Goal: Task Accomplishment & Management: Complete application form

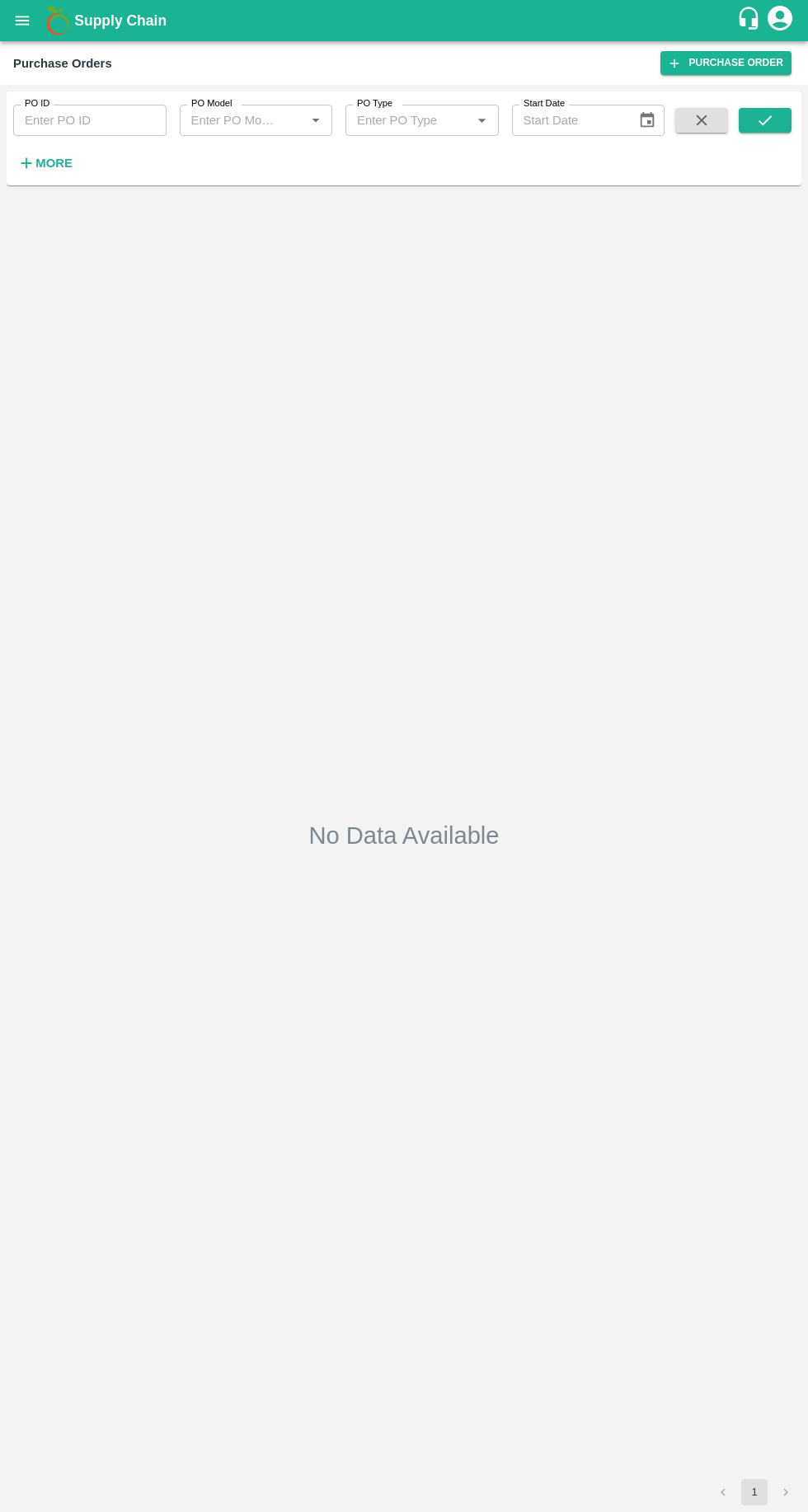
click at [64, 163] on strong "More" at bounding box center [54, 162] width 37 height 13
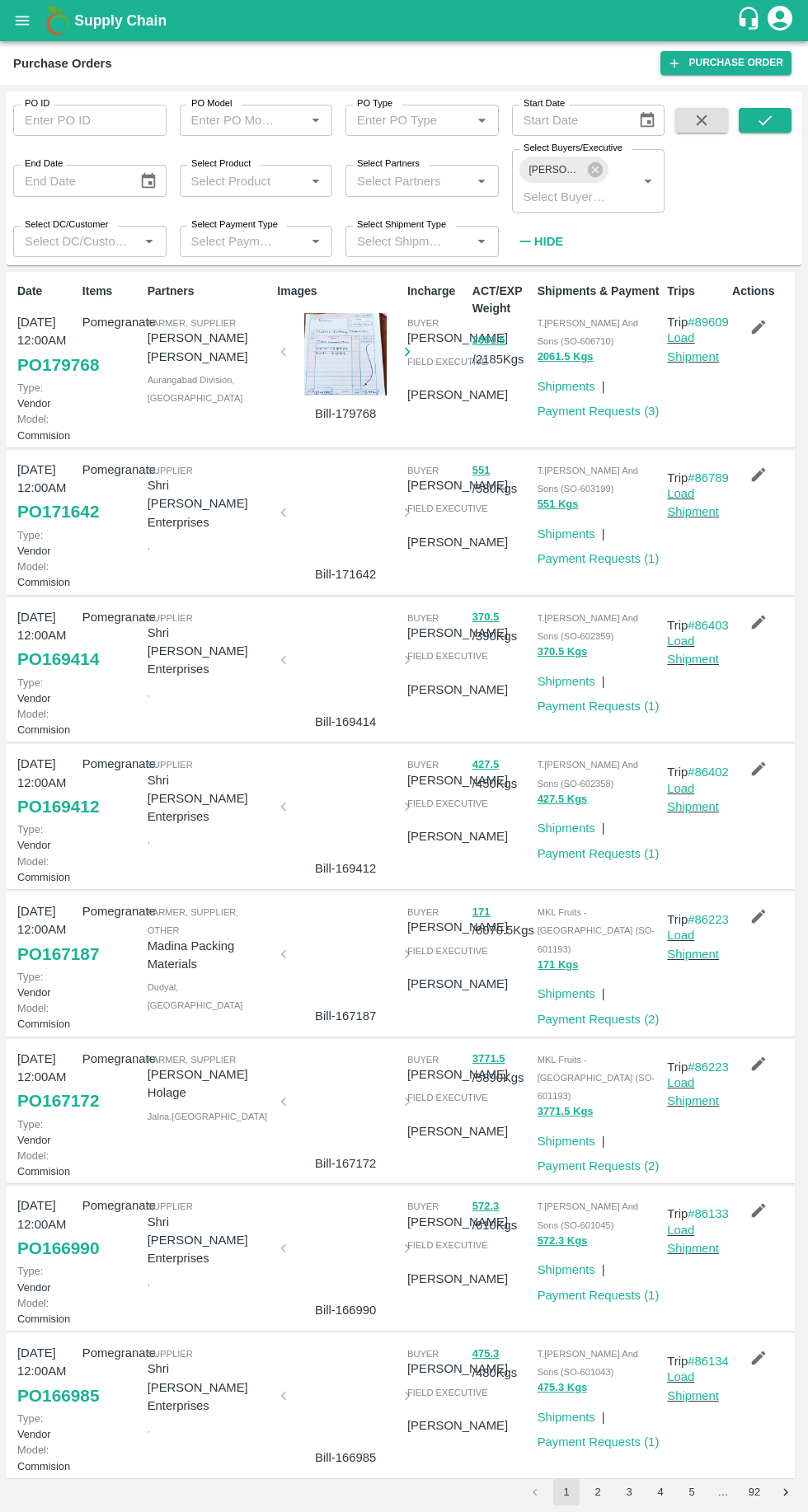
click at [710, 65] on link "Purchase Order" at bounding box center [726, 63] width 131 height 23
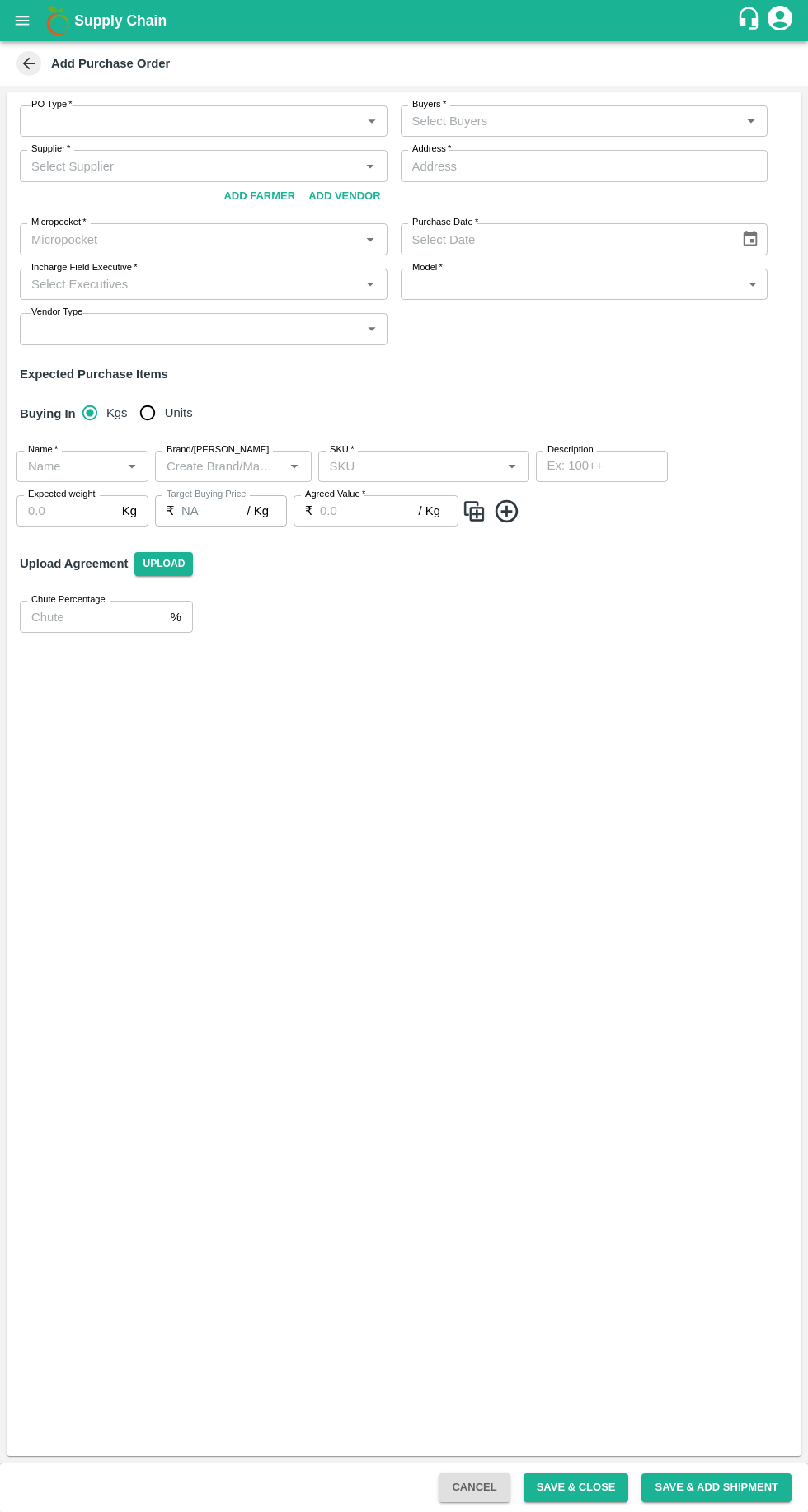
click at [275, 190] on button "Add Farmer" at bounding box center [259, 196] width 85 height 29
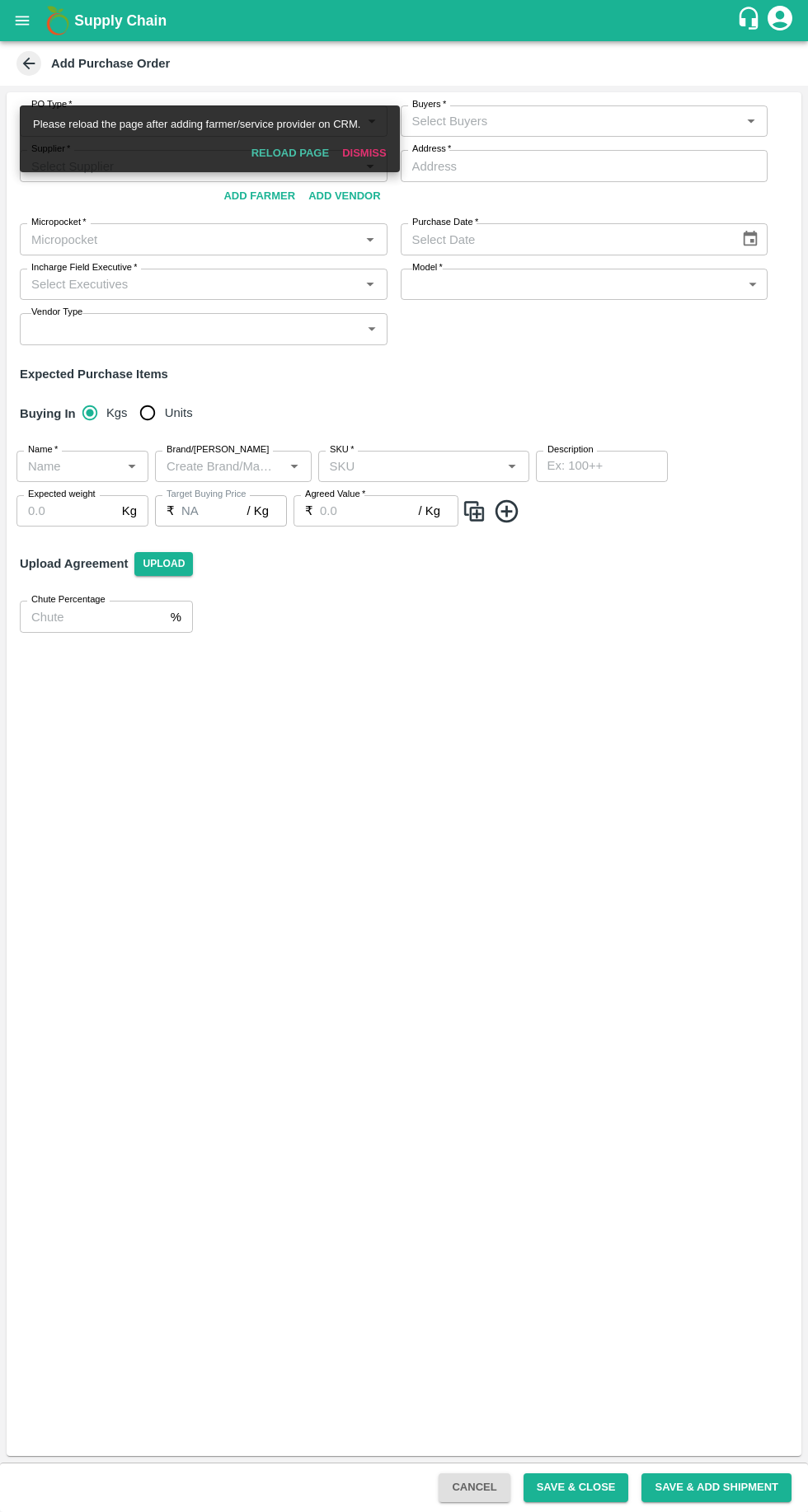
click at [281, 155] on button "Reload Page" at bounding box center [290, 154] width 91 height 29
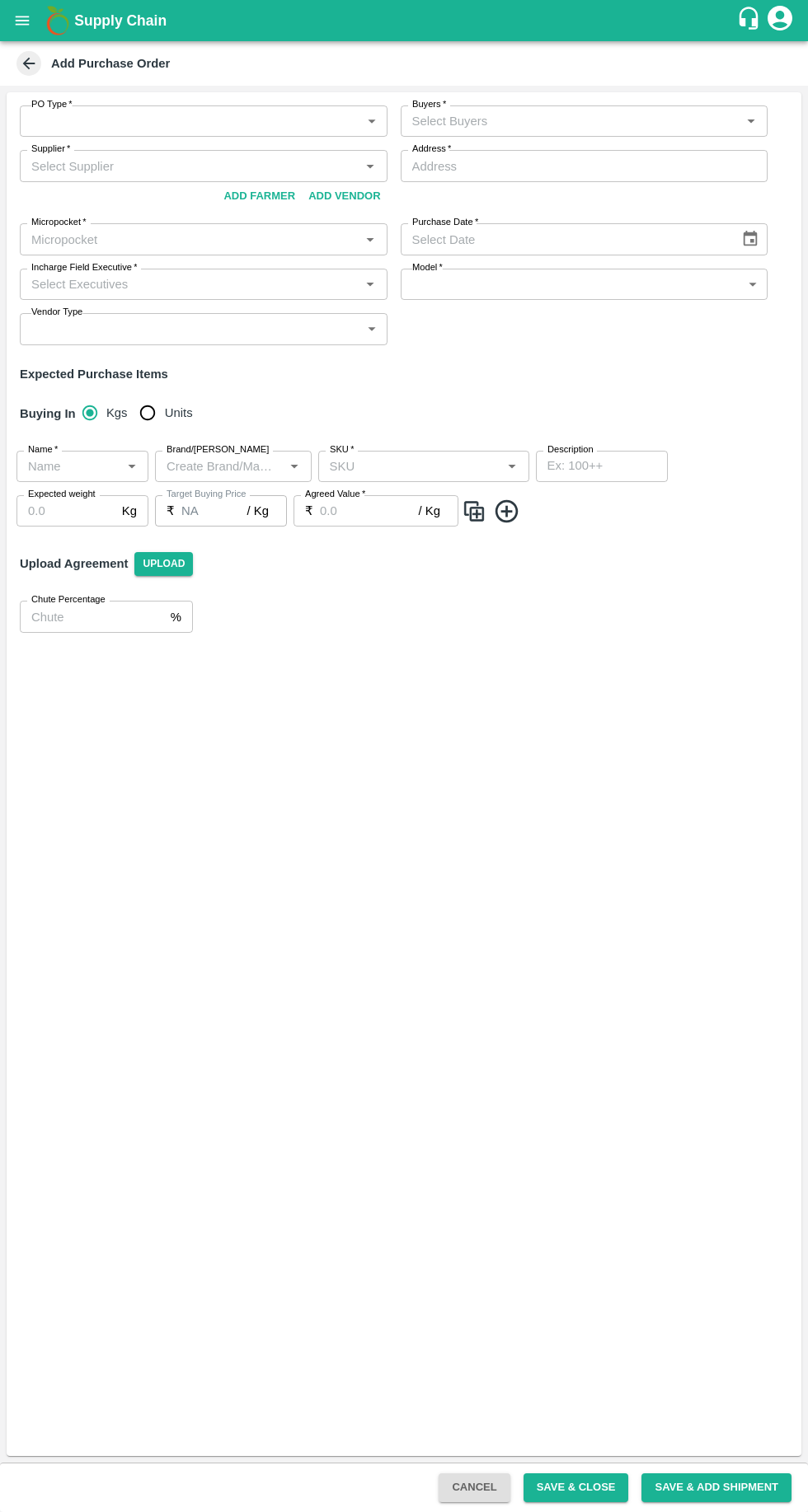
click at [259, 124] on body "Supply Chain Add Purchase Order PO Type   * ​ PO Type Buyers   * Buyers   * Sup…" at bounding box center [404, 756] width 808 height 1512
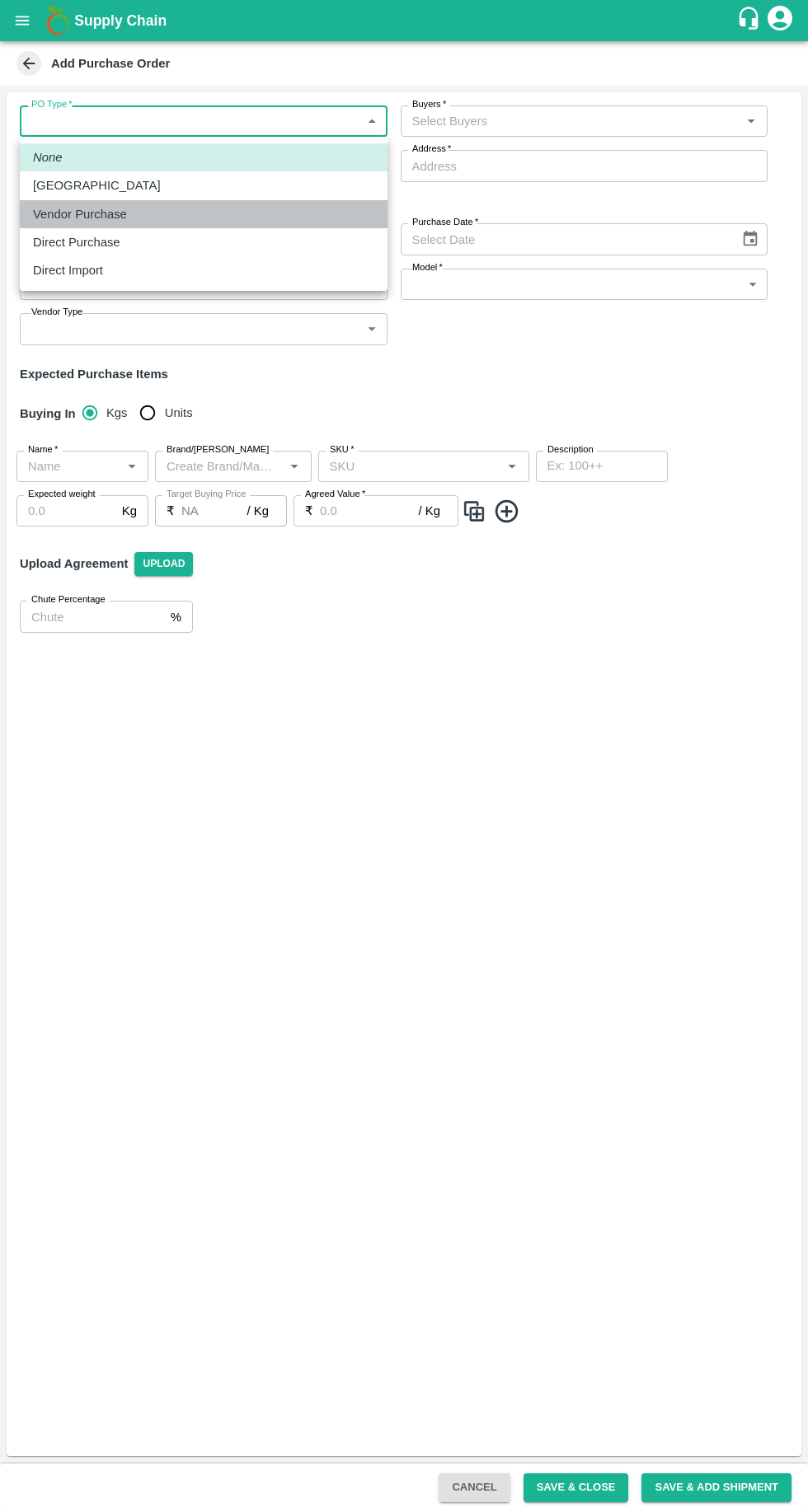
click at [165, 221] on div "Vendor Purchase" at bounding box center [203, 214] width 341 height 19
type input "2"
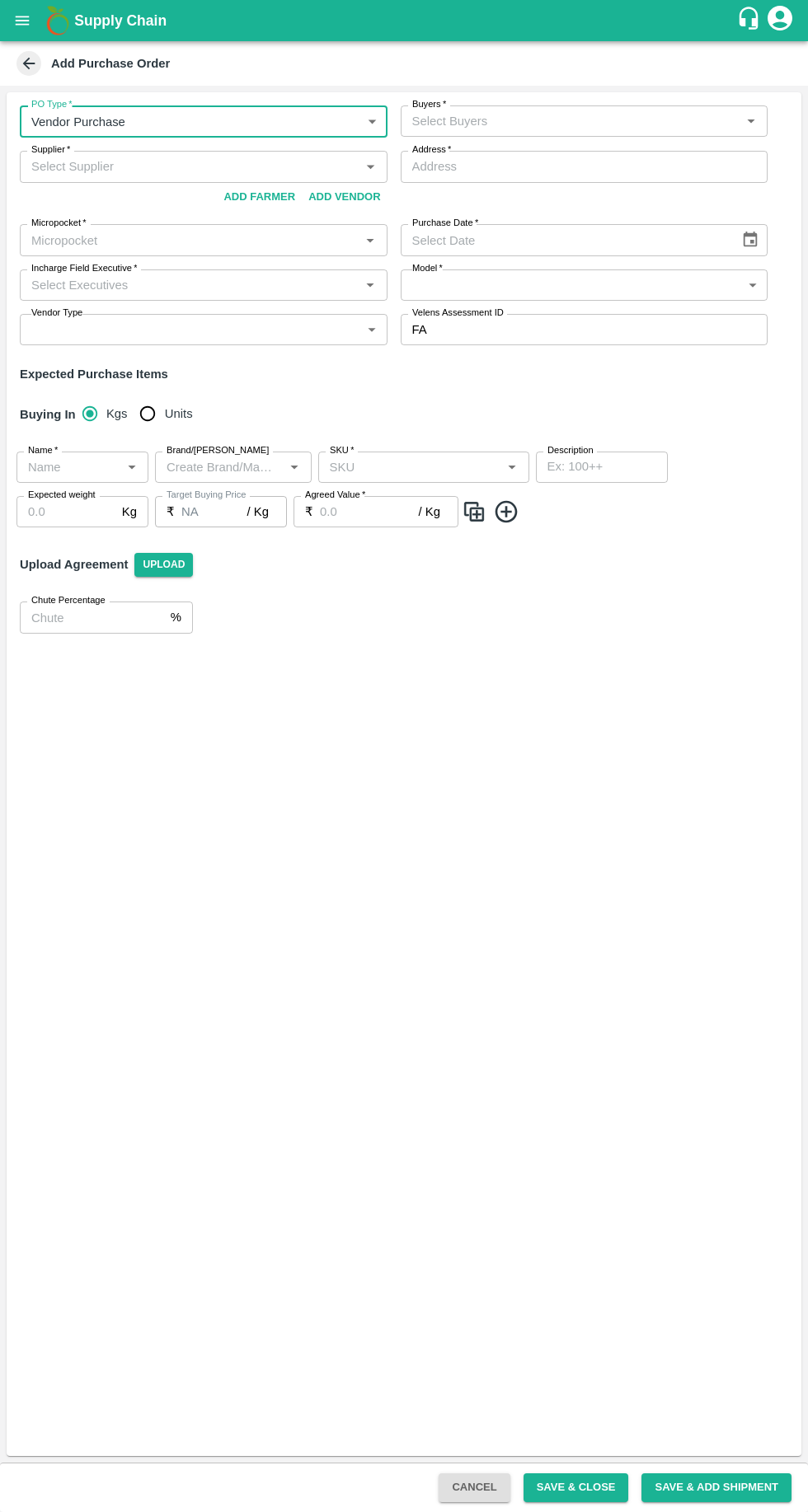
click at [588, 119] on input "Buyers   *" at bounding box center [571, 121] width 330 height 21
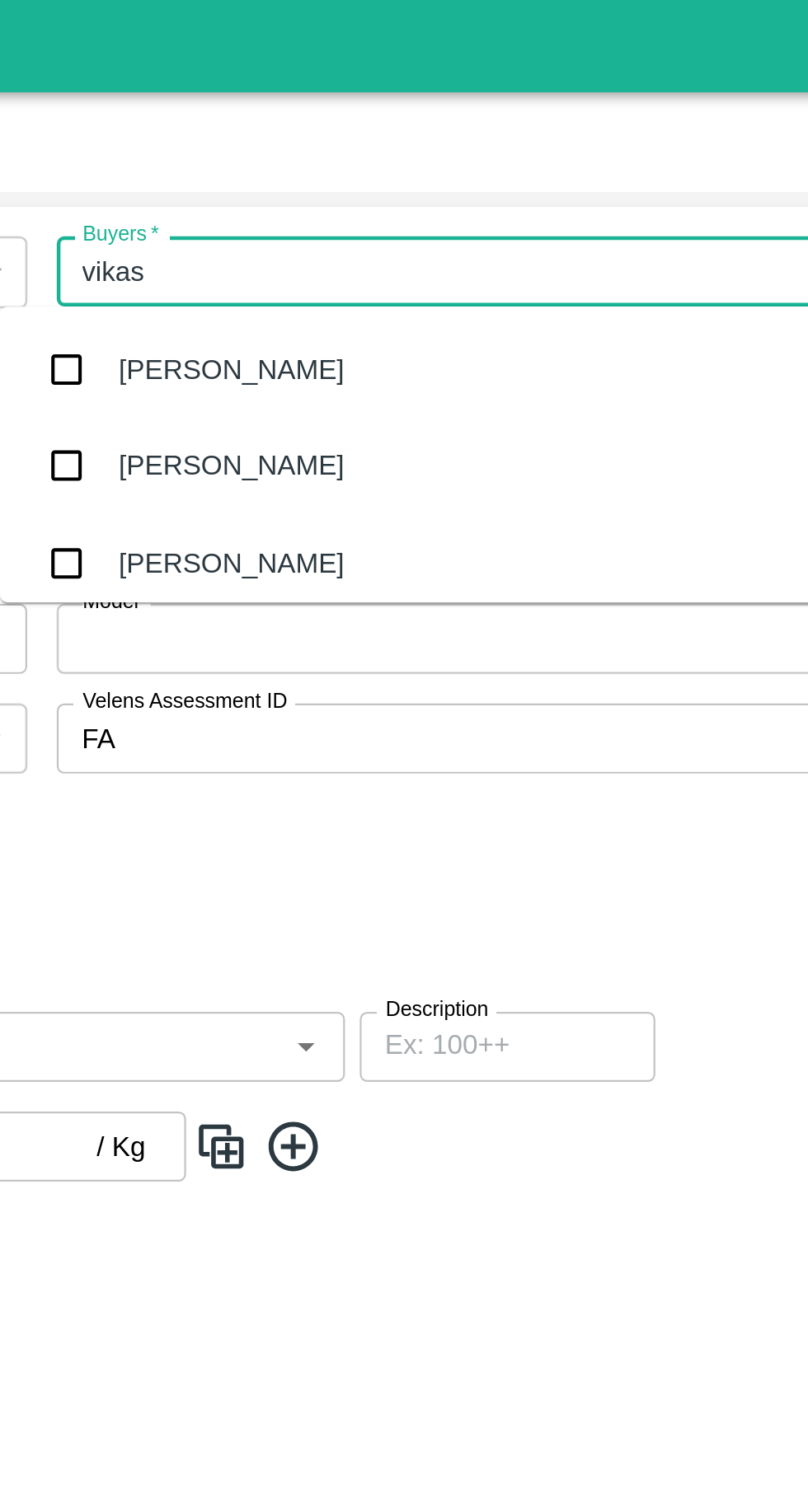
type input "vikas"
click at [404, 244] on input "checkbox" at bounding box center [404, 251] width 33 height 33
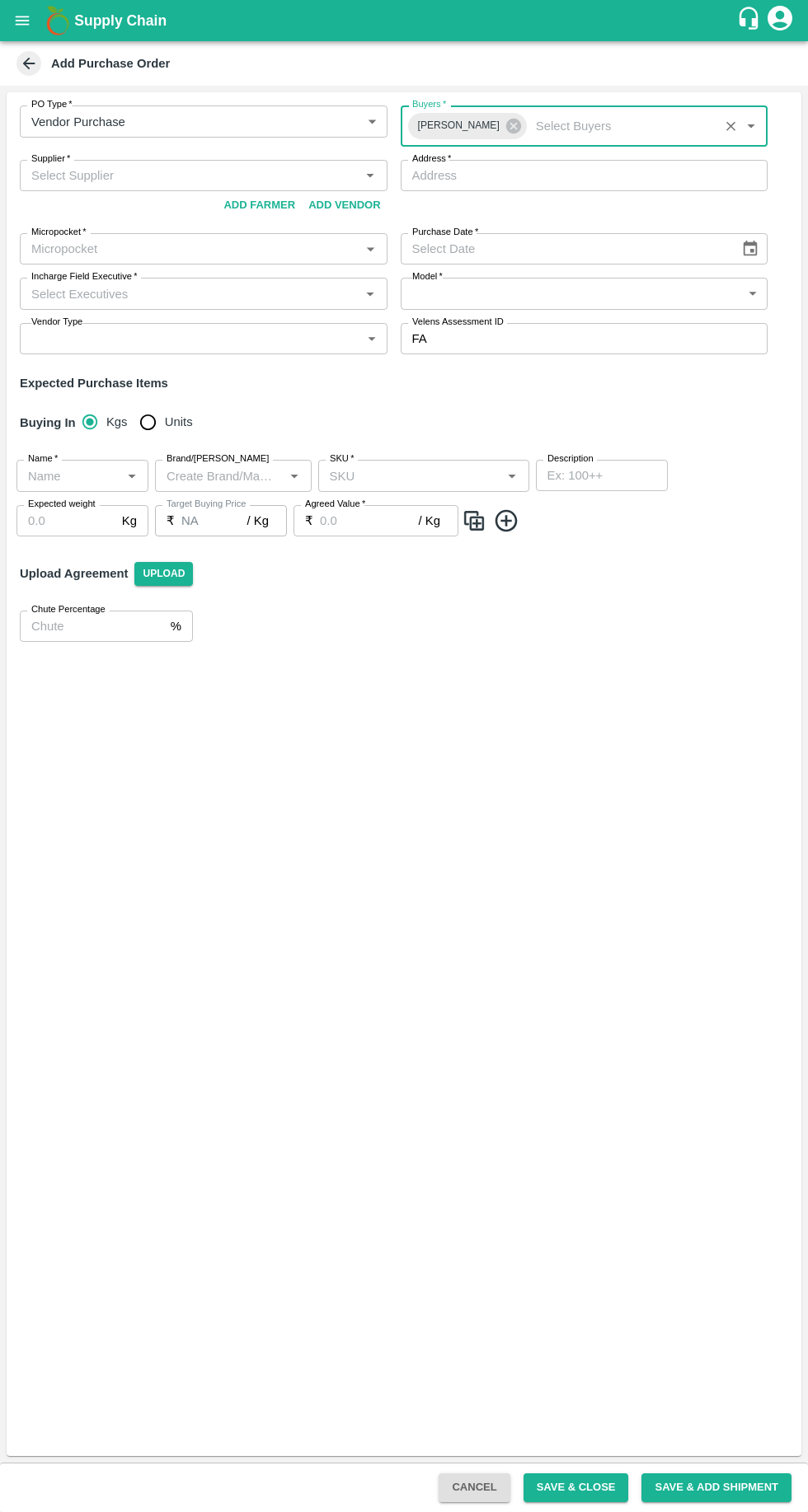
click at [203, 176] on input "Supplier   *" at bounding box center [190, 176] width 330 height 21
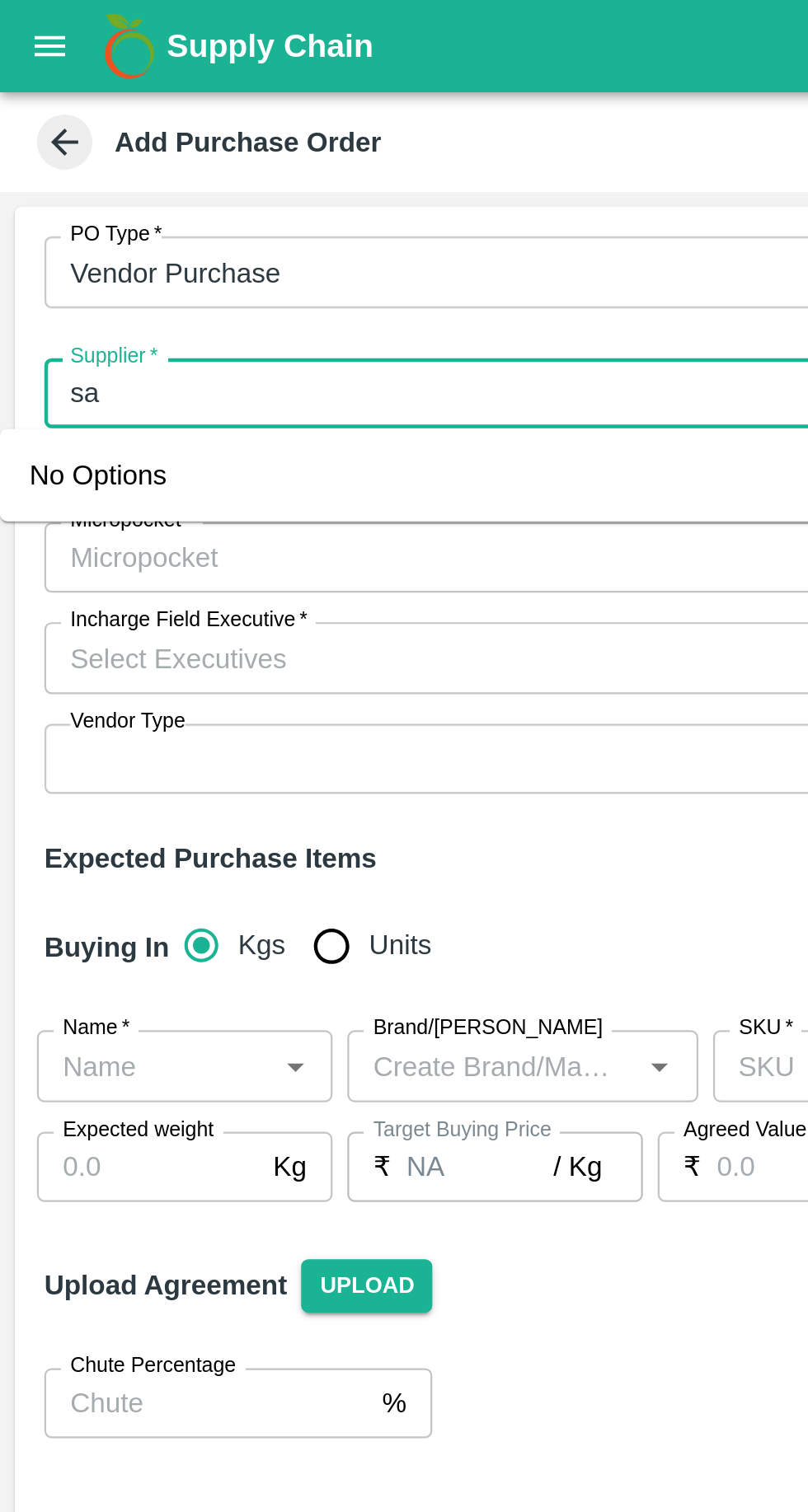
type input "s"
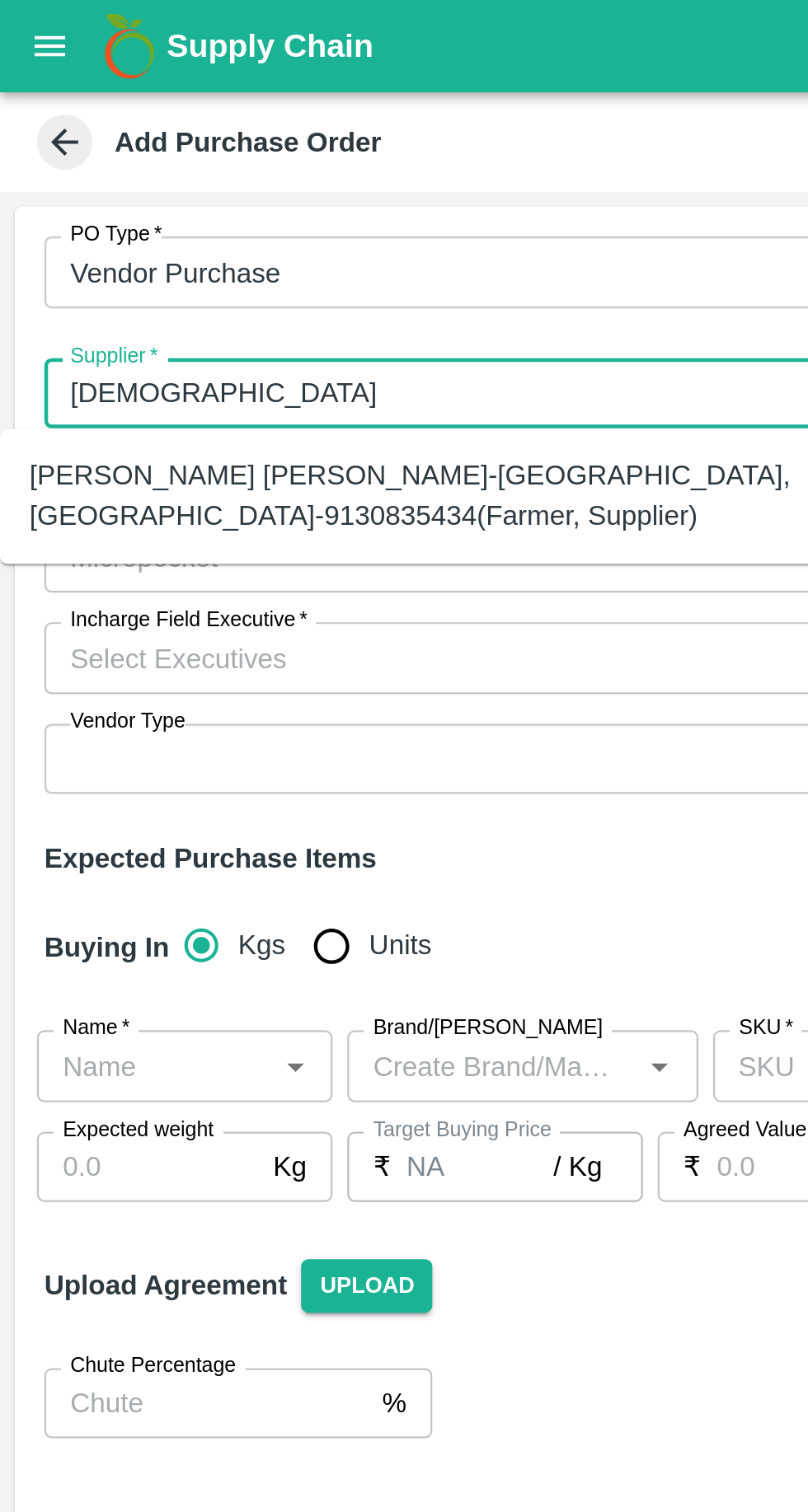
click at [243, 213] on div "Vishwjit bharat salunkhe-Gaygavhan, Solapur-9130835434(Farmer, Supplier)" at bounding box center [183, 222] width 341 height 37
type input "Vishwjit bharat salunkhe-Gaygavhan, Solapur-9130835434(Farmer, Supplier)"
type input "Gaygavhan, Solapur, Sangola, Maharashtra"
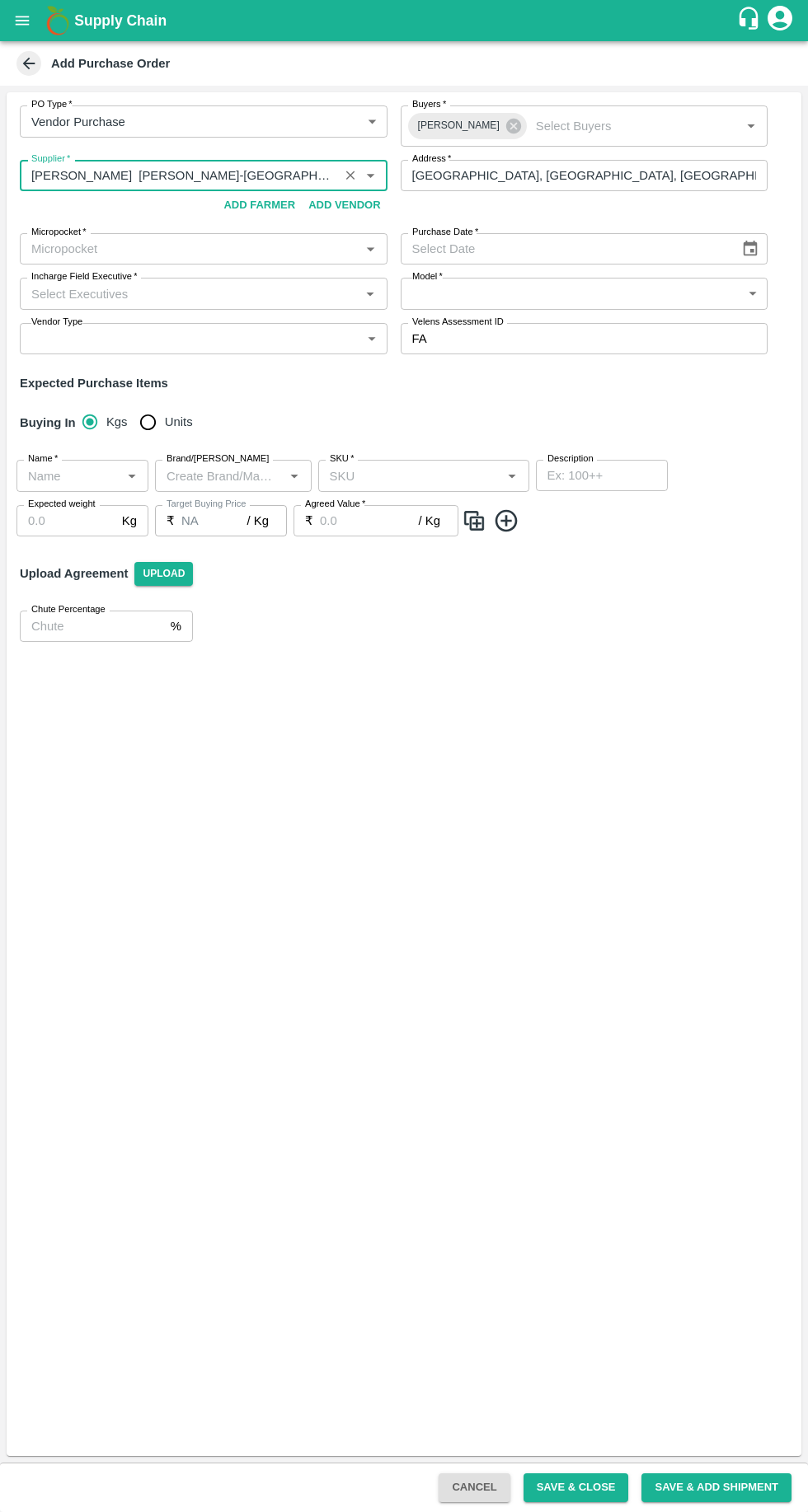
type input "Vishwjit bharat salunkhe-Gaygavhan, Solapur-9130835434(Farmer, Supplier)"
click at [756, 245] on icon "Choose date" at bounding box center [750, 248] width 14 height 16
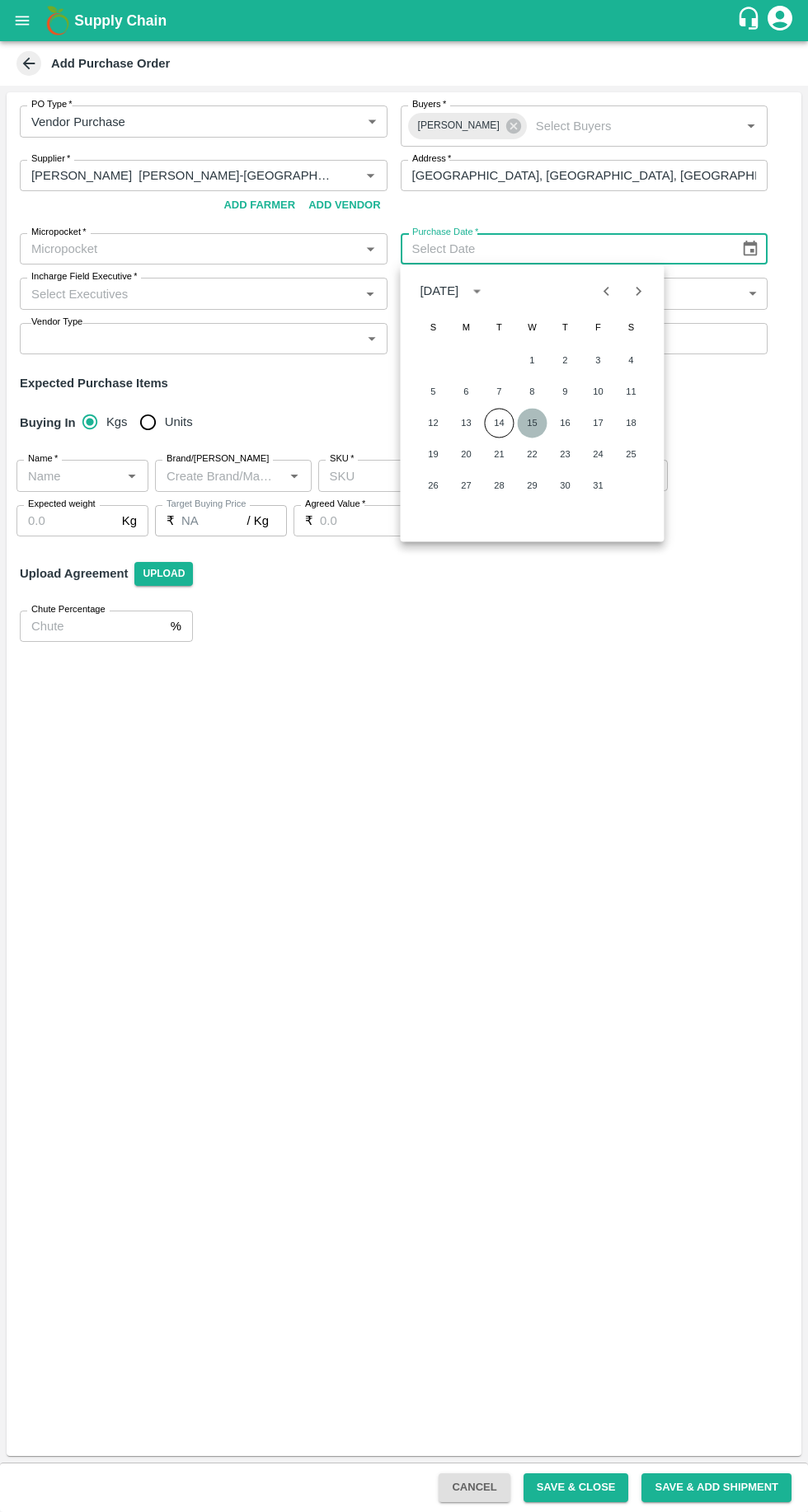
click at [532, 423] on button "15" at bounding box center [532, 423] width 29 height 29
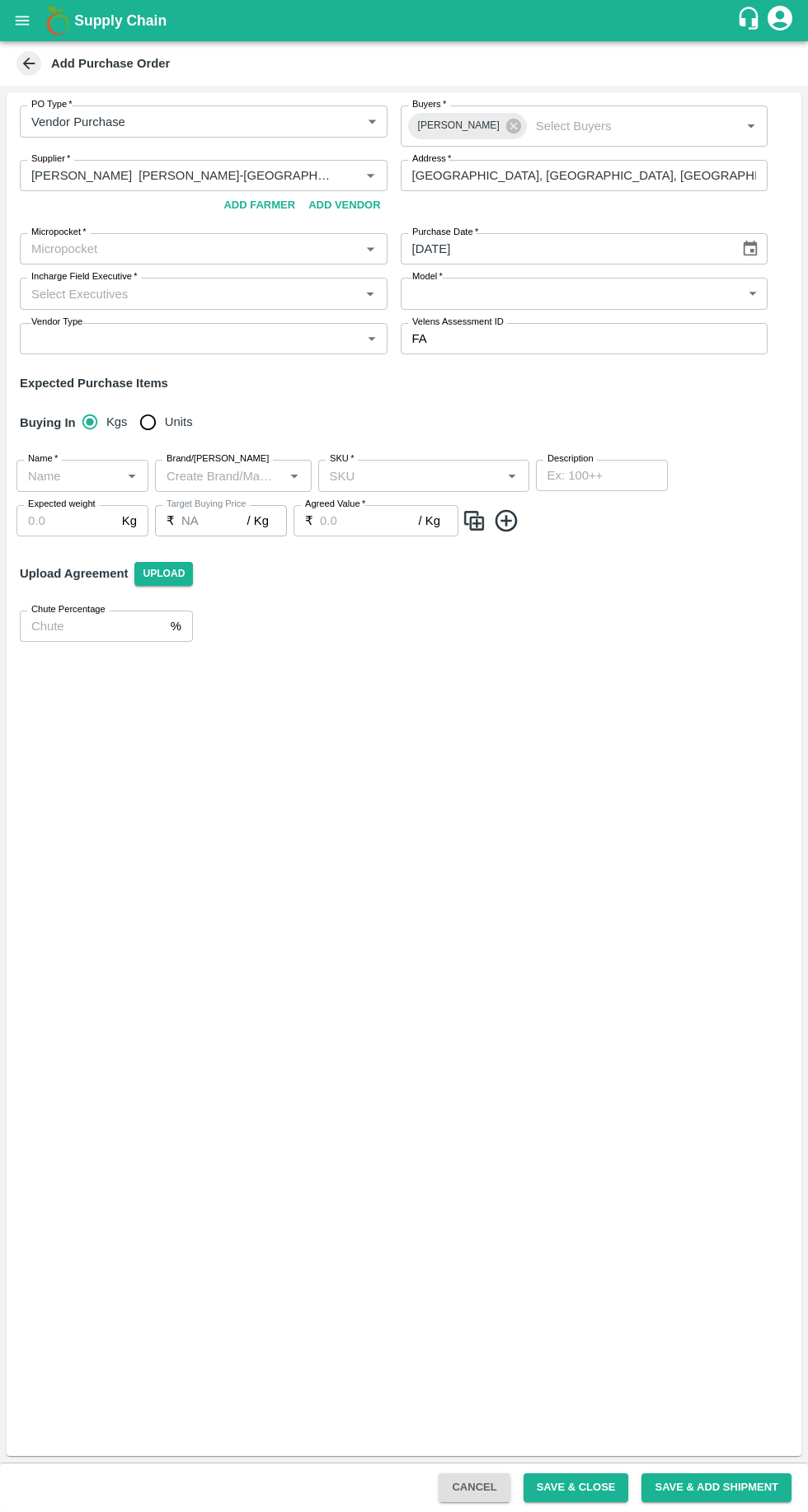
click at [741, 247] on icon "Choose date, selected date is Oct 15, 2025" at bounding box center [749, 248] width 19 height 19
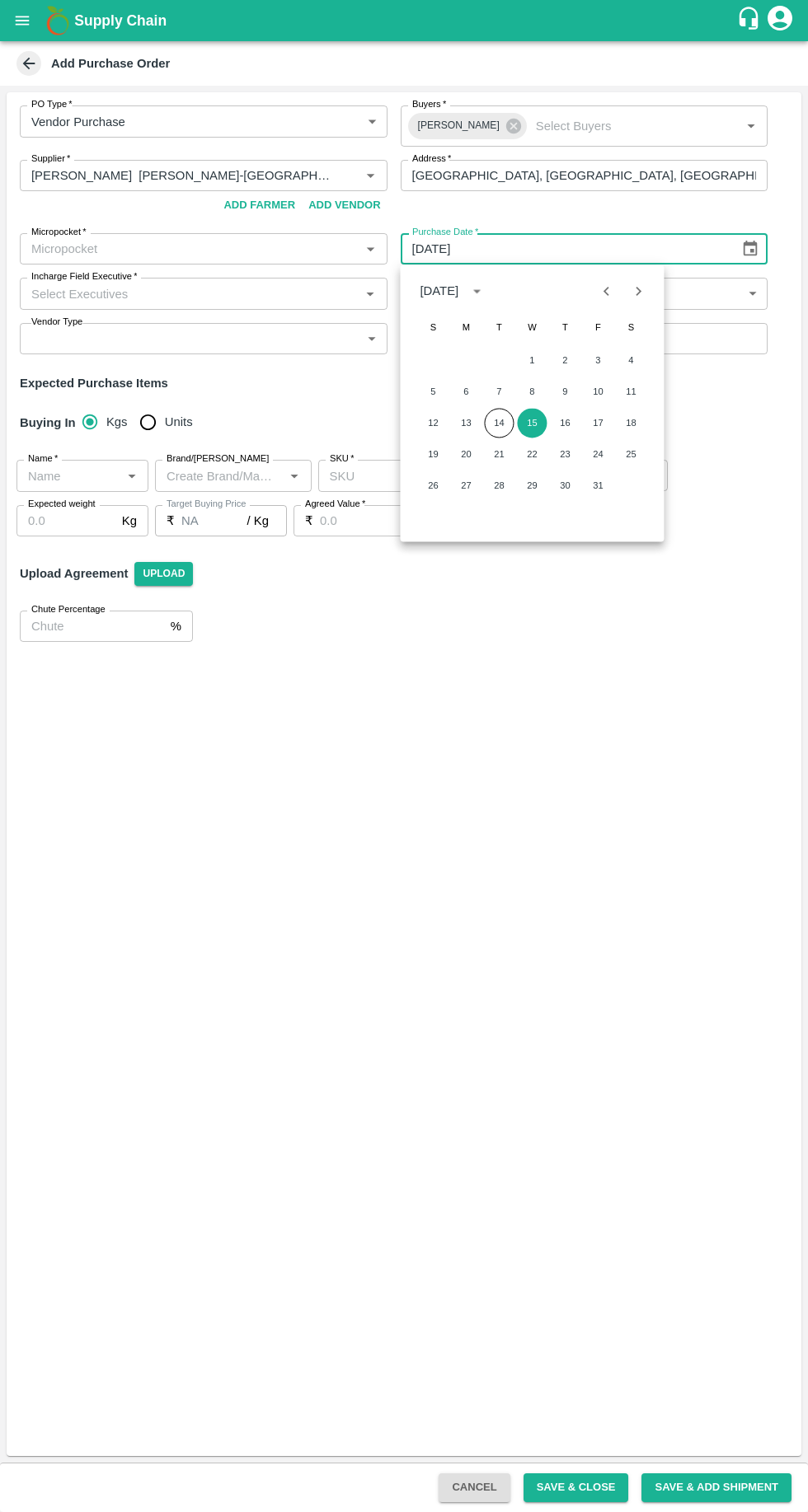
click at [532, 426] on button "15" at bounding box center [532, 423] width 29 height 29
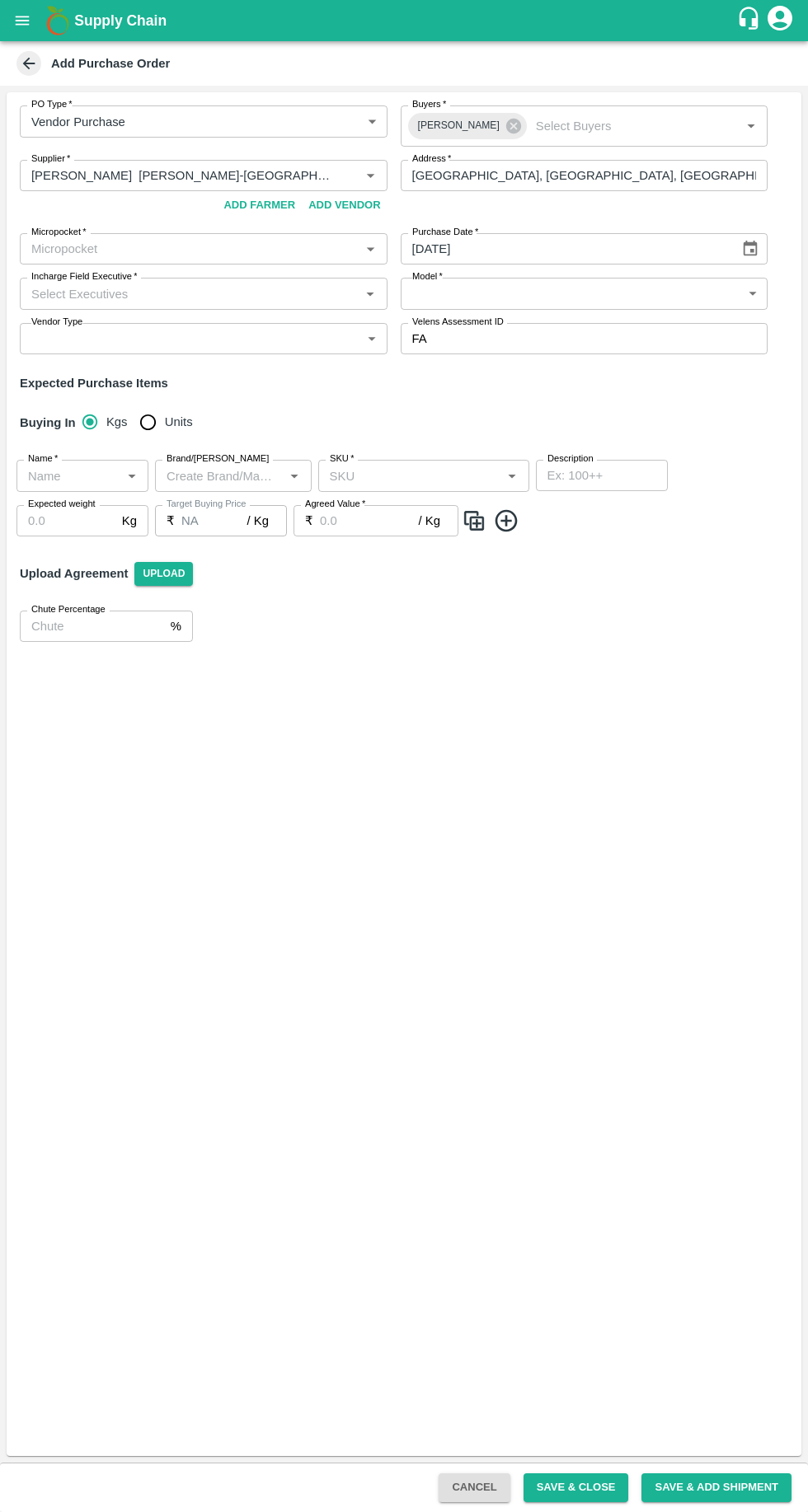
click at [462, 759] on div "PO Type   * Vendor Purchase 2 PO Type Buyers   * Vikas Kokate Buyers   * Suppli…" at bounding box center [404, 774] width 794 height 1364
click at [749, 248] on icon "Choose date, selected date is Oct 15, 2025" at bounding box center [749, 248] width 19 height 19
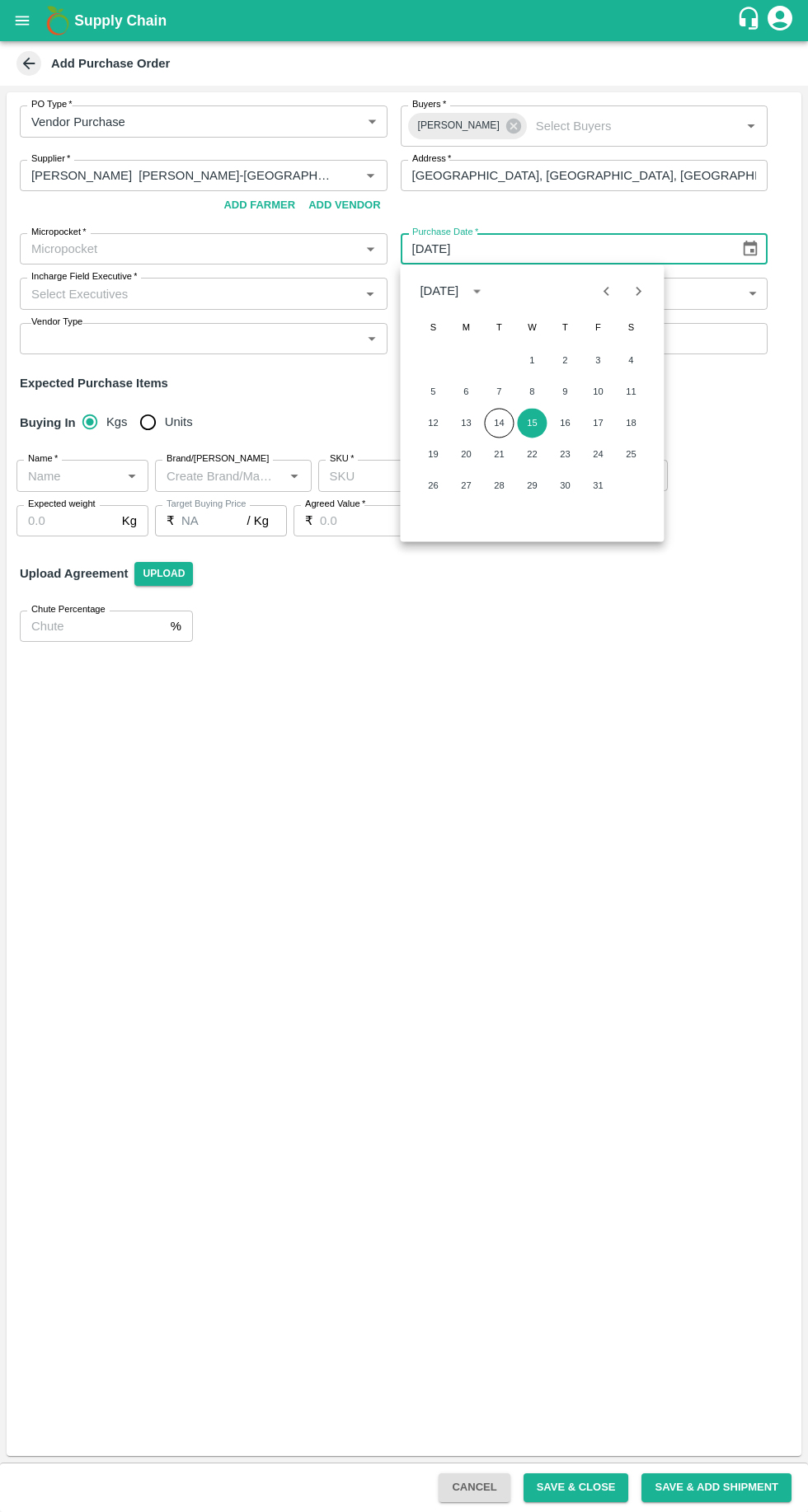
click at [532, 423] on button "15" at bounding box center [532, 423] width 29 height 29
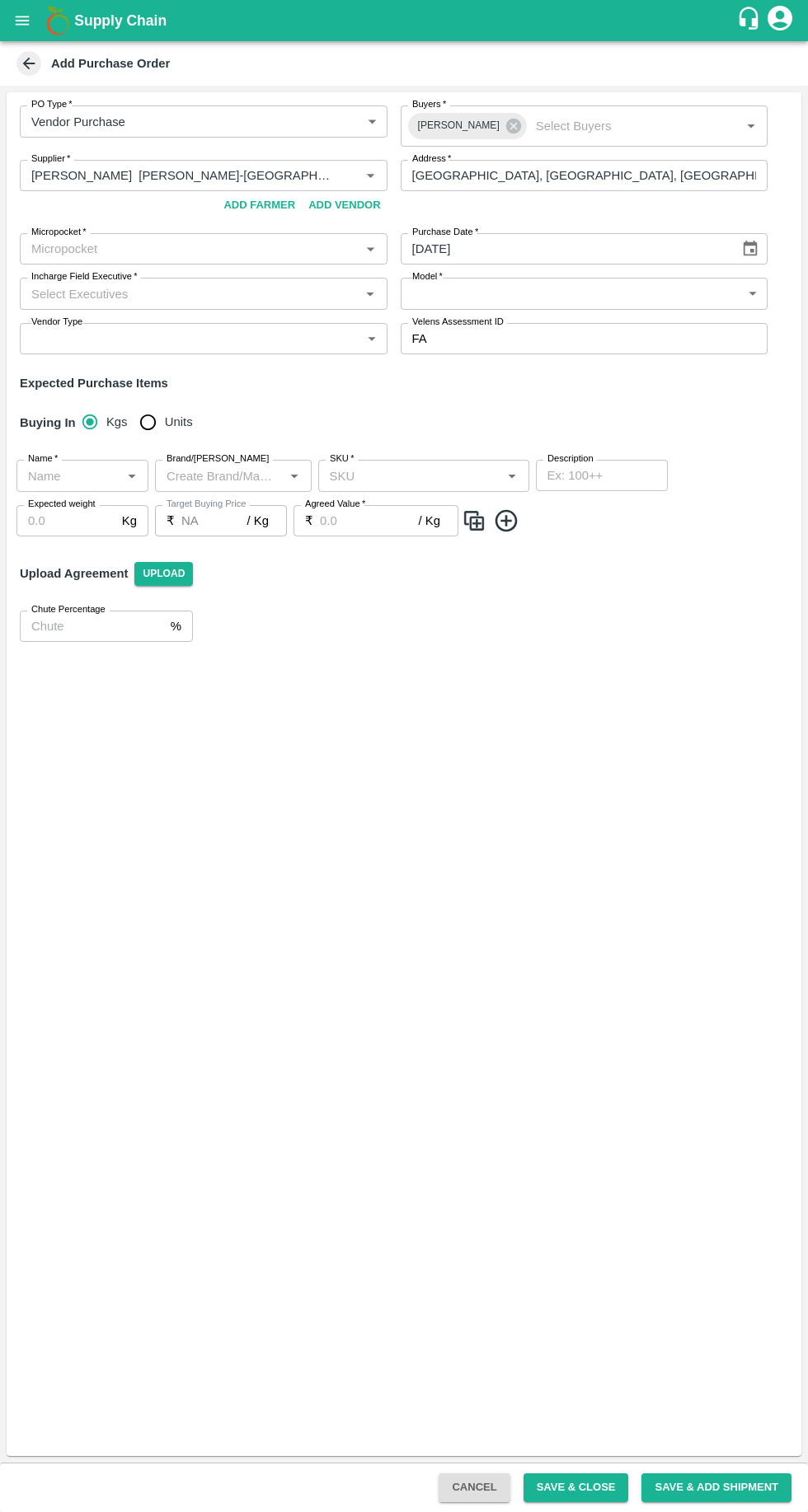
click at [717, 249] on input "15/10/2025" at bounding box center [564, 249] width 327 height 31
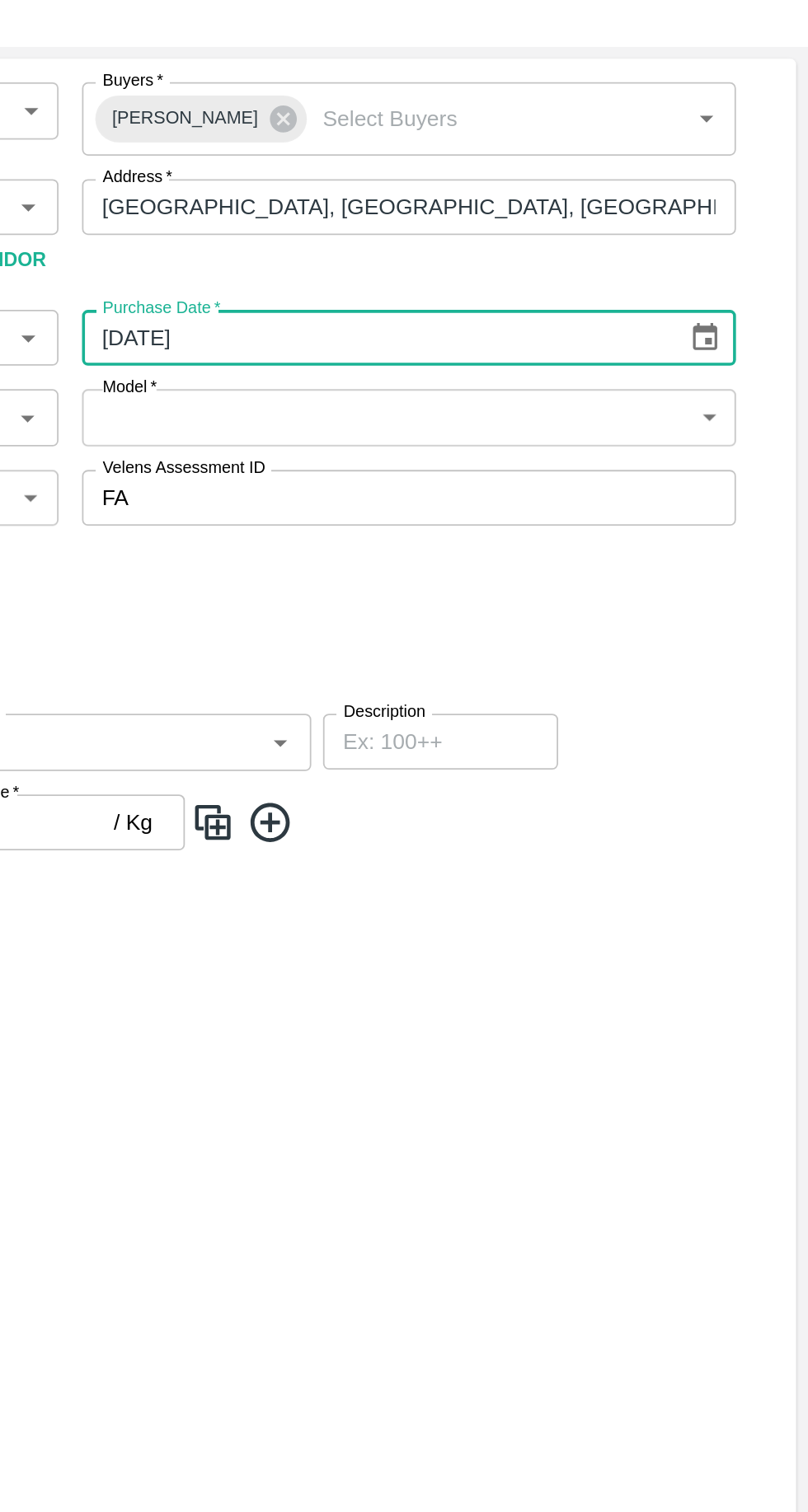
click at [744, 253] on icon "Choose date, selected date is Oct 15, 2025" at bounding box center [750, 248] width 14 height 16
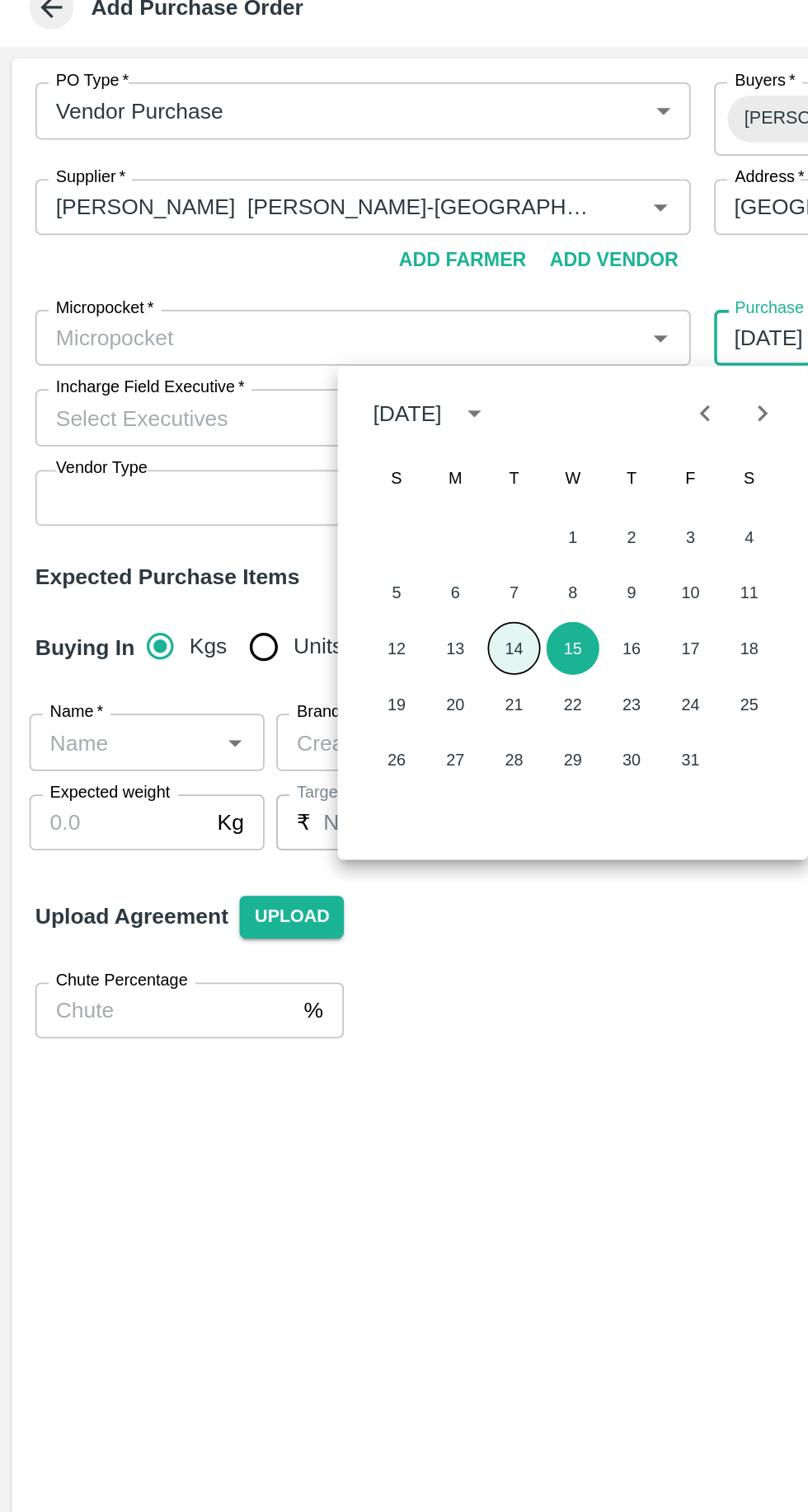
click at [282, 413] on button "14" at bounding box center [288, 423] width 29 height 29
type input "14/10/2025"
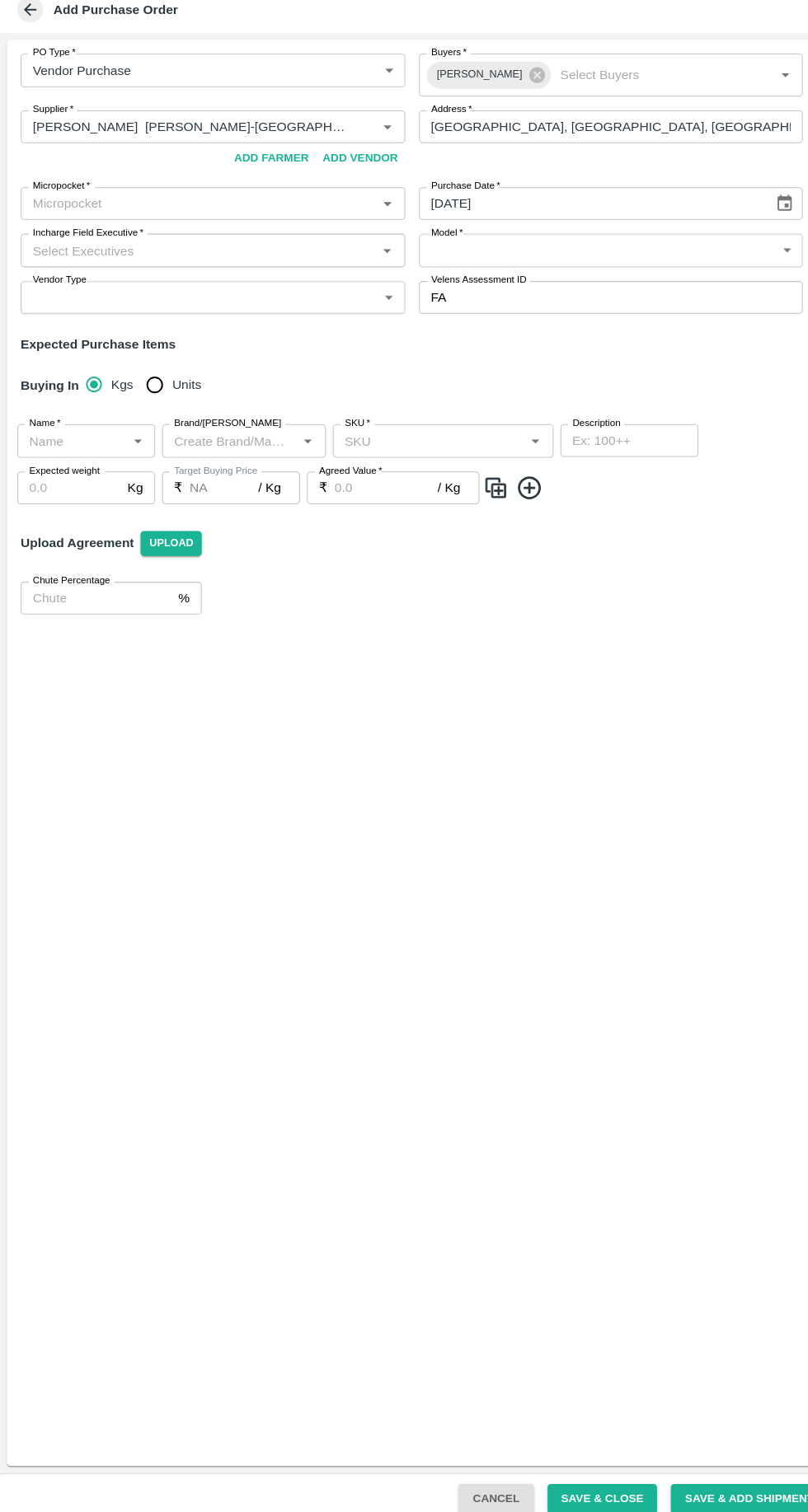
click at [234, 249] on input "Micropocket   *" at bounding box center [190, 249] width 330 height 21
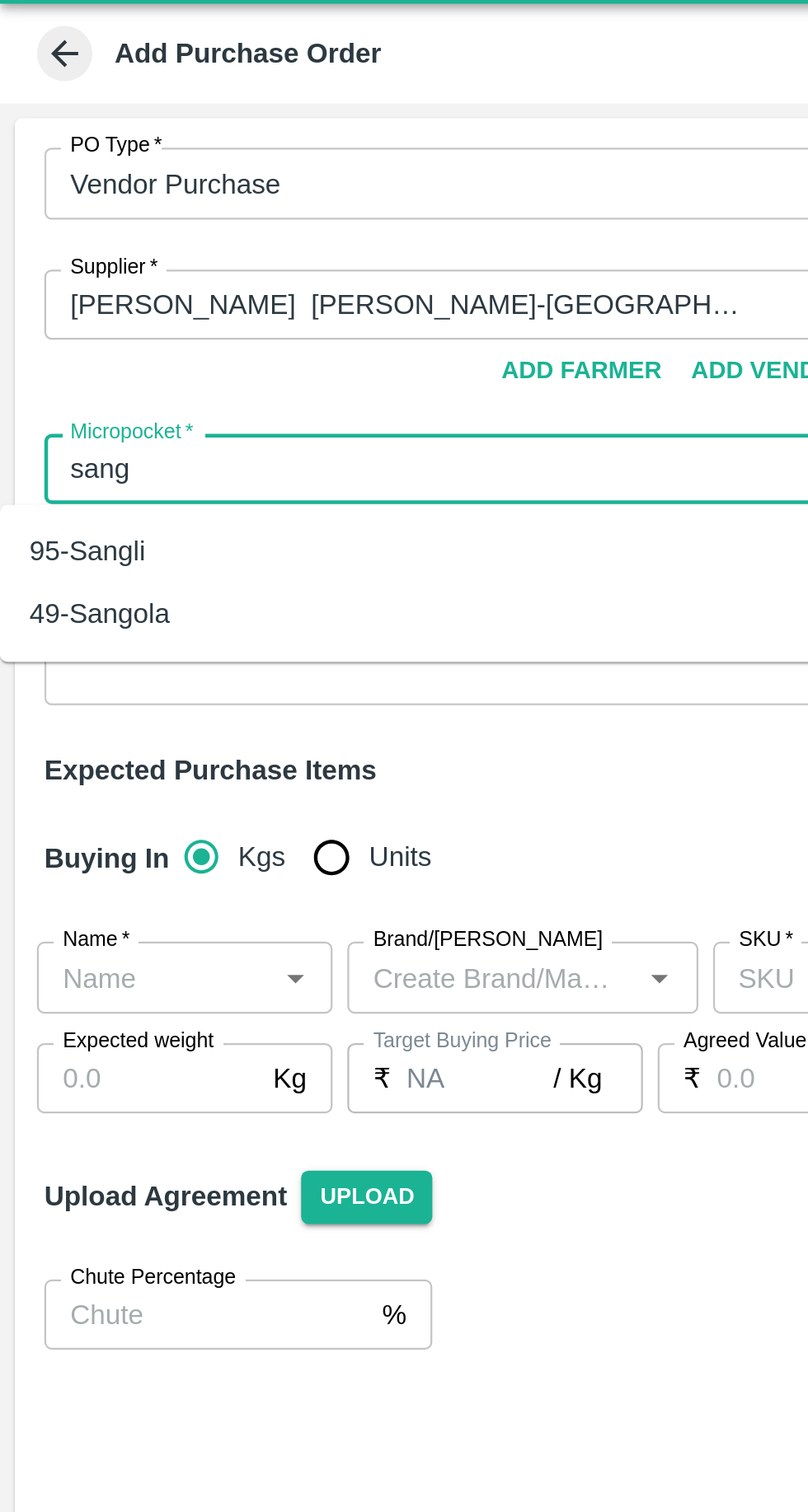
click at [152, 319] on div "49-Sangola" at bounding box center [184, 314] width 367 height 28
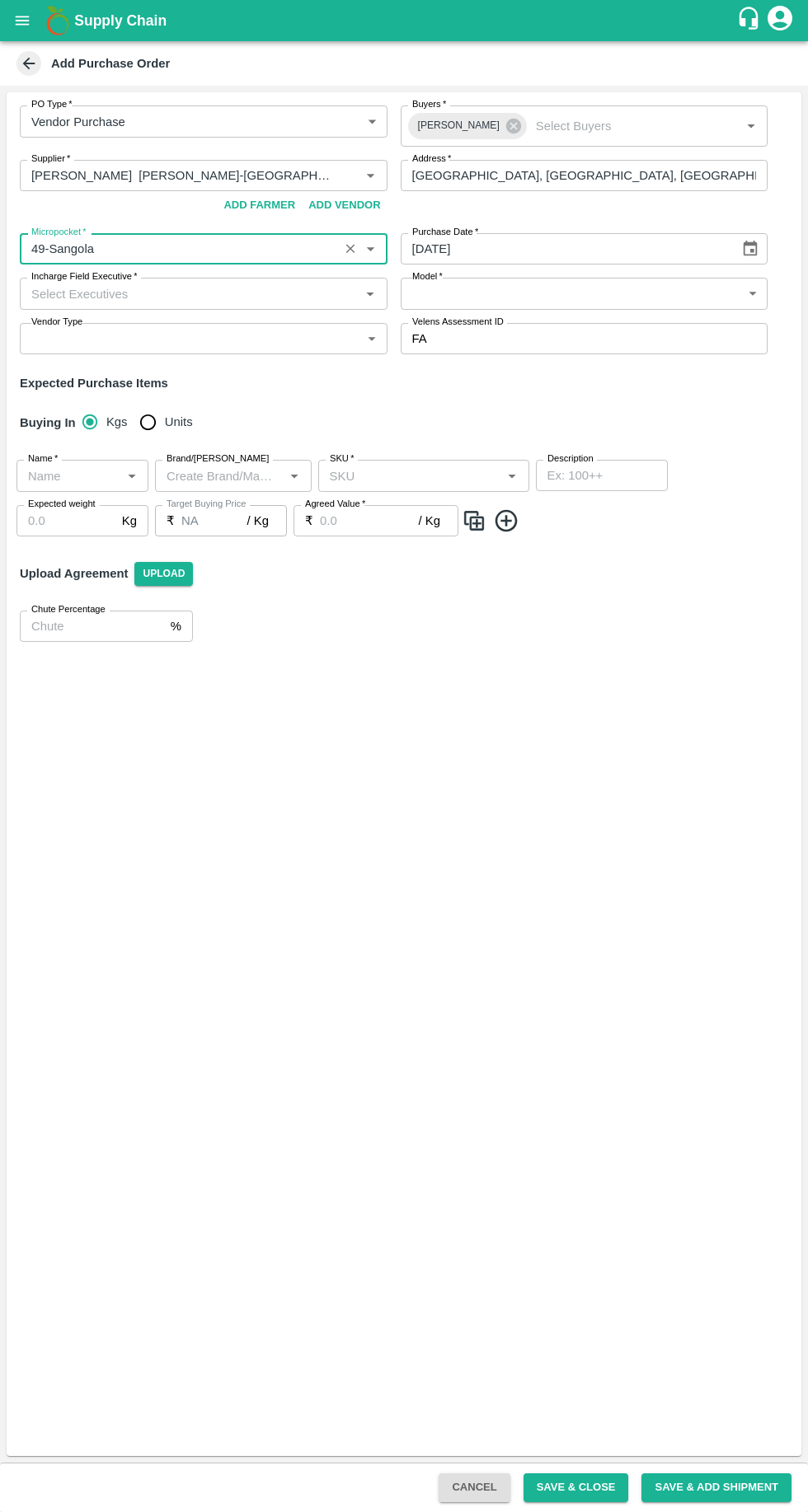
type input "49-Sangola"
click at [648, 280] on body "Supply Chain Add Purchase Order PO Type   * Vendor Purchase 2 PO Type Buyers   …" at bounding box center [404, 756] width 808 height 1512
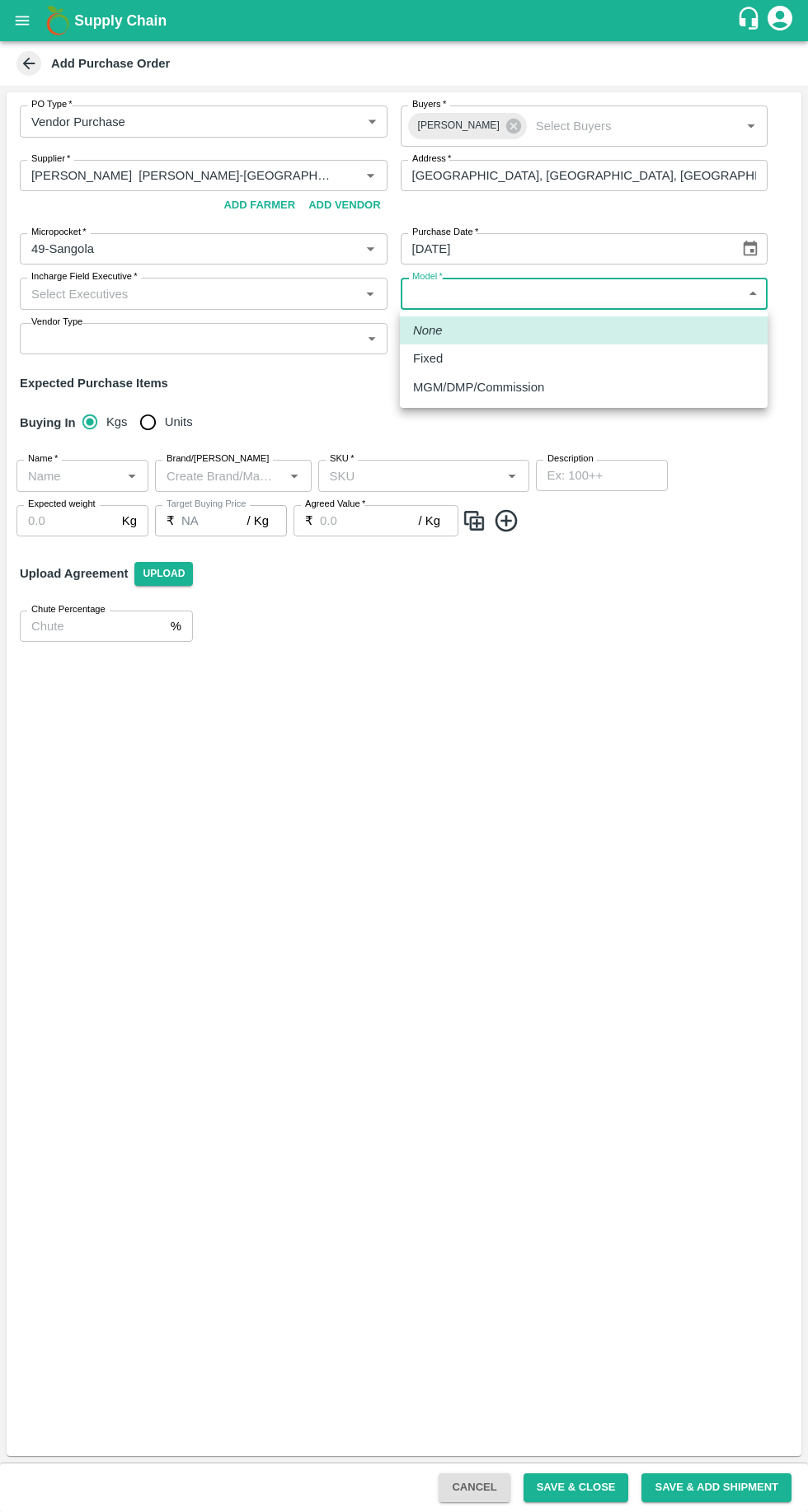
click at [544, 386] on p "MGM/DMP/Commission" at bounding box center [479, 387] width 131 height 19
type input "Commision"
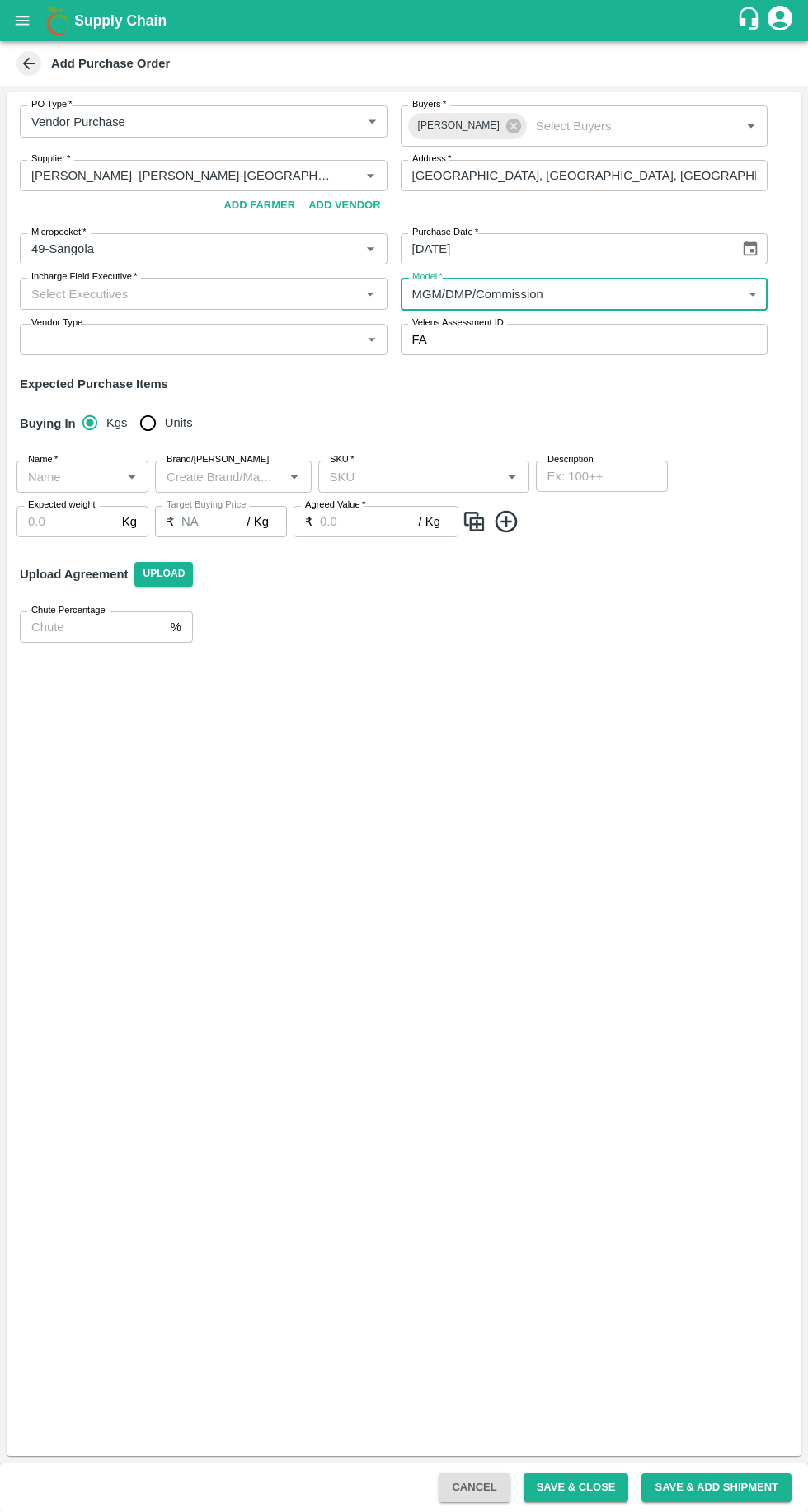
click at [243, 340] on body "Supply Chain Add Purchase Order PO Type   * Vendor Purchase 2 PO Type Buyers   …" at bounding box center [404, 756] width 808 height 1512
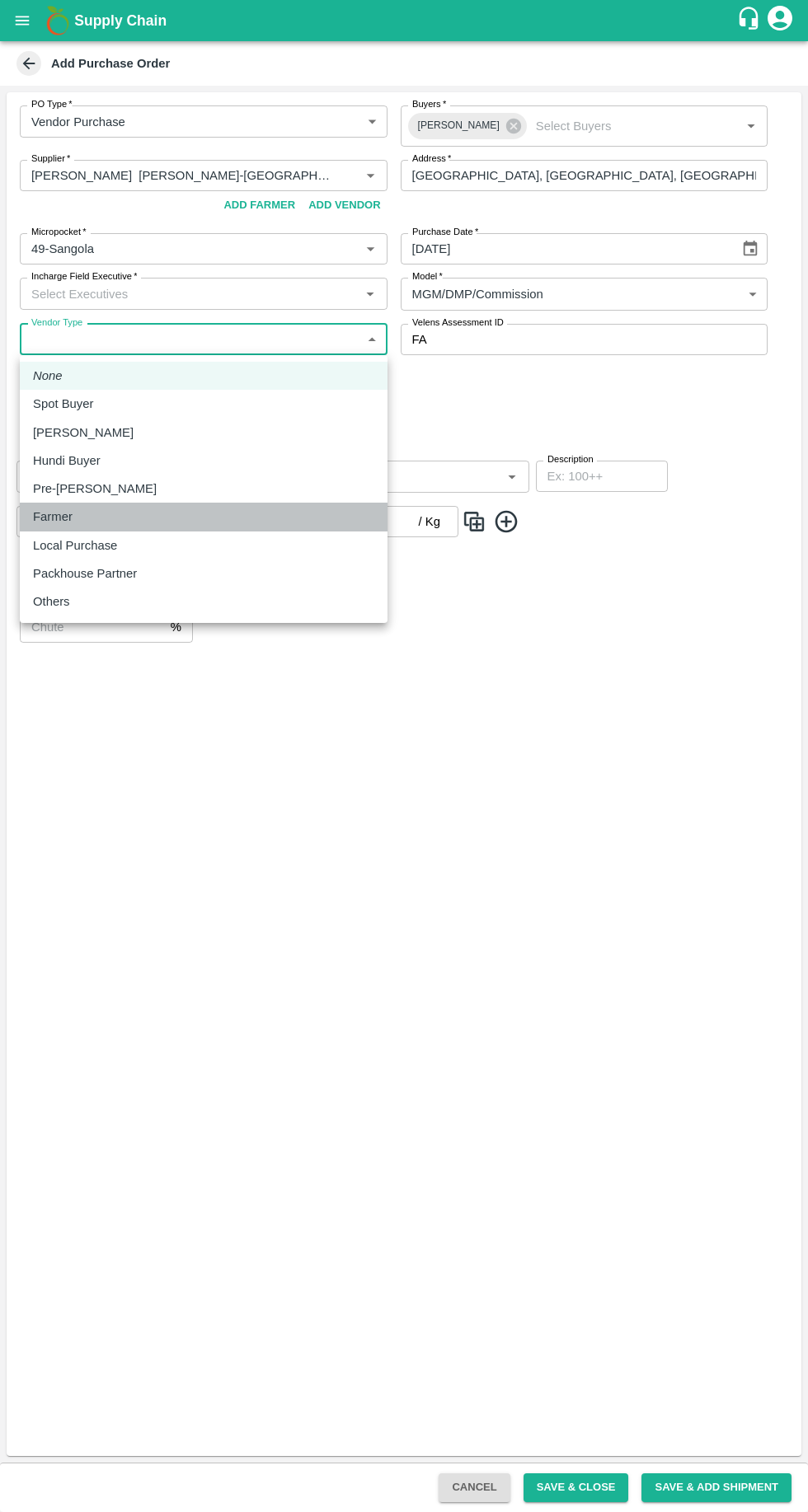
click at [74, 518] on div "Farmer" at bounding box center [57, 517] width 48 height 19
type input "FARMER"
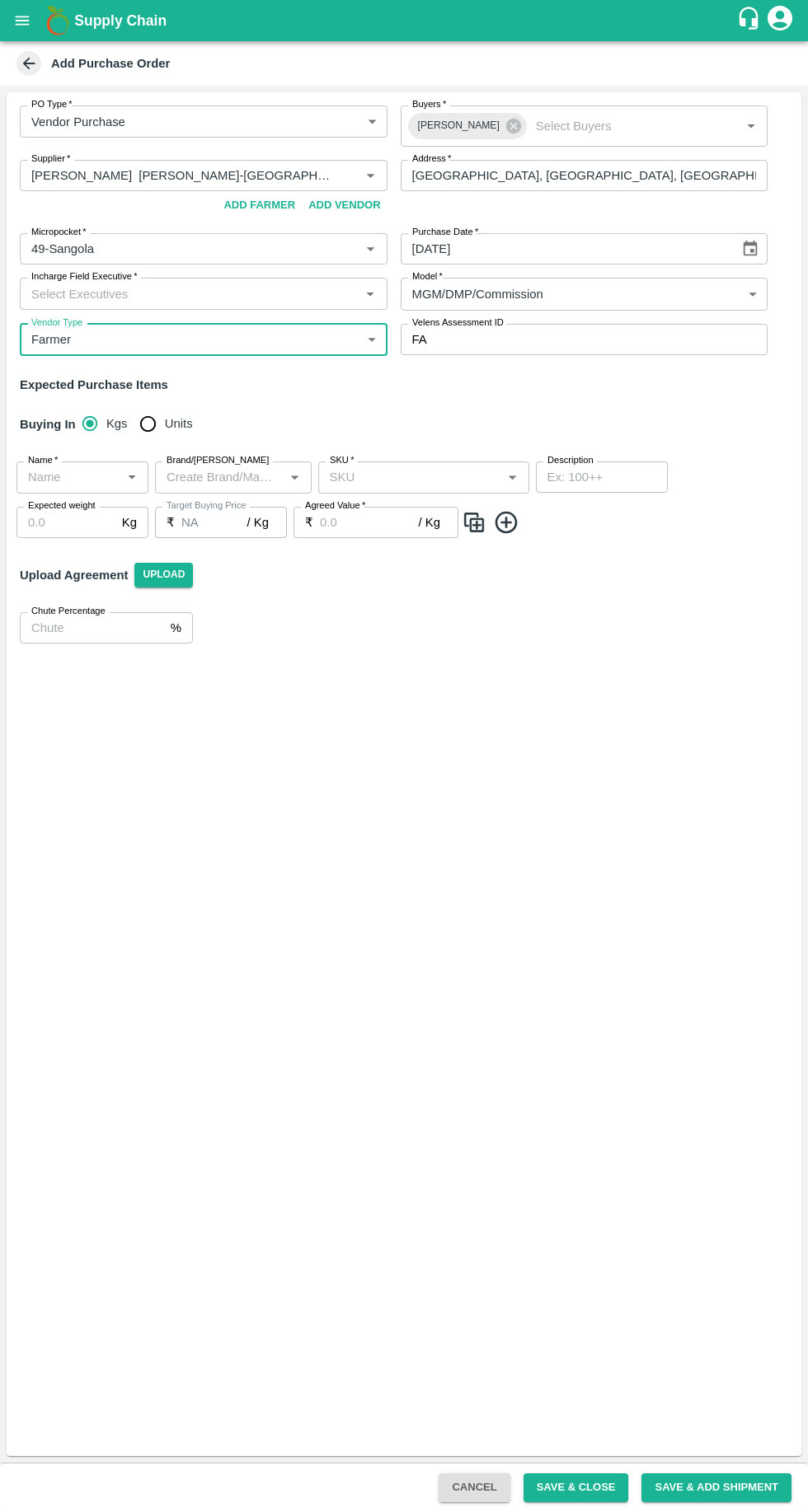
click at [144, 422] on input "Units" at bounding box center [148, 424] width 33 height 33
radio input "true"
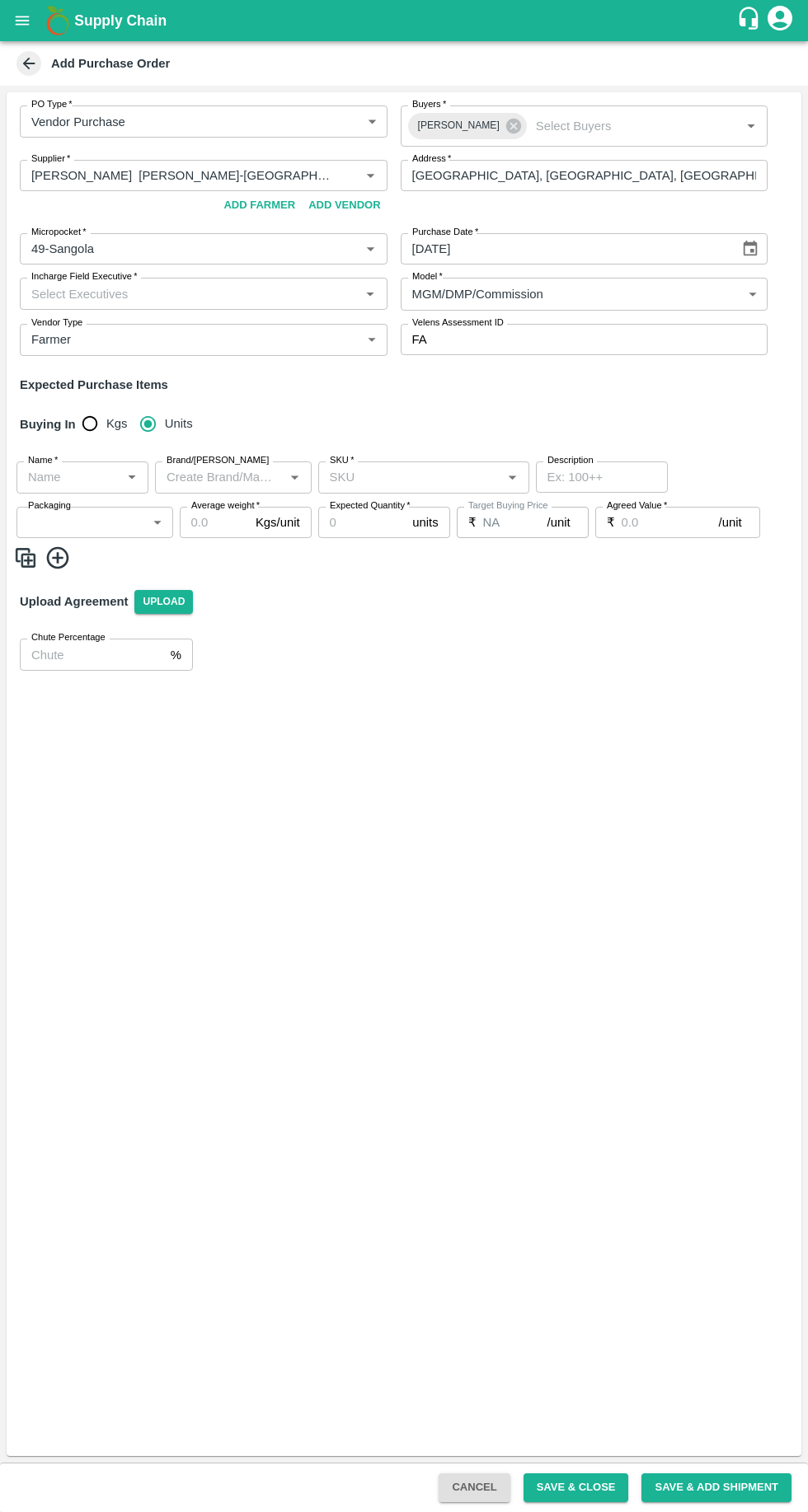
click at [131, 478] on icon "Open" at bounding box center [132, 479] width 8 height 4
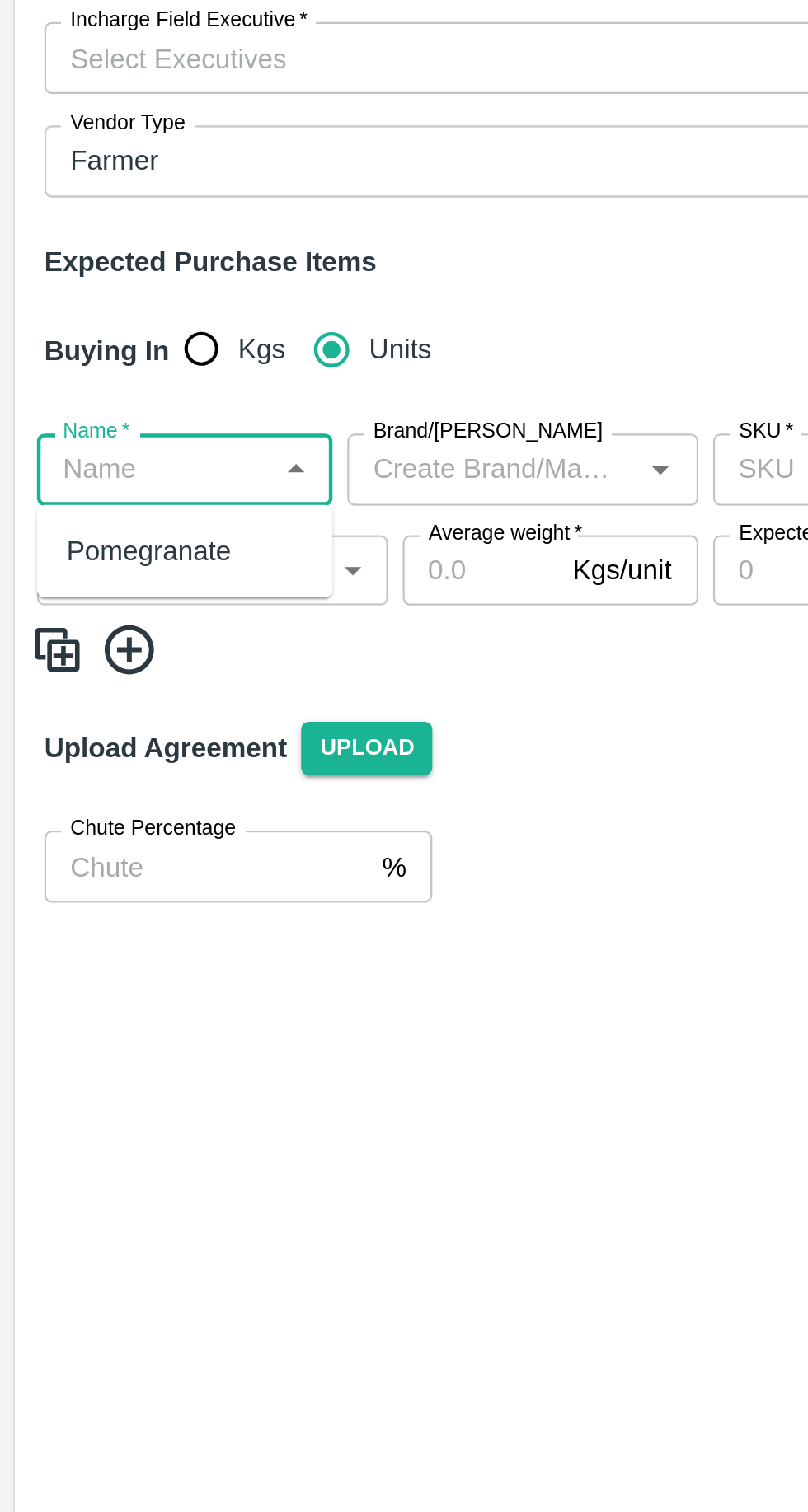
click at [52, 516] on div "Pomegranate" at bounding box center [65, 514] width 73 height 19
type input "Pomegranate"
click at [294, 478] on icon "Open" at bounding box center [295, 479] width 8 height 4
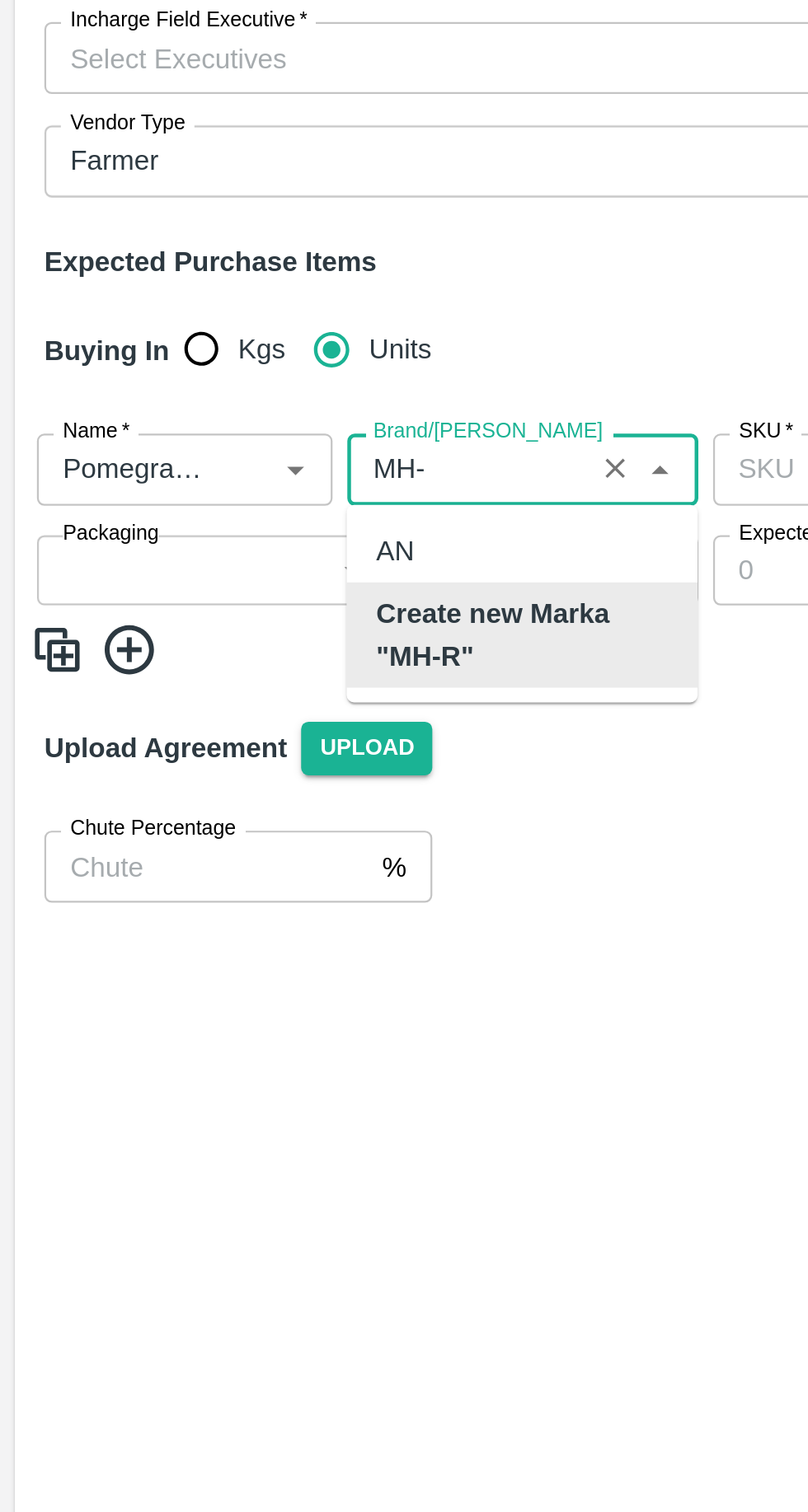
scroll to position [63, 0]
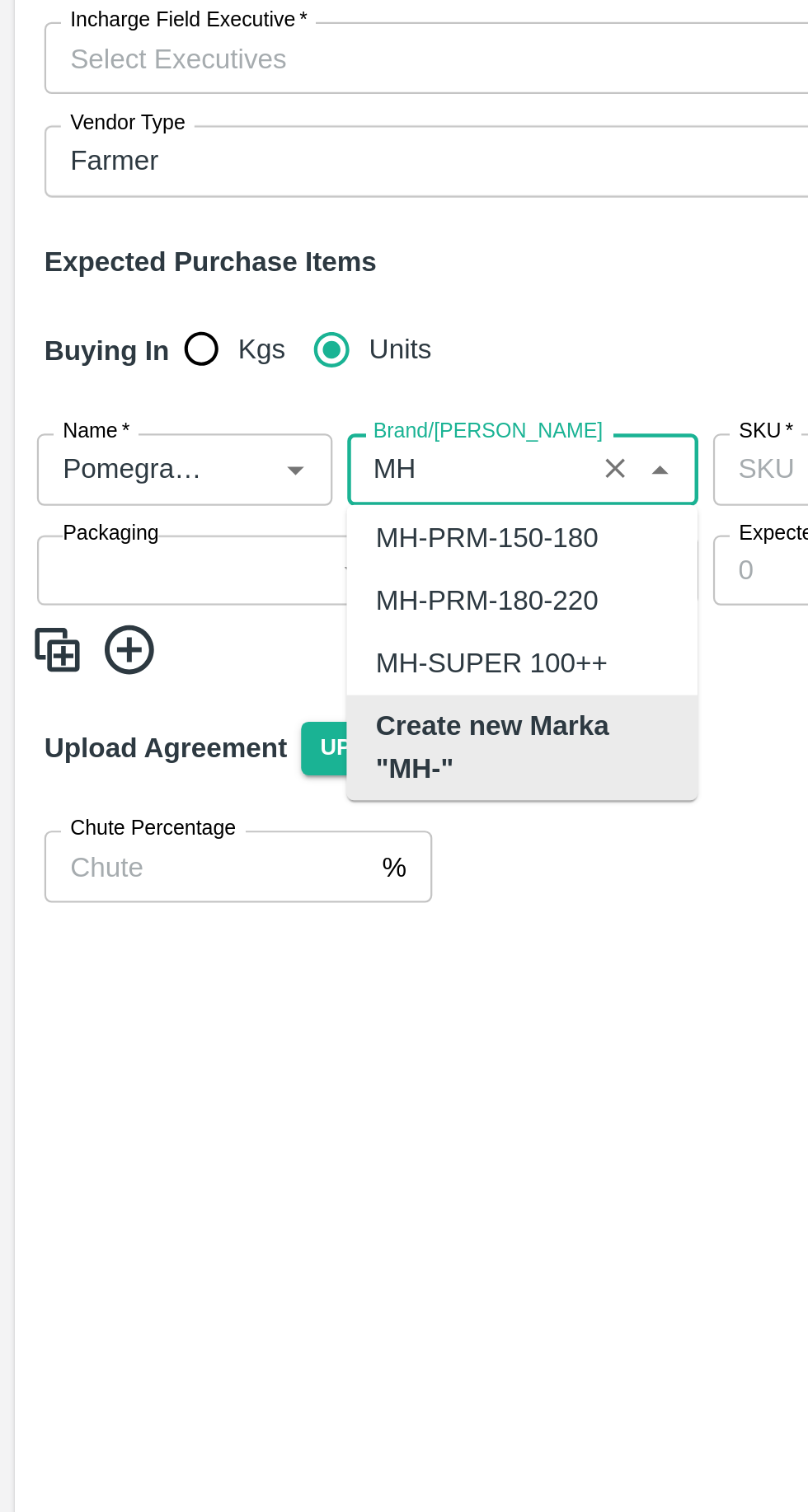
type input "M"
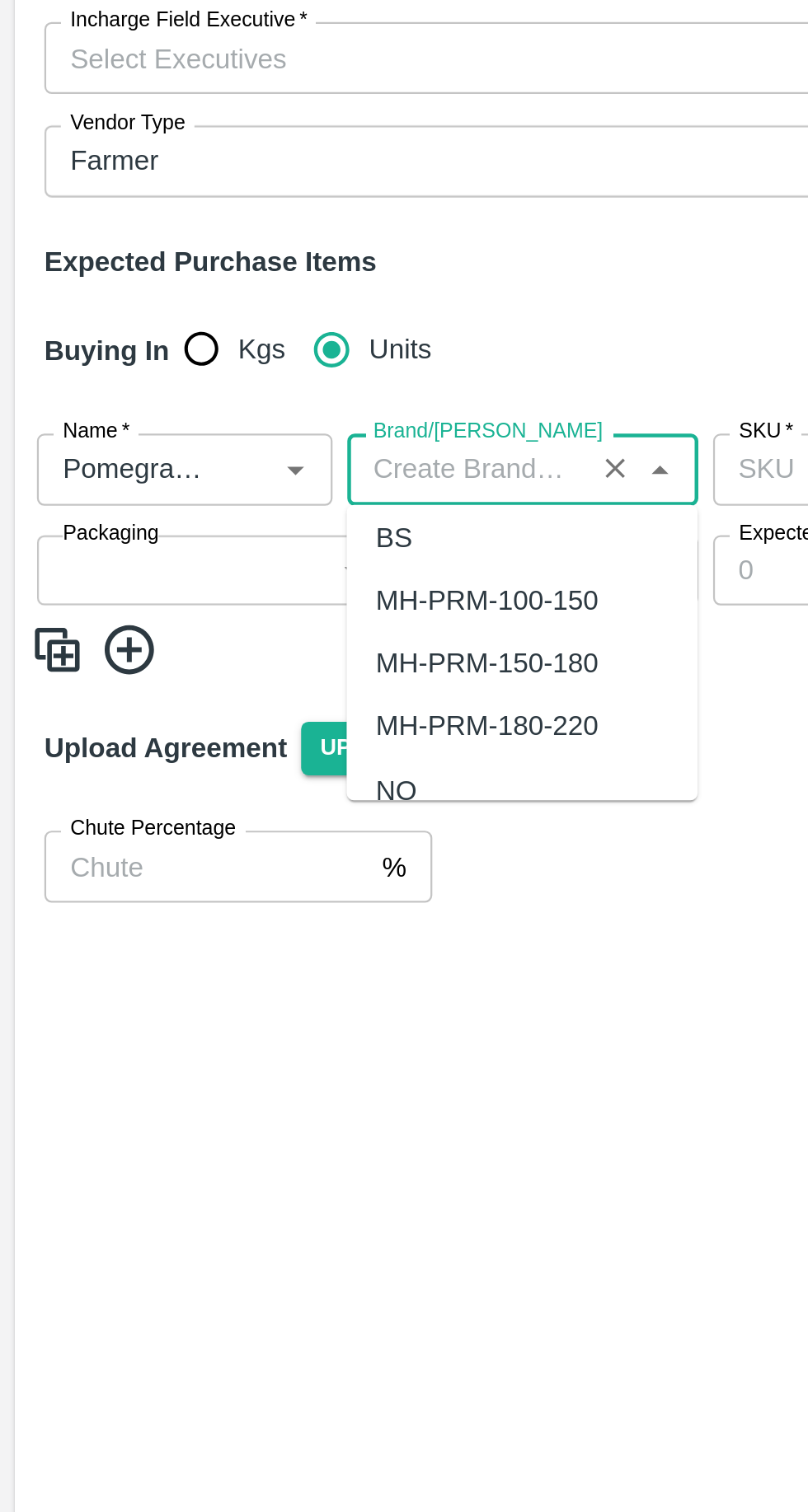
scroll to position [0, 0]
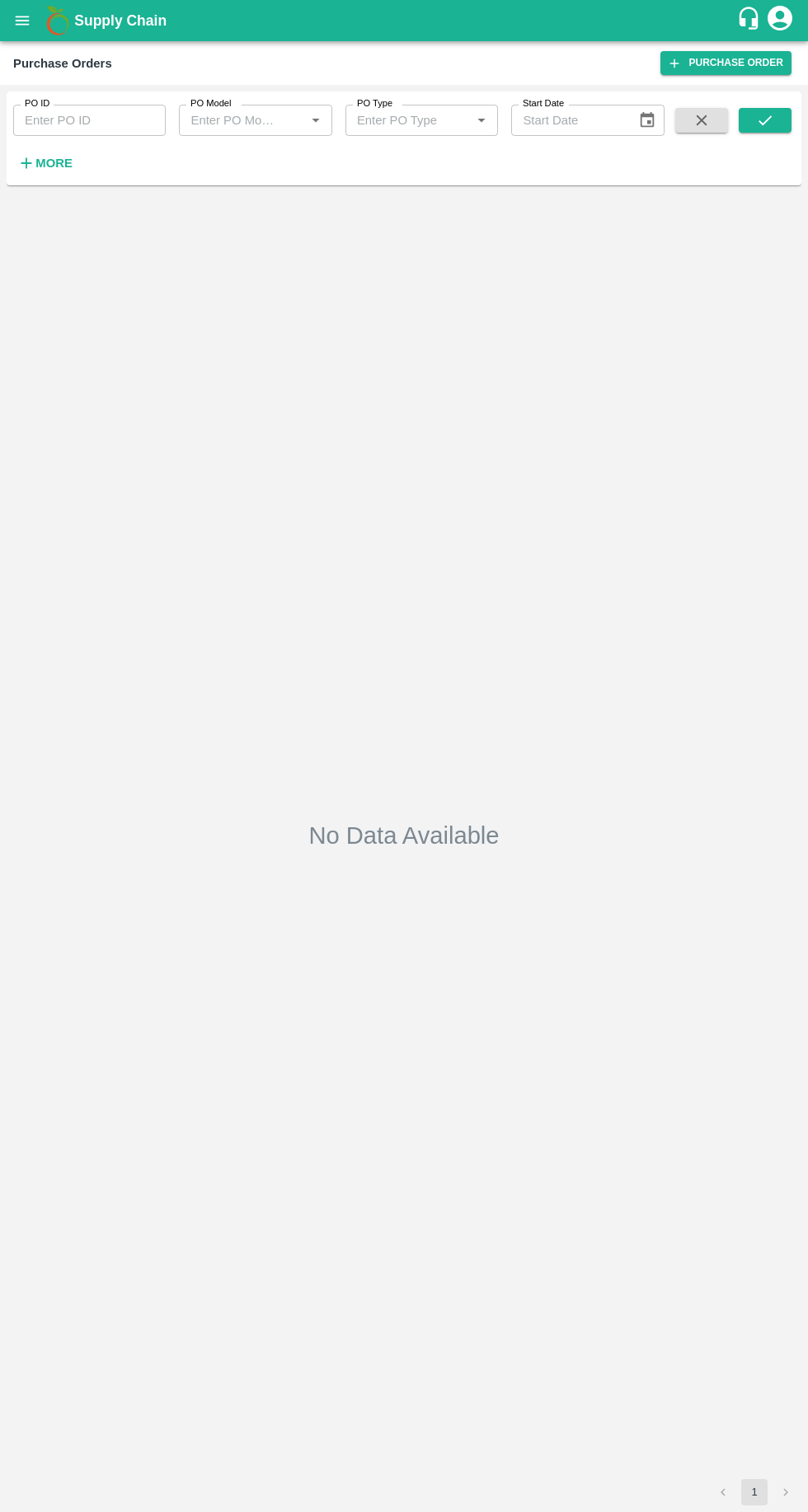
click at [23, 21] on icon "open drawer" at bounding box center [22, 20] width 14 height 9
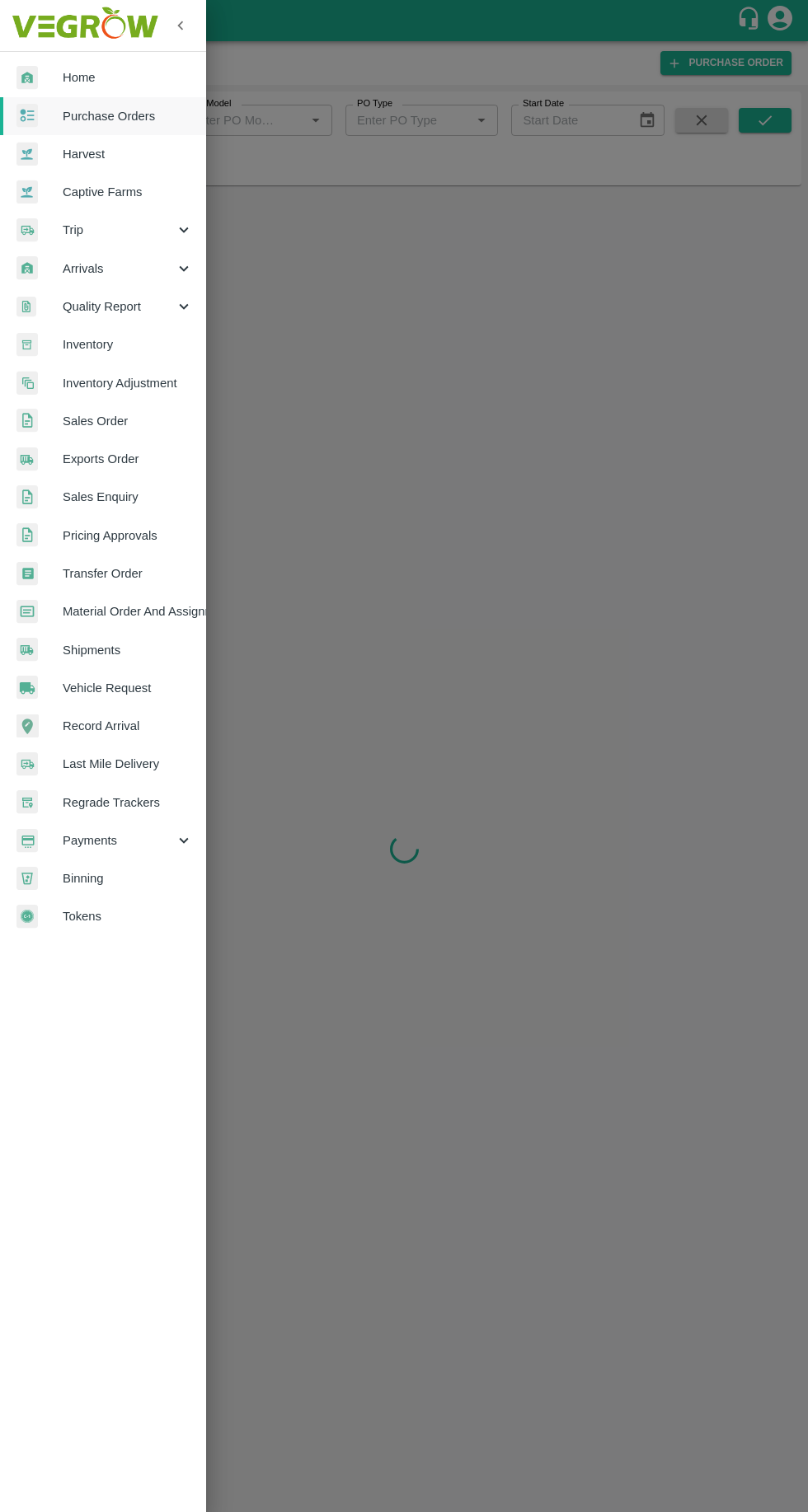
click at [72, 108] on span "Purchase Orders" at bounding box center [127, 116] width 130 height 19
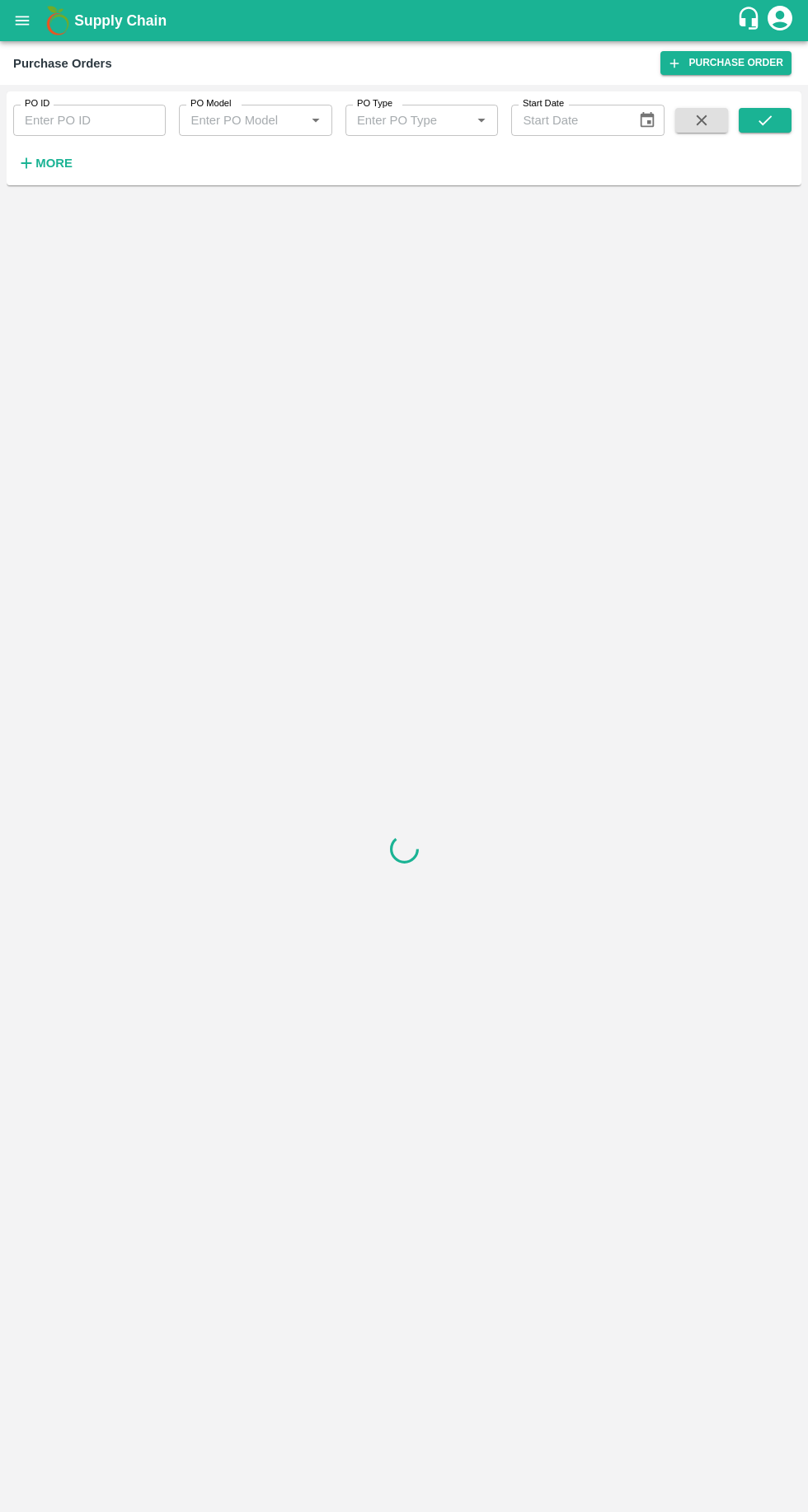
click at [66, 168] on strong "More" at bounding box center [54, 162] width 37 height 13
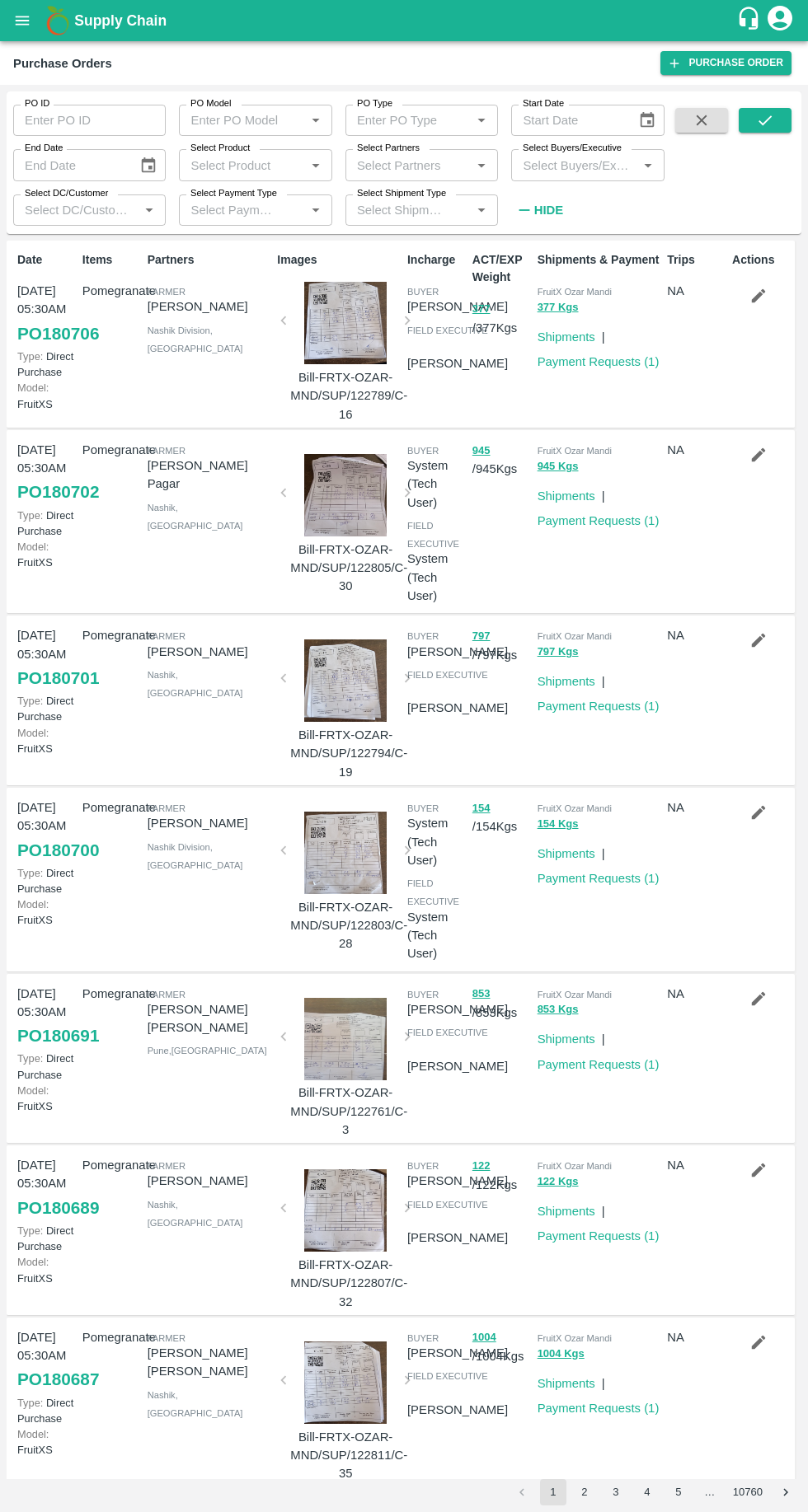
click at [23, 17] on icon "open drawer" at bounding box center [22, 20] width 14 height 9
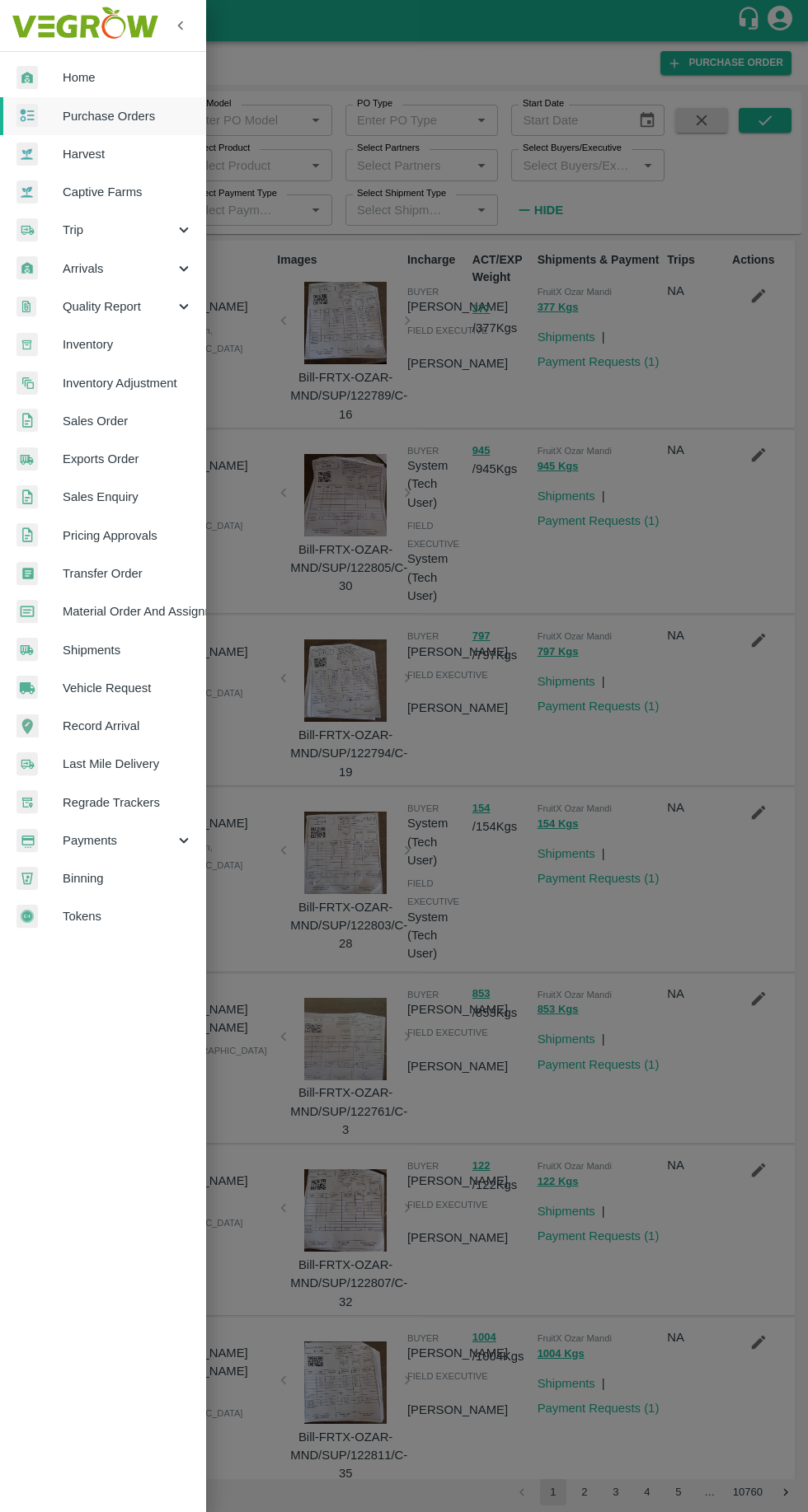
click at [137, 108] on span "Purchase Orders" at bounding box center [127, 116] width 130 height 19
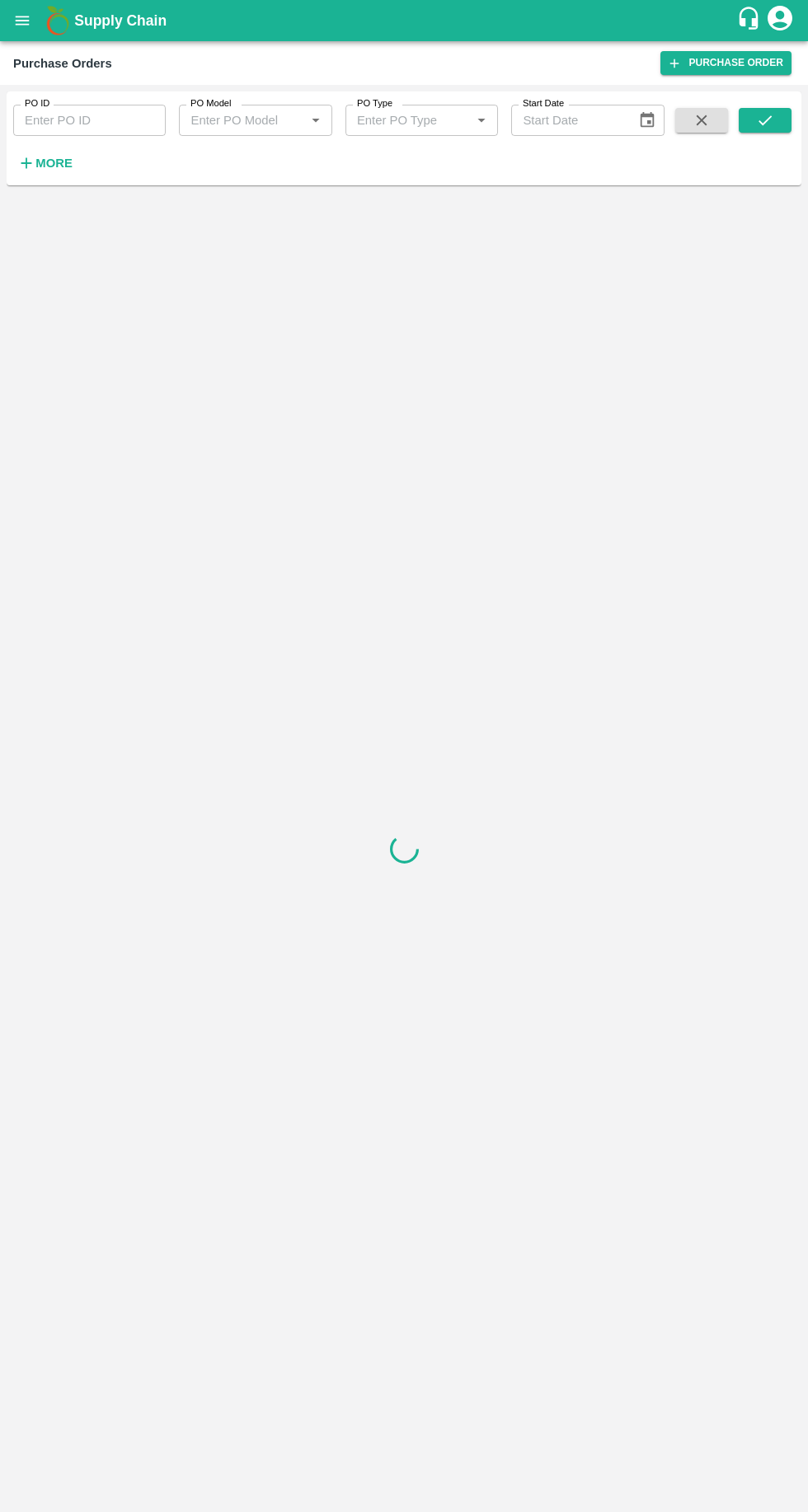
click at [41, 161] on strong "More" at bounding box center [54, 162] width 37 height 13
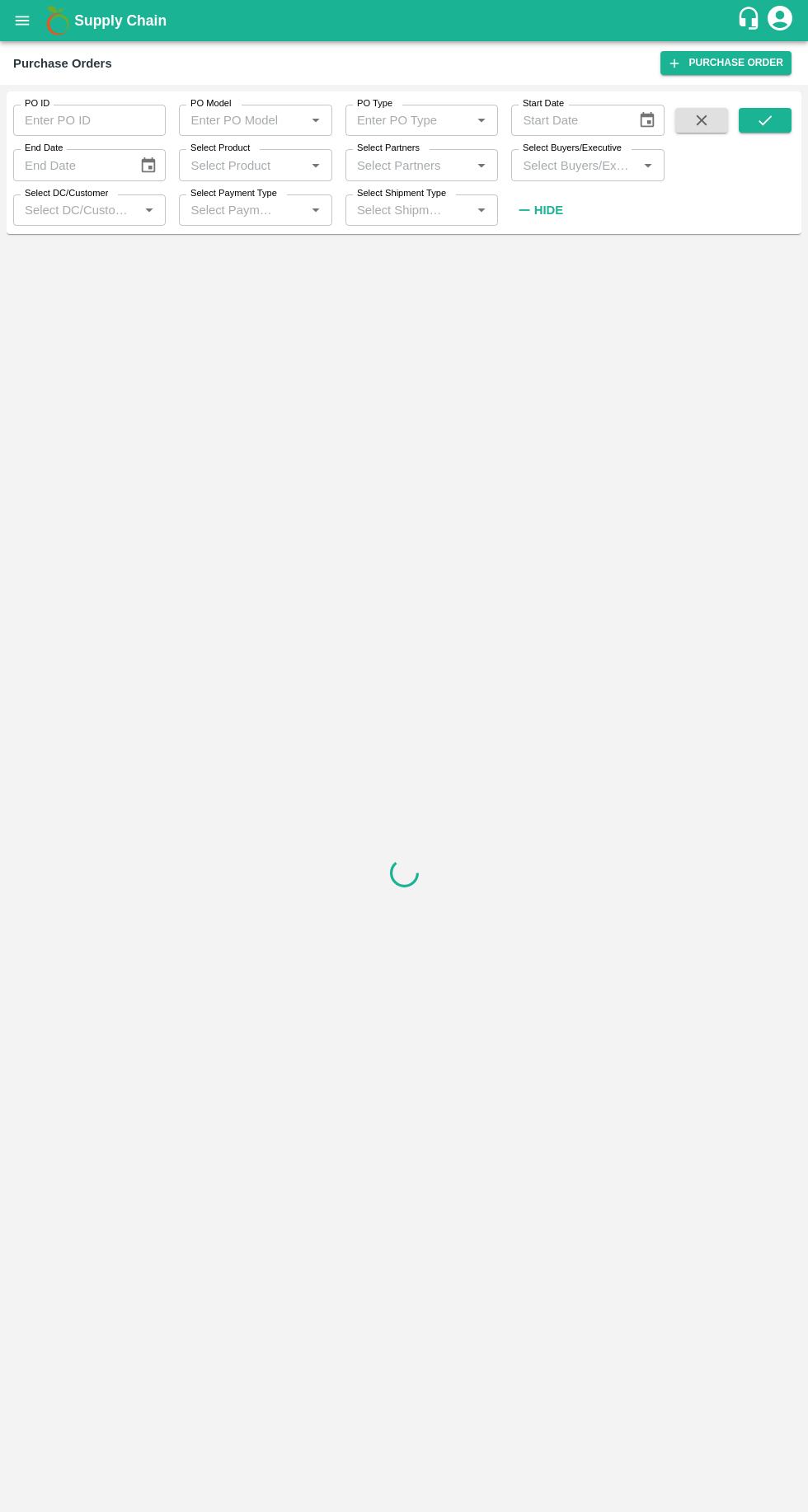
click at [561, 165] on input "Select Buyers/Executive" at bounding box center [574, 165] width 115 height 21
click at [572, 159] on input "Select Buyers/Executive" at bounding box center [574, 165] width 115 height 21
type input "vikas kok"
click at [542, 244] on input "checkbox" at bounding box center [547, 249] width 33 height 33
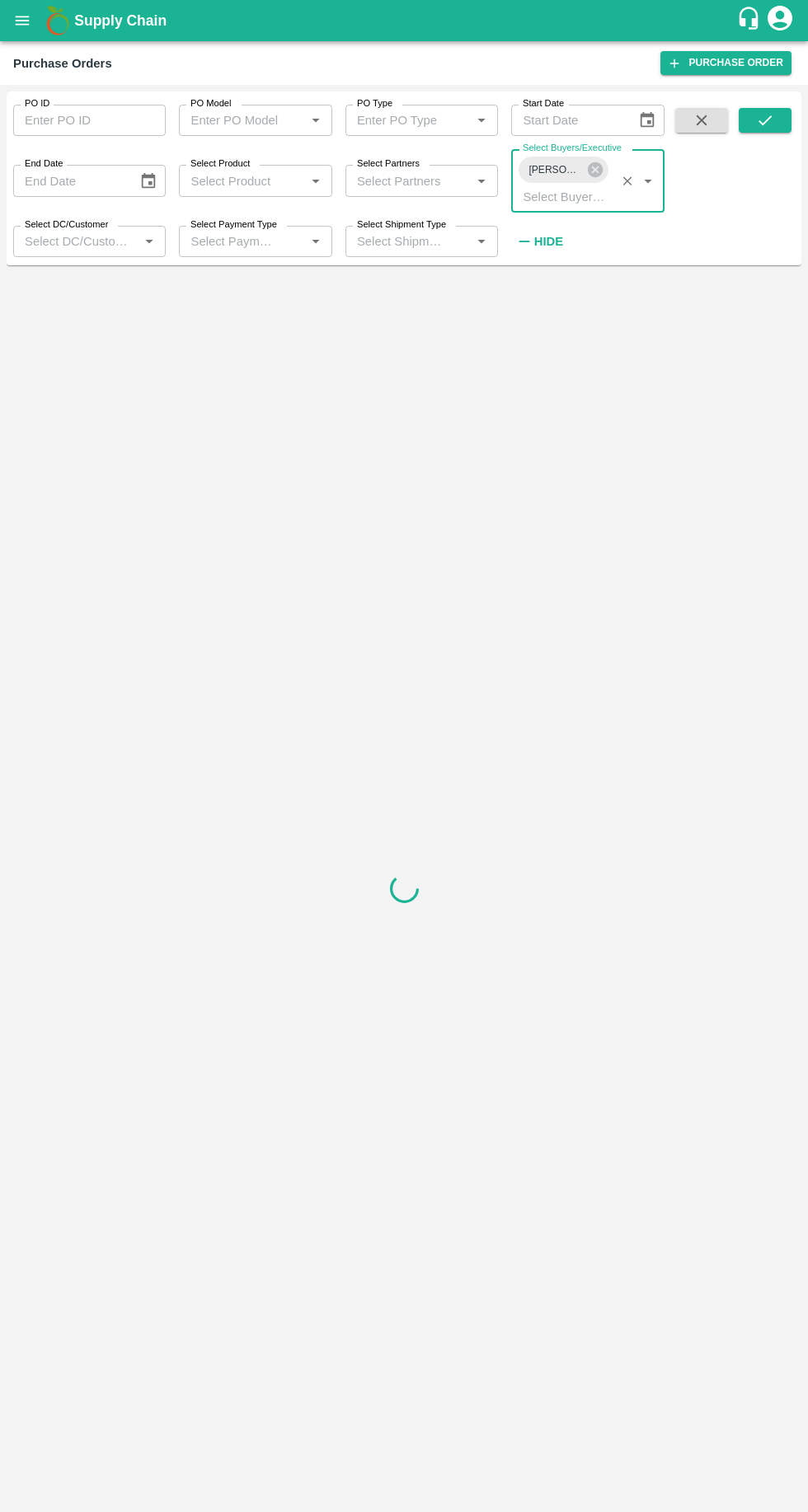
click at [771, 111] on icon "submit" at bounding box center [765, 120] width 19 height 19
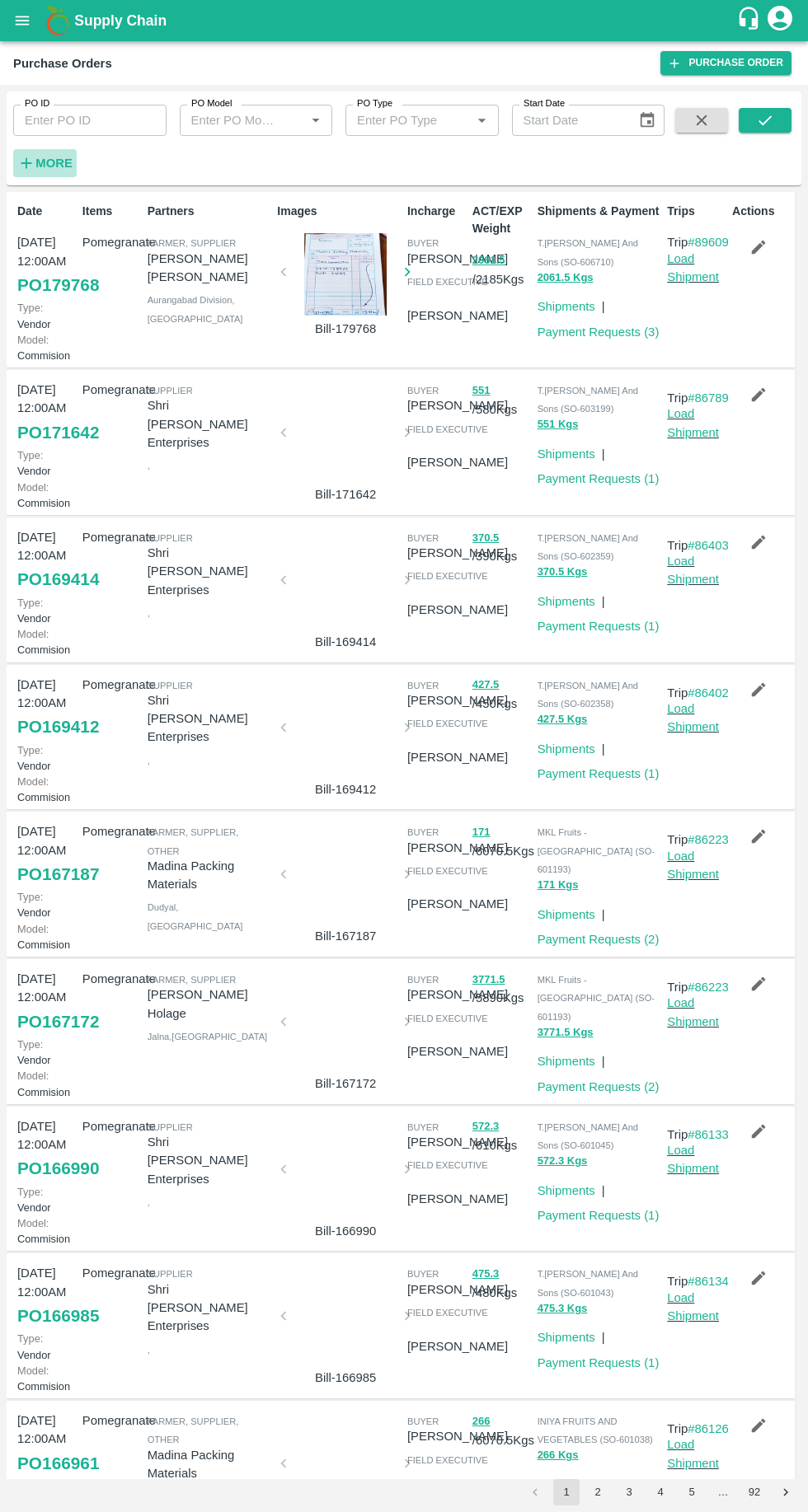
click at [55, 164] on strong "More" at bounding box center [54, 162] width 37 height 13
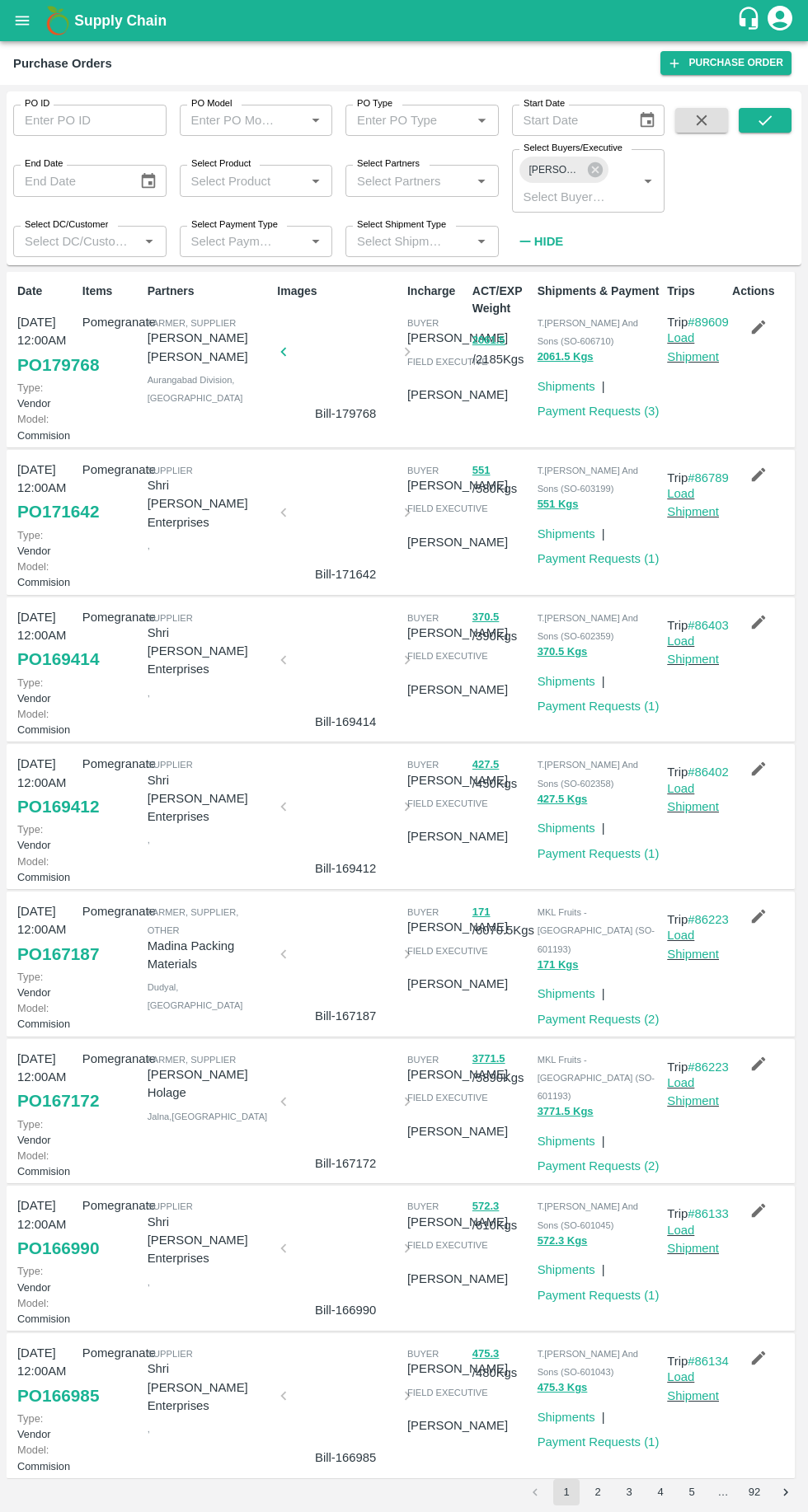
click at [755, 327] on icon "button" at bounding box center [758, 327] width 14 height 14
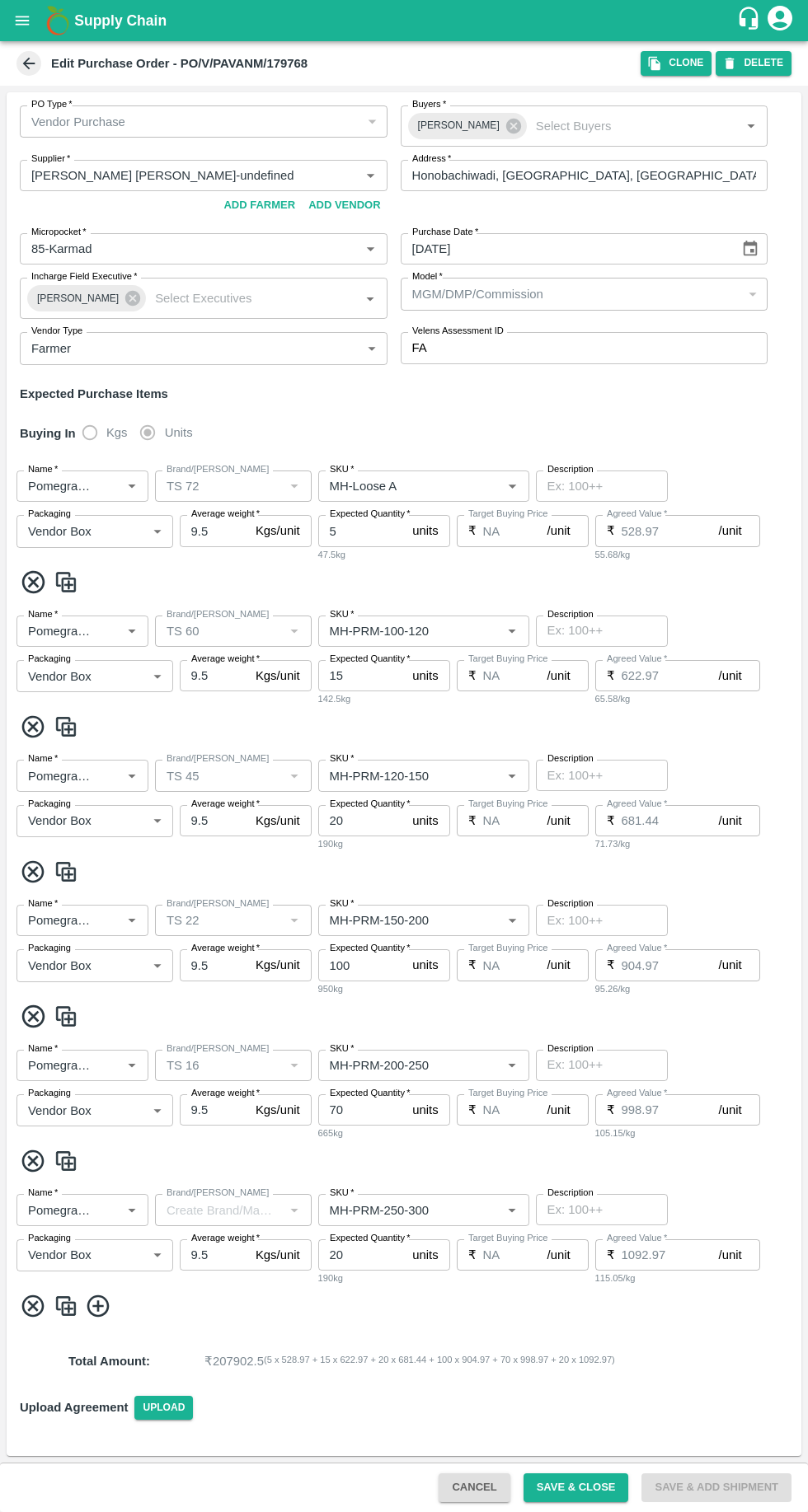
click at [661, 60] on icon "button" at bounding box center [654, 63] width 15 height 15
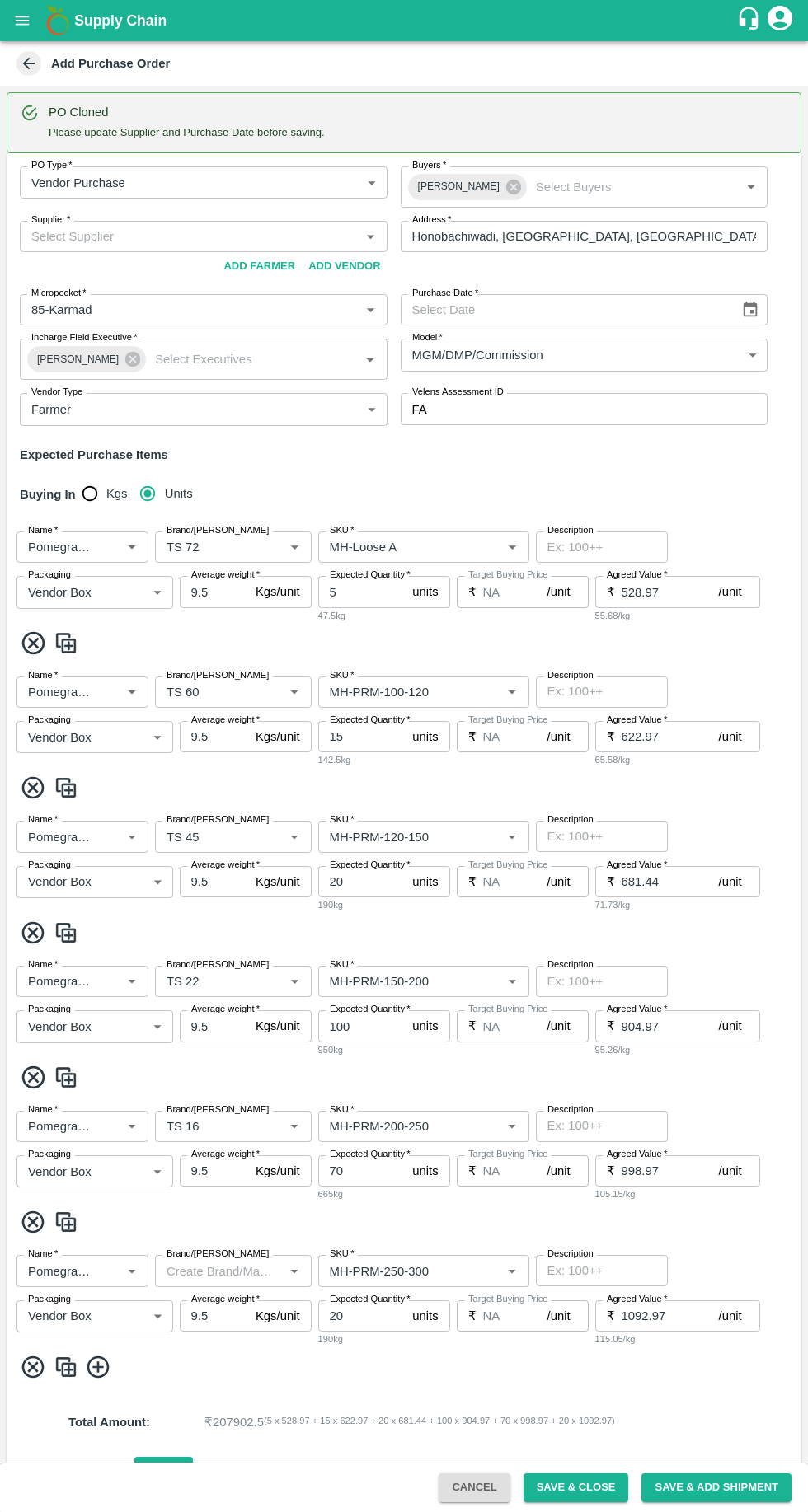
click at [81, 242] on input "Supplier   *" at bounding box center [190, 236] width 330 height 21
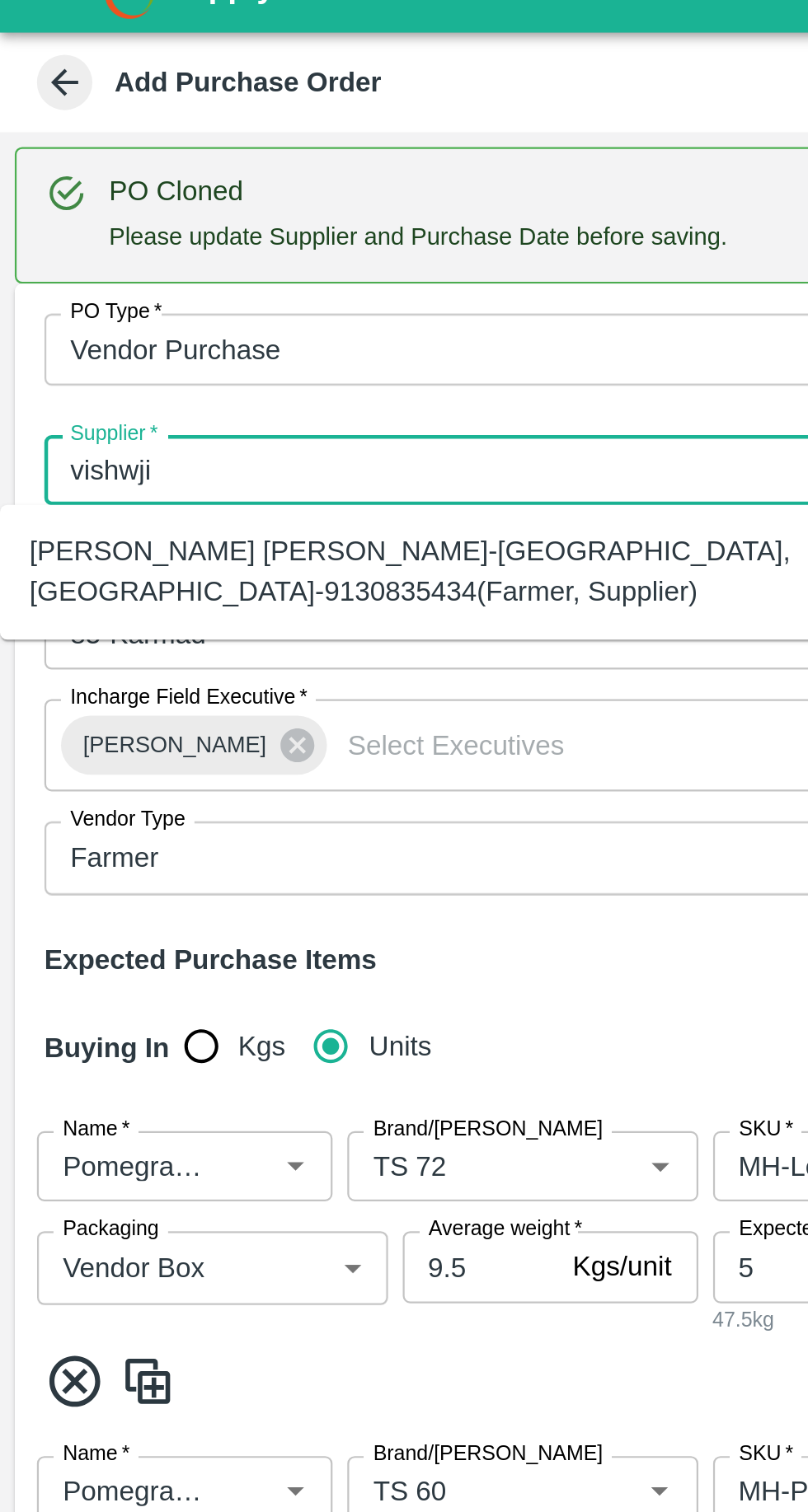
click at [71, 280] on div "Vishwjit bharat salunkhe-Gaygavhan, Solapur-9130835434(Farmer, Supplier)" at bounding box center [183, 282] width 340 height 37
type input "Vishwjit bharat salunkhe-Gaygavhan, Solapur-9130835434(Farmer, Supplier)"
type input "Gaygavhan, Solapur, Sangola, Maharashtra"
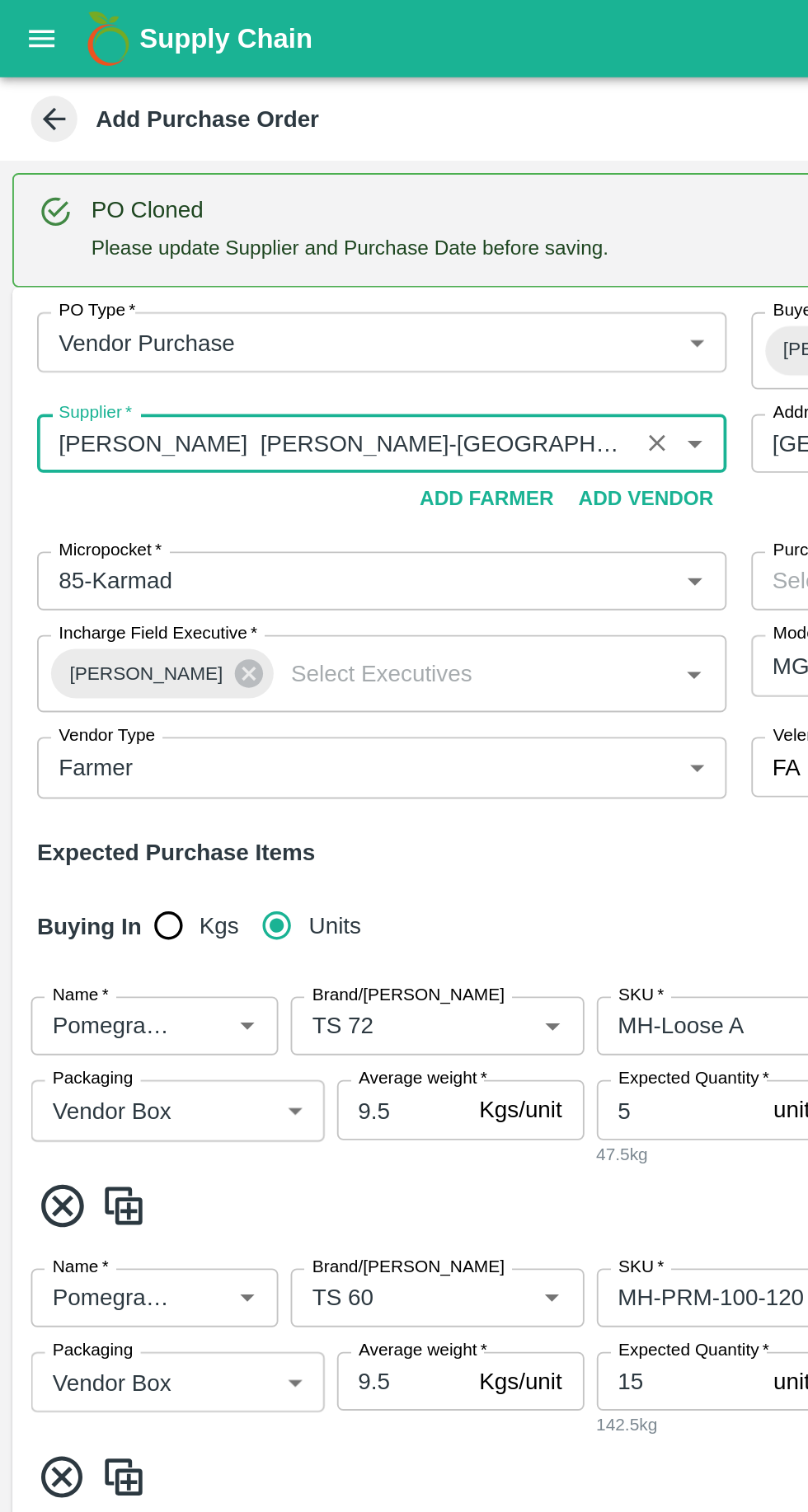
scroll to position [5, 0]
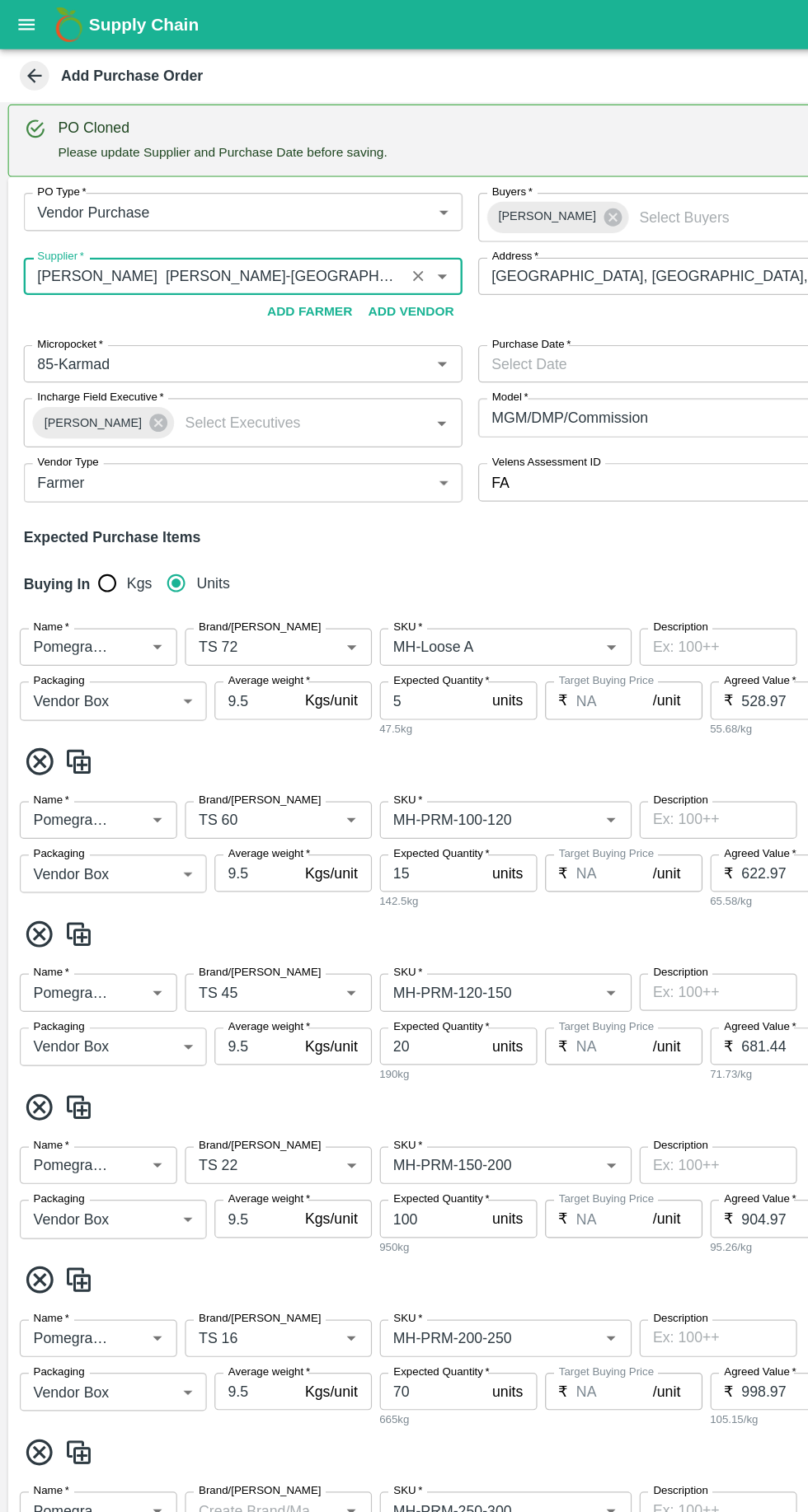
type input "Vishwjit bharat salunkhe-Gaygavhan, Solapur-9130835434(Farmer, Supplier)"
click at [746, 303] on icon "Choose date" at bounding box center [749, 305] width 19 height 19
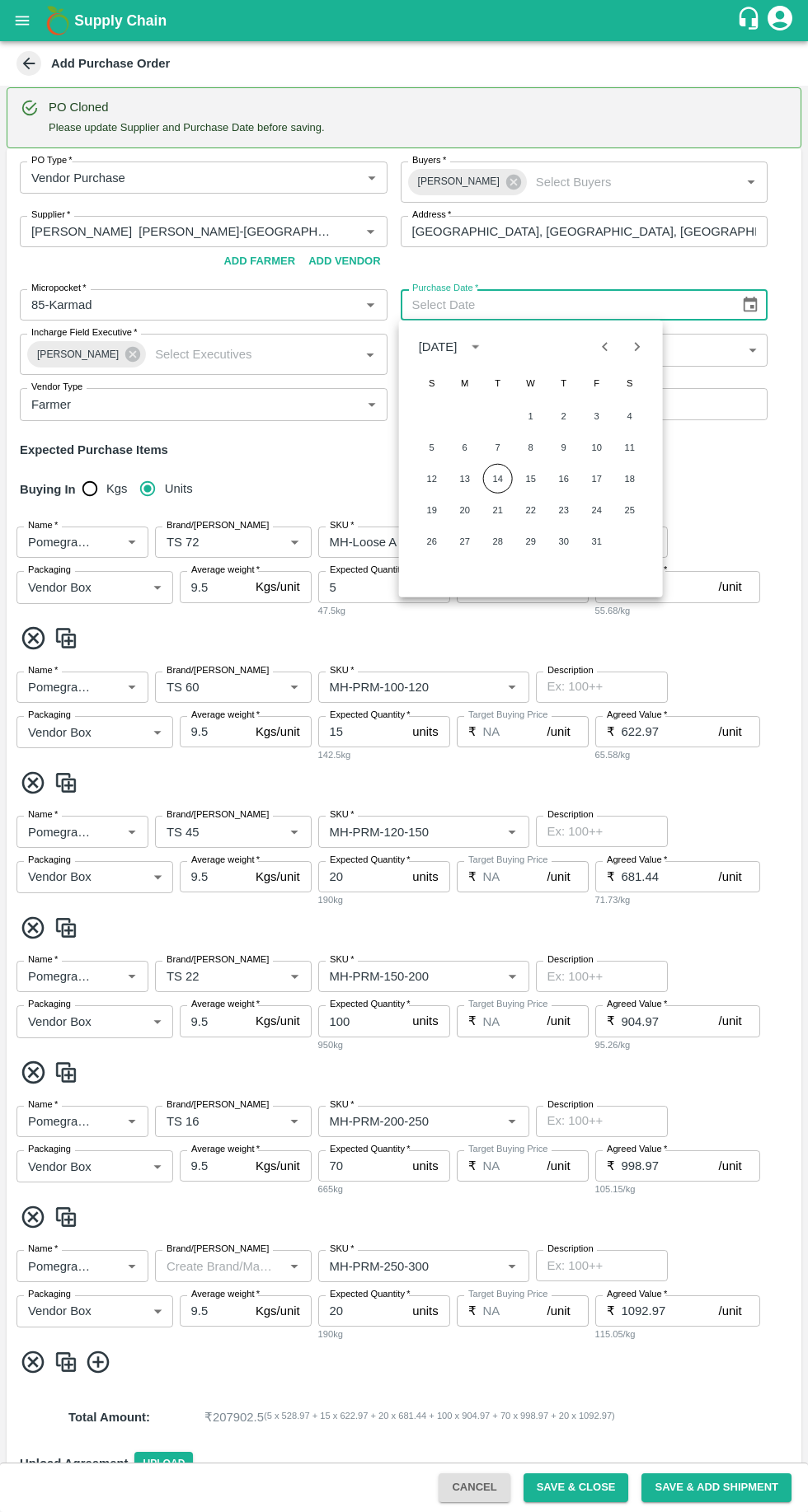
click at [497, 478] on button "14" at bounding box center [497, 479] width 29 height 29
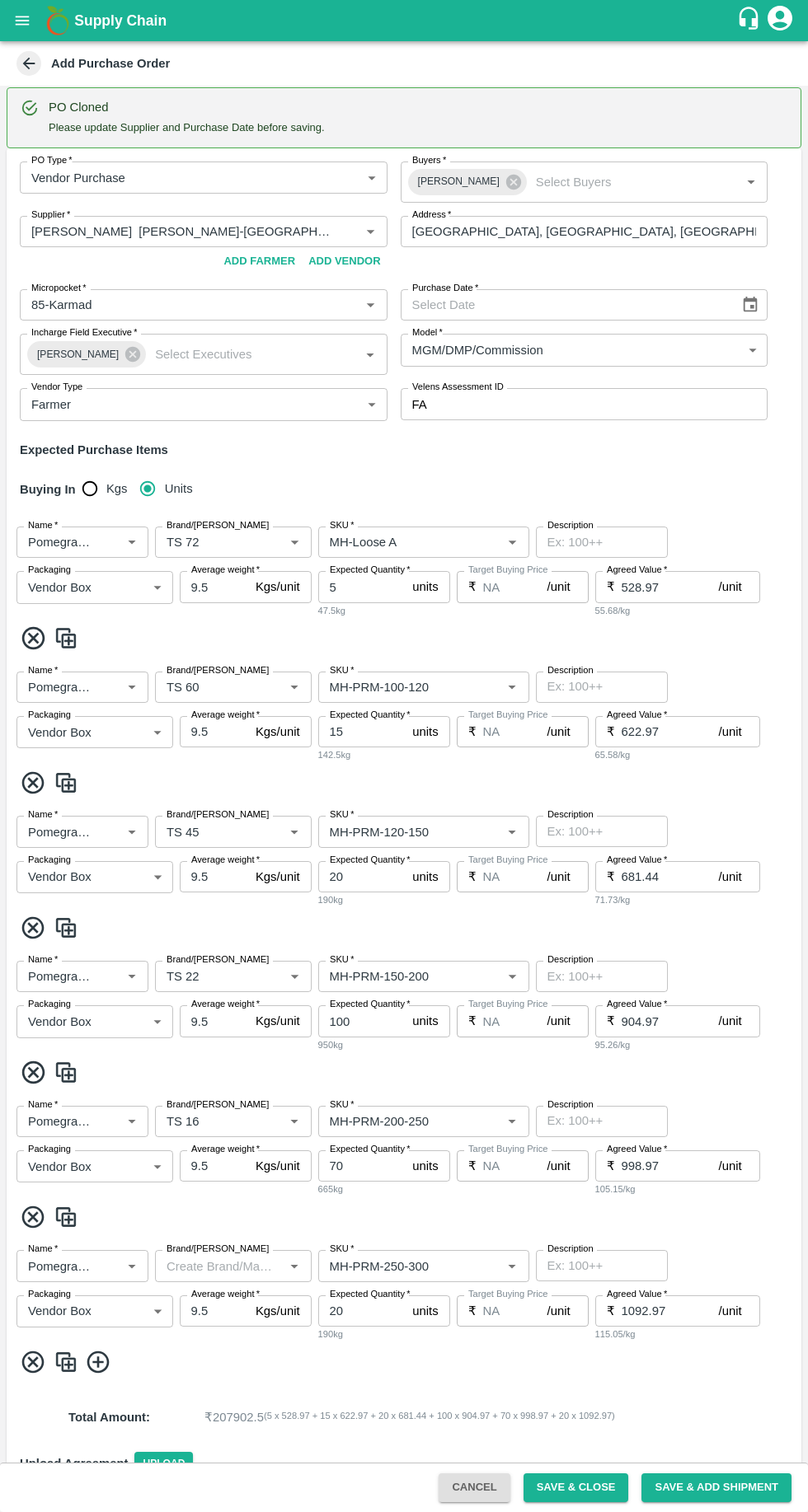
type input "14/10/2025"
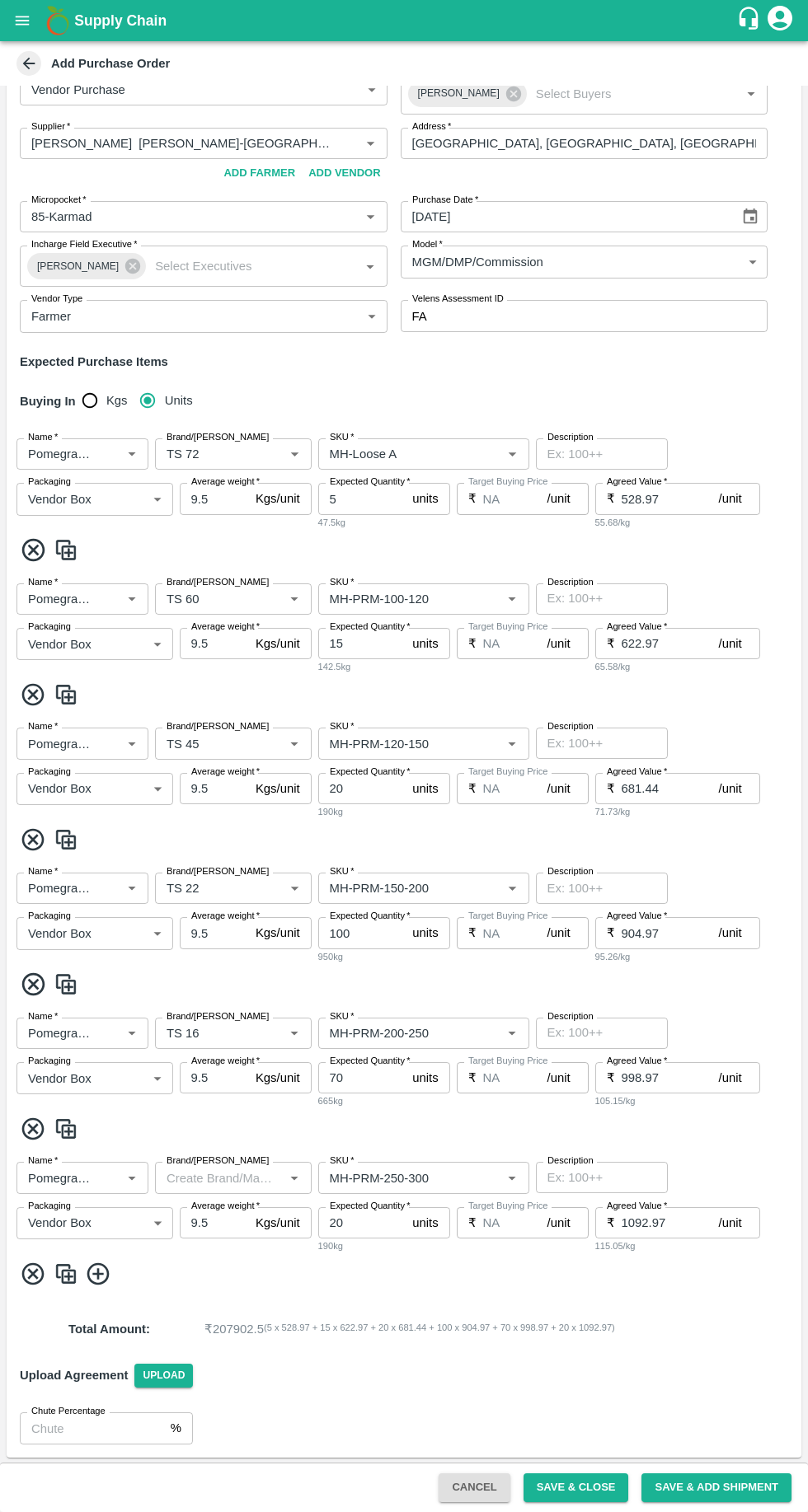
scroll to position [0, 0]
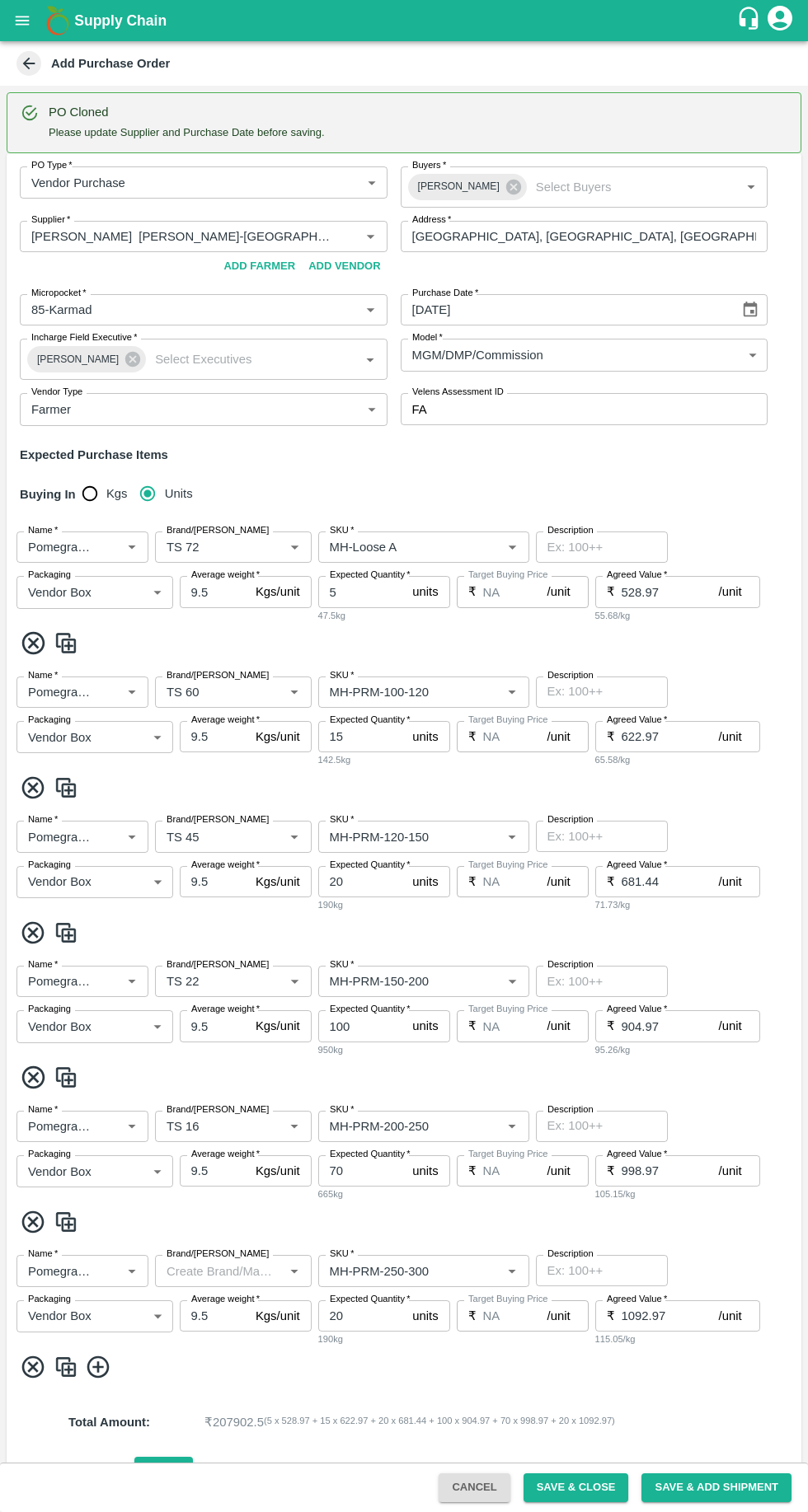
click at [574, 1488] on button "Save & Close" at bounding box center [576, 1488] width 106 height 29
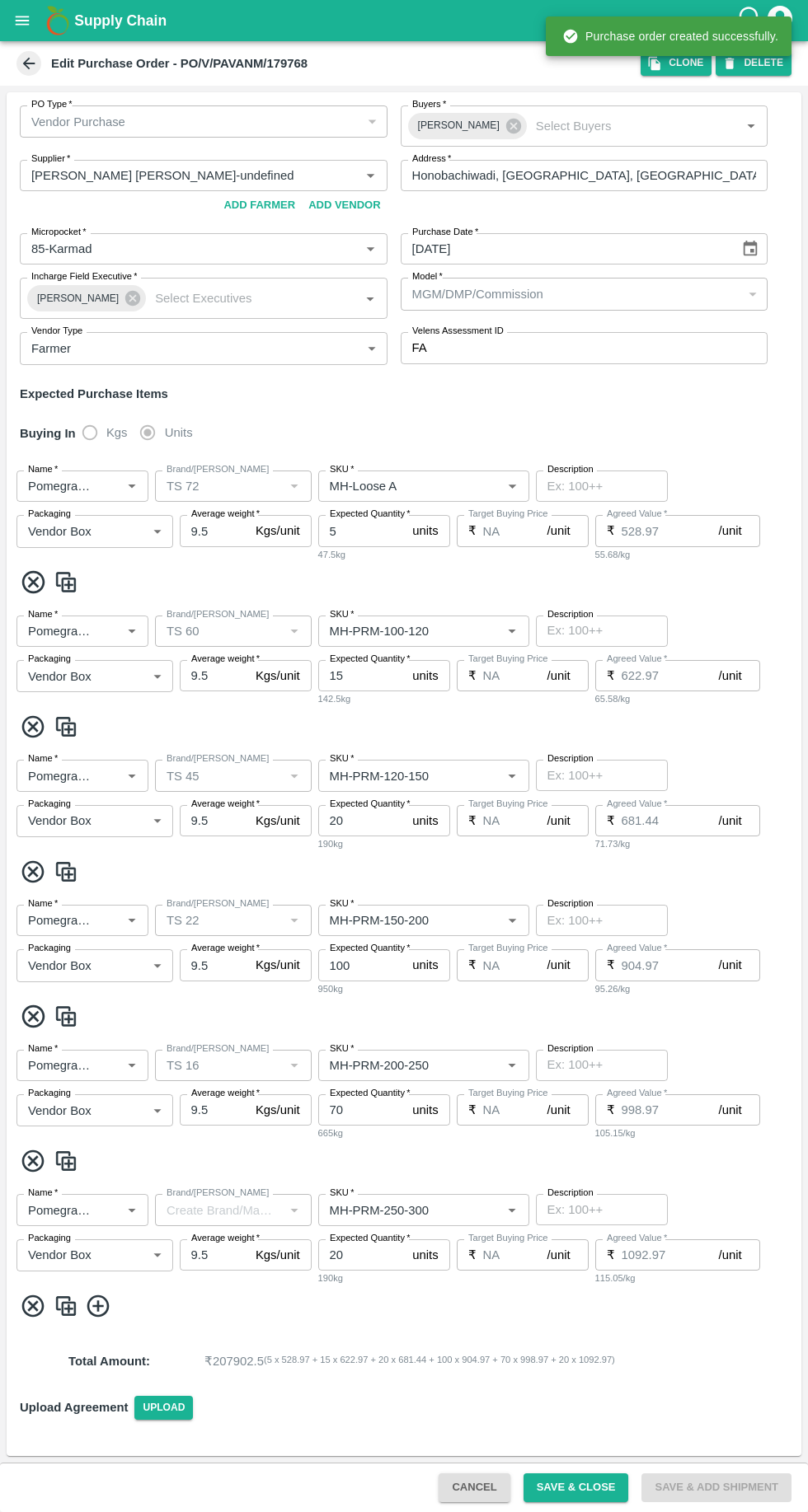
type input "Pavan Mahajan Bahure-undefined"
type input "85-Karmad"
type input "Pomegranate"
type input "TS 72"
type input "MH-Loose A"
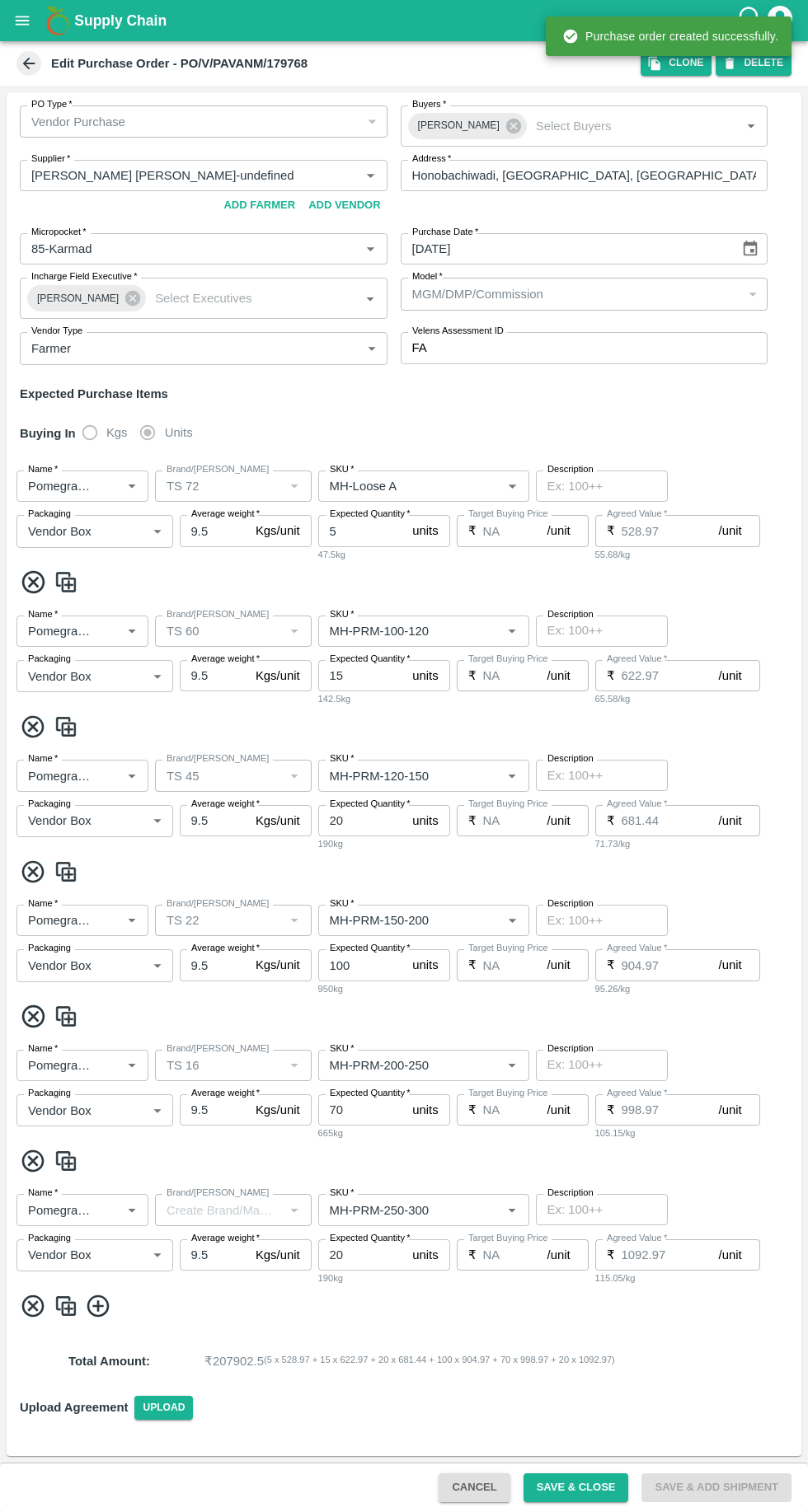
type input "NA"
type input "Pomegranate"
type input "TS 60"
type input "MH-PRM-100-120"
type input "NA"
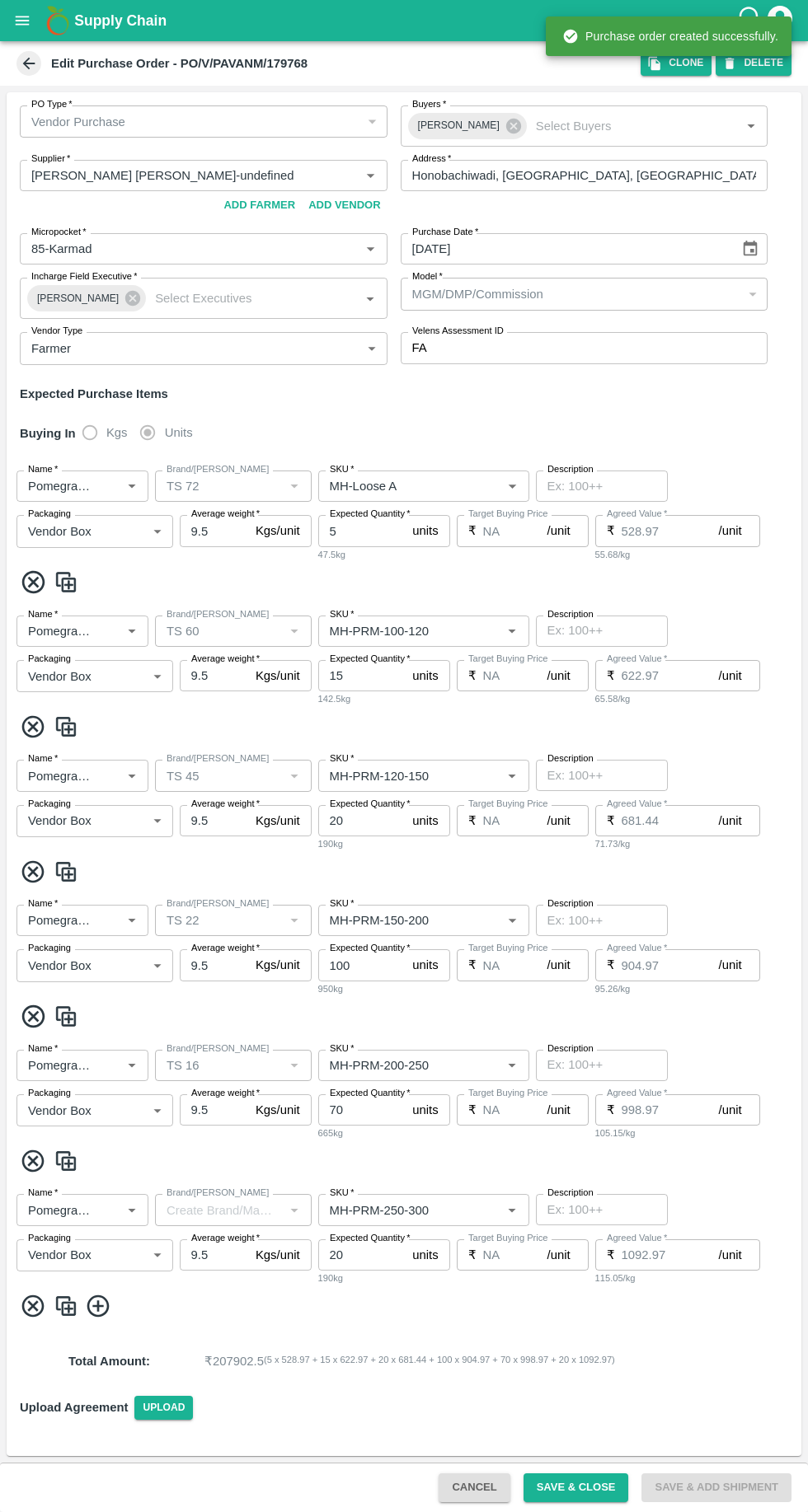
type input "Pomegranate"
type input "TS 45"
type input "MH-PRM-120-150"
type input "NA"
type input "Pomegranate"
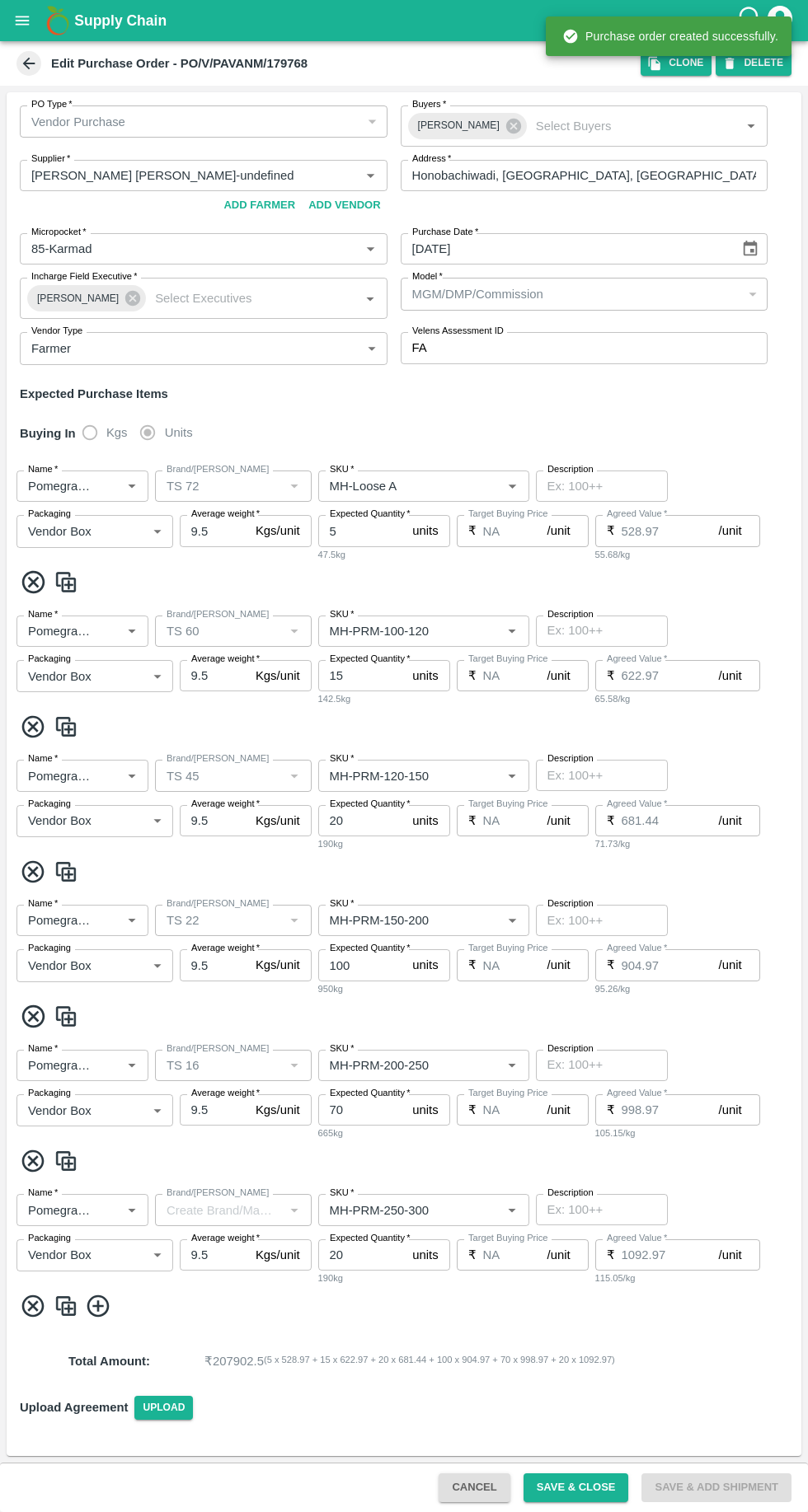
type input "TS 22"
type input "MH-PRM-150-200"
type input "NA"
type input "Pomegranate"
type input "TS 16"
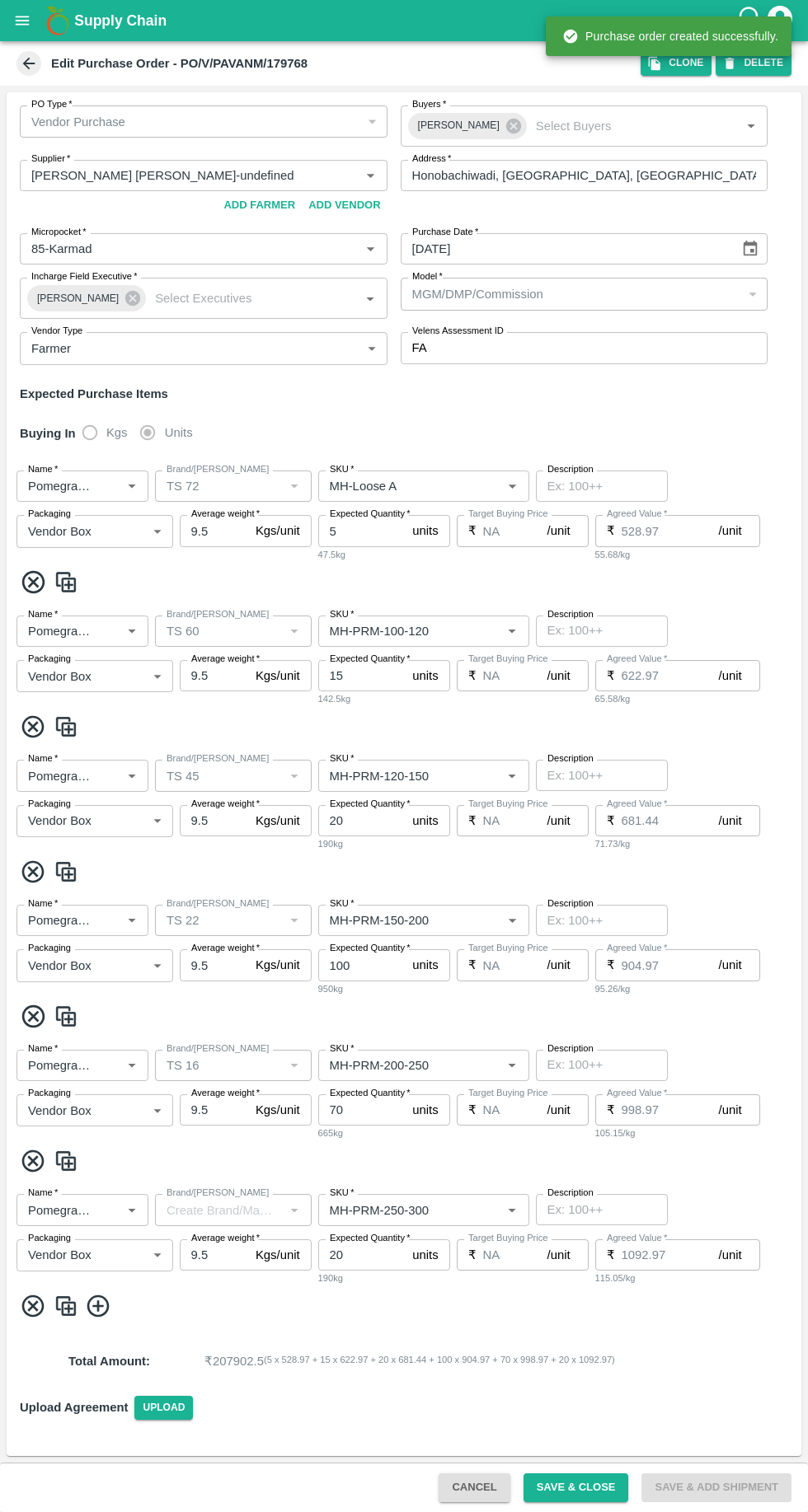
type input "MH-PRM-200-250"
type input "NA"
type input "Pomegranate"
type input "MH-PRM-250-300"
type input "NA"
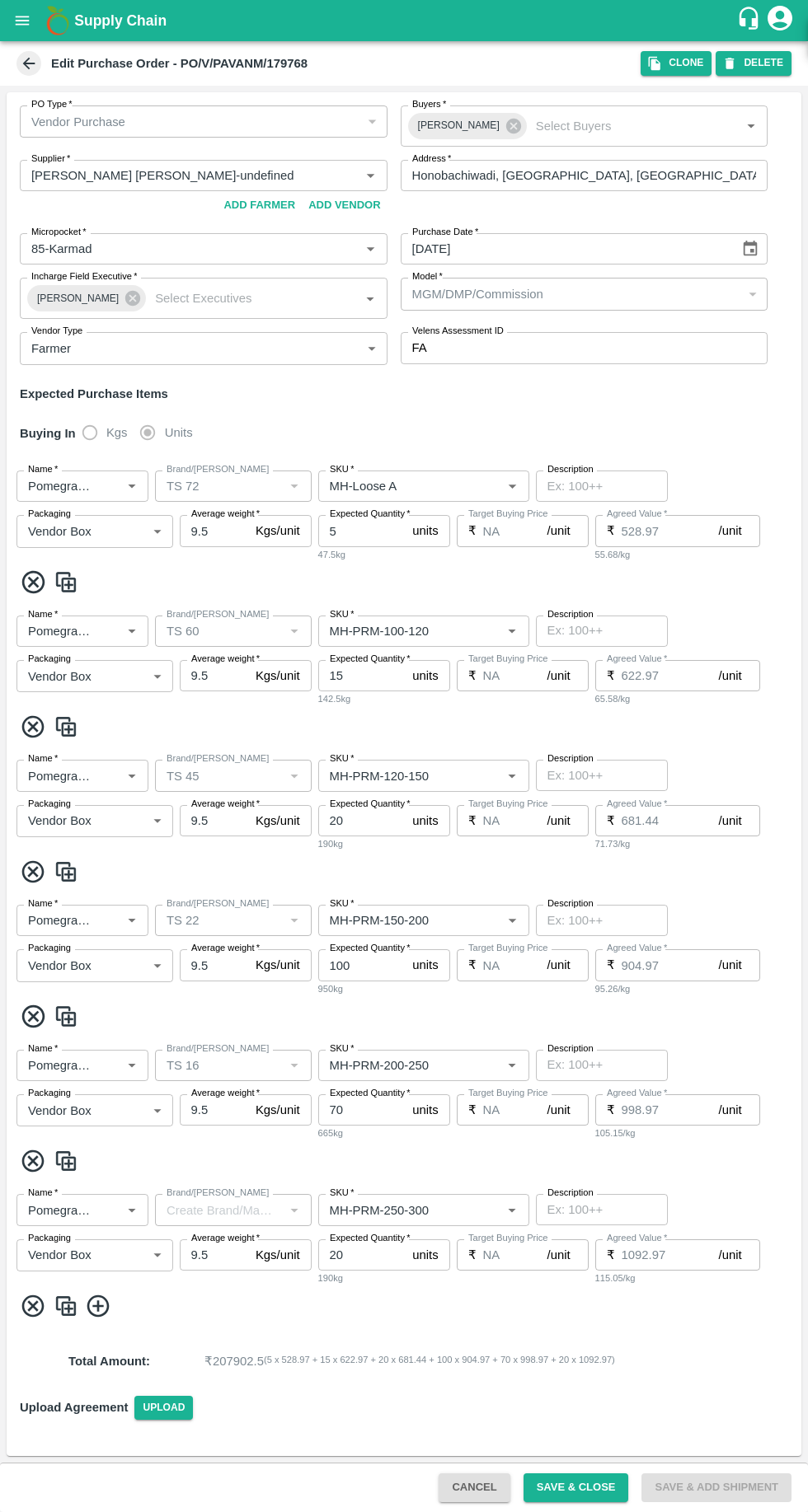
click at [34, 28] on button "open drawer" at bounding box center [21, 21] width 38 height 38
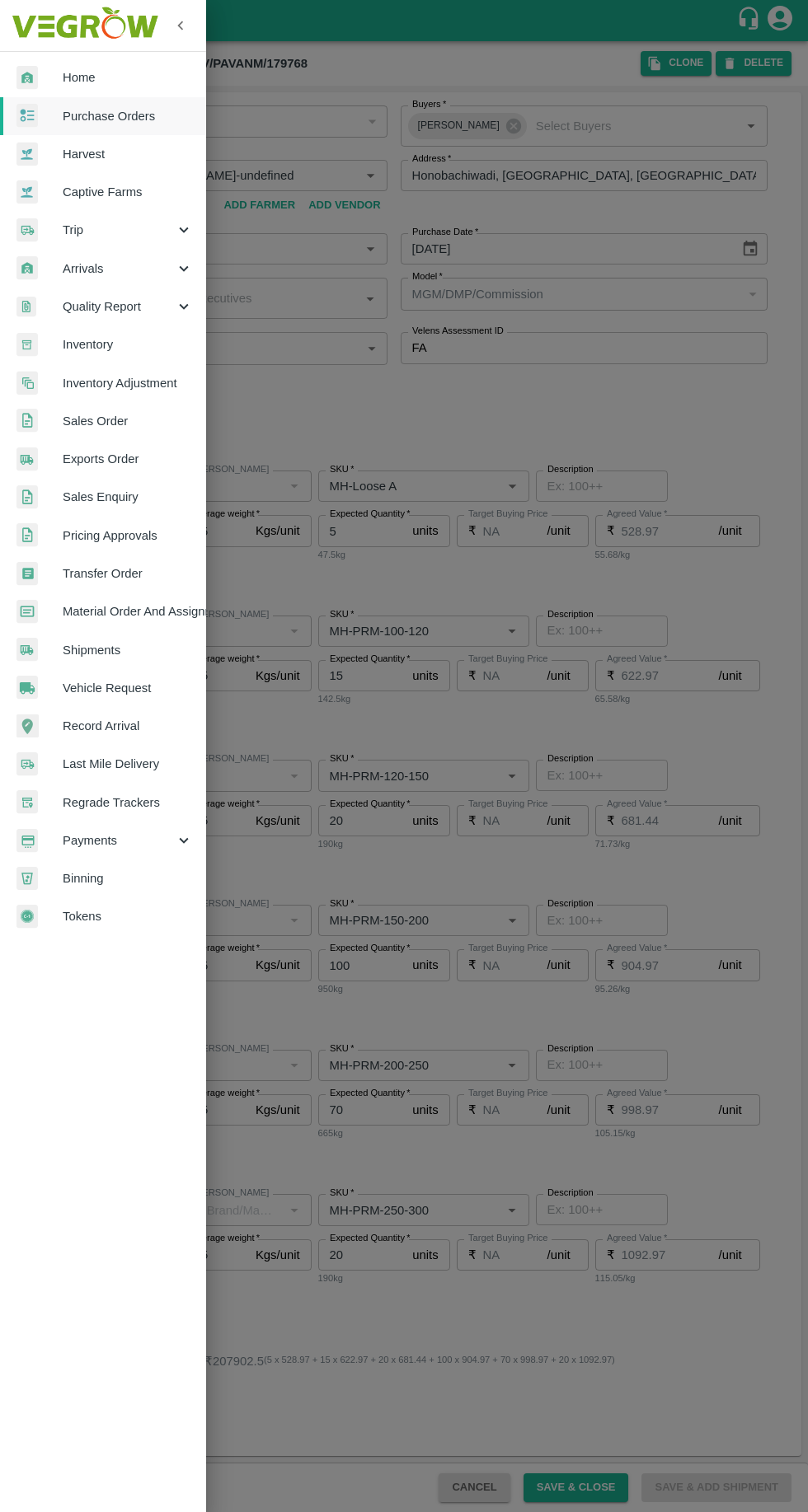
click at [87, 116] on span "Purchase Orders" at bounding box center [127, 116] width 130 height 19
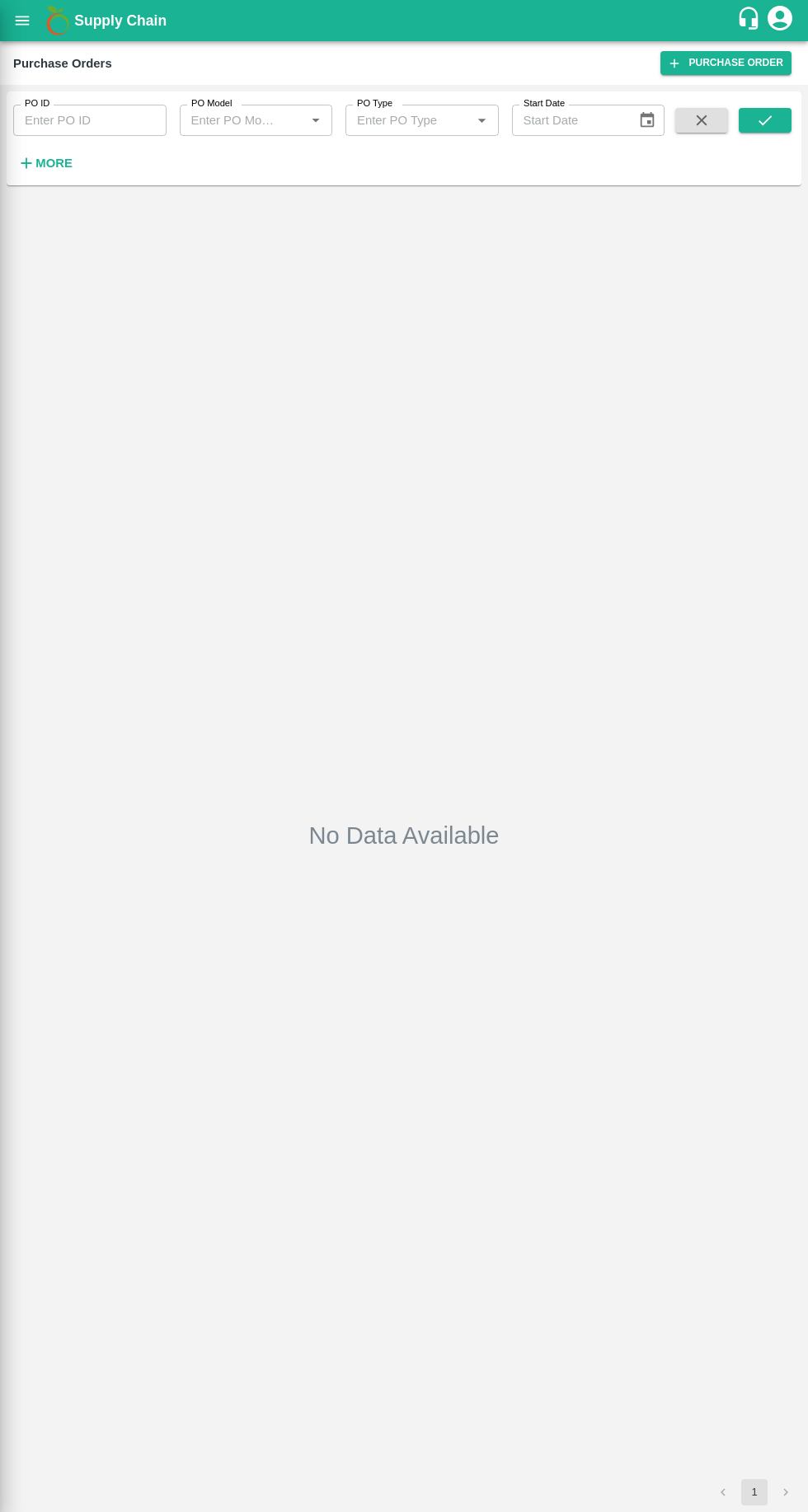
click at [57, 166] on div at bounding box center [404, 756] width 808 height 1512
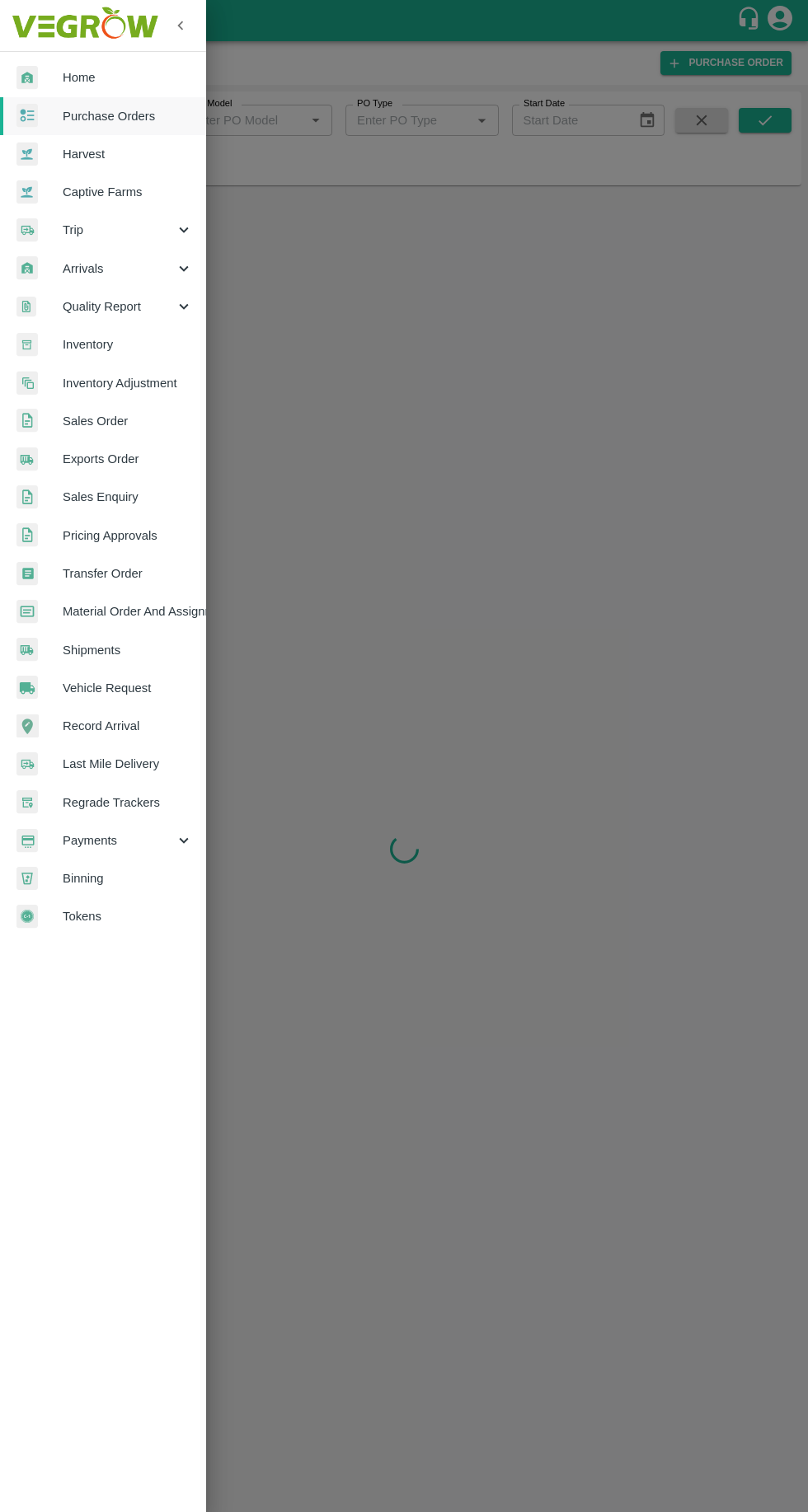
click at [552, 998] on div at bounding box center [404, 756] width 808 height 1512
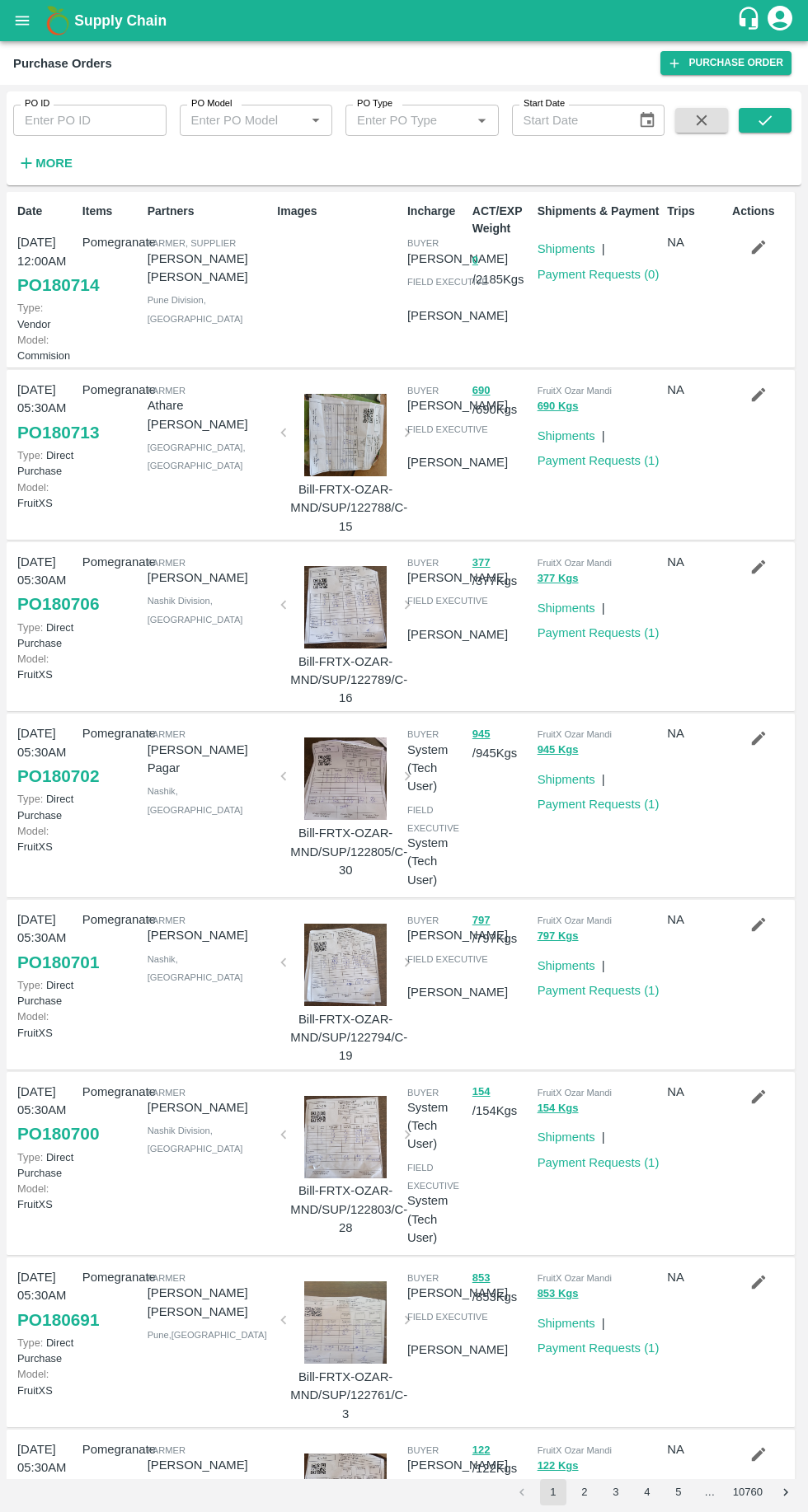
click at [605, 275] on link "Payment Requests ( 0 )" at bounding box center [598, 273] width 122 height 13
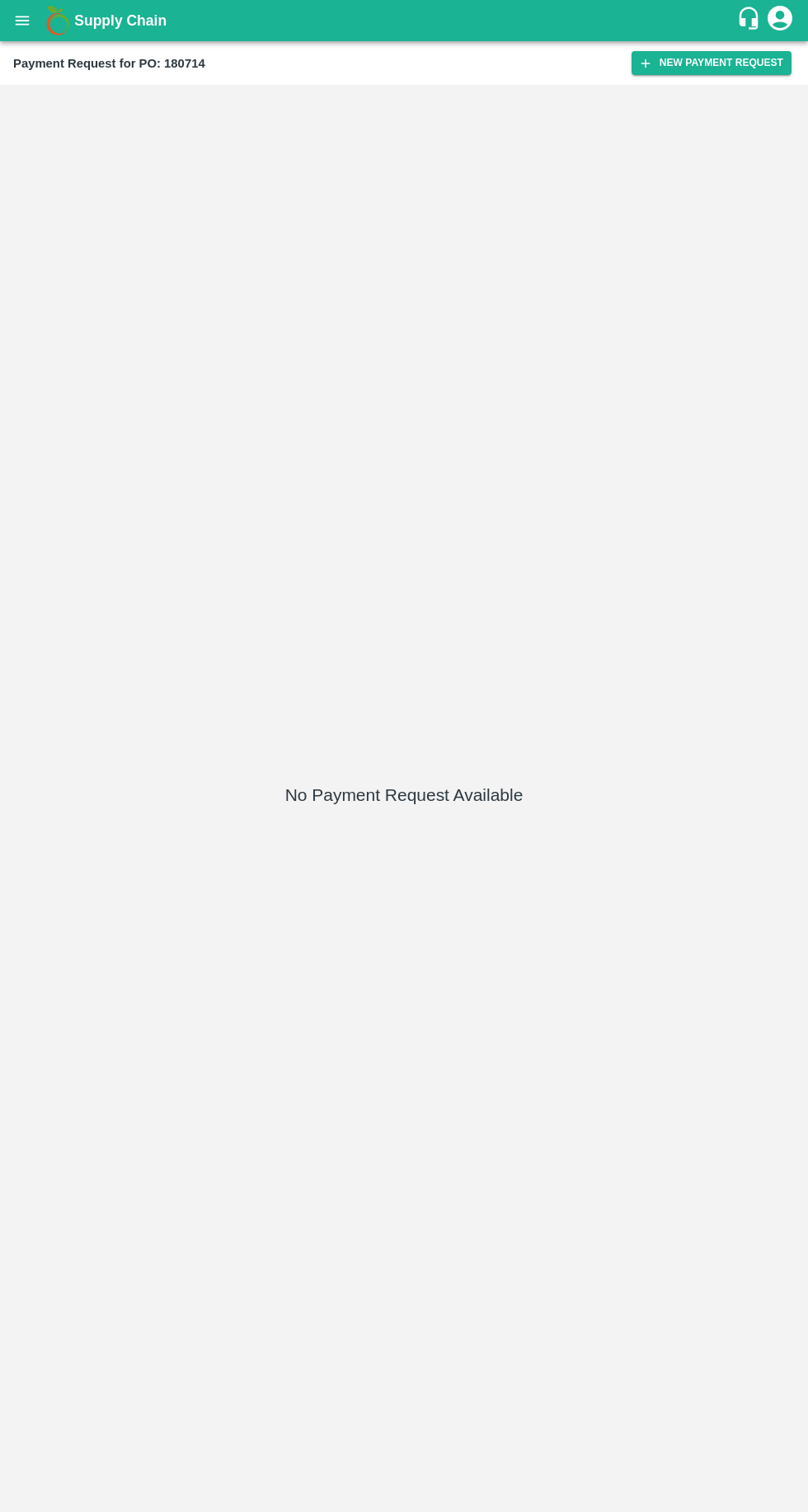
click at [716, 66] on button "New Payment Request" at bounding box center [711, 63] width 160 height 23
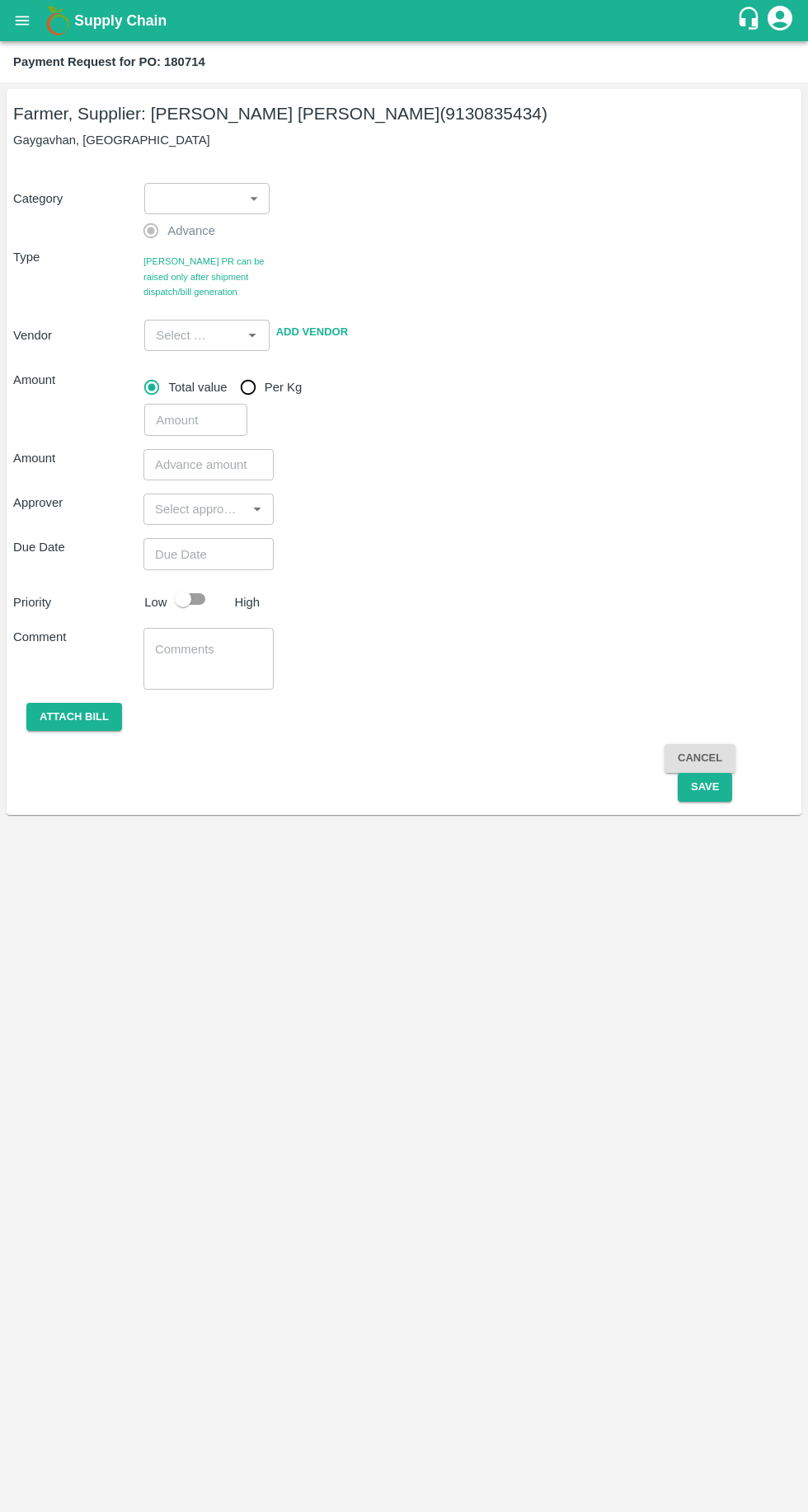
click at [238, 194] on body "Supply Chain Payment Request for PO: 180714 Farmer, Supplier: [PERSON_NAME] [PE…" at bounding box center [404, 756] width 808 height 1512
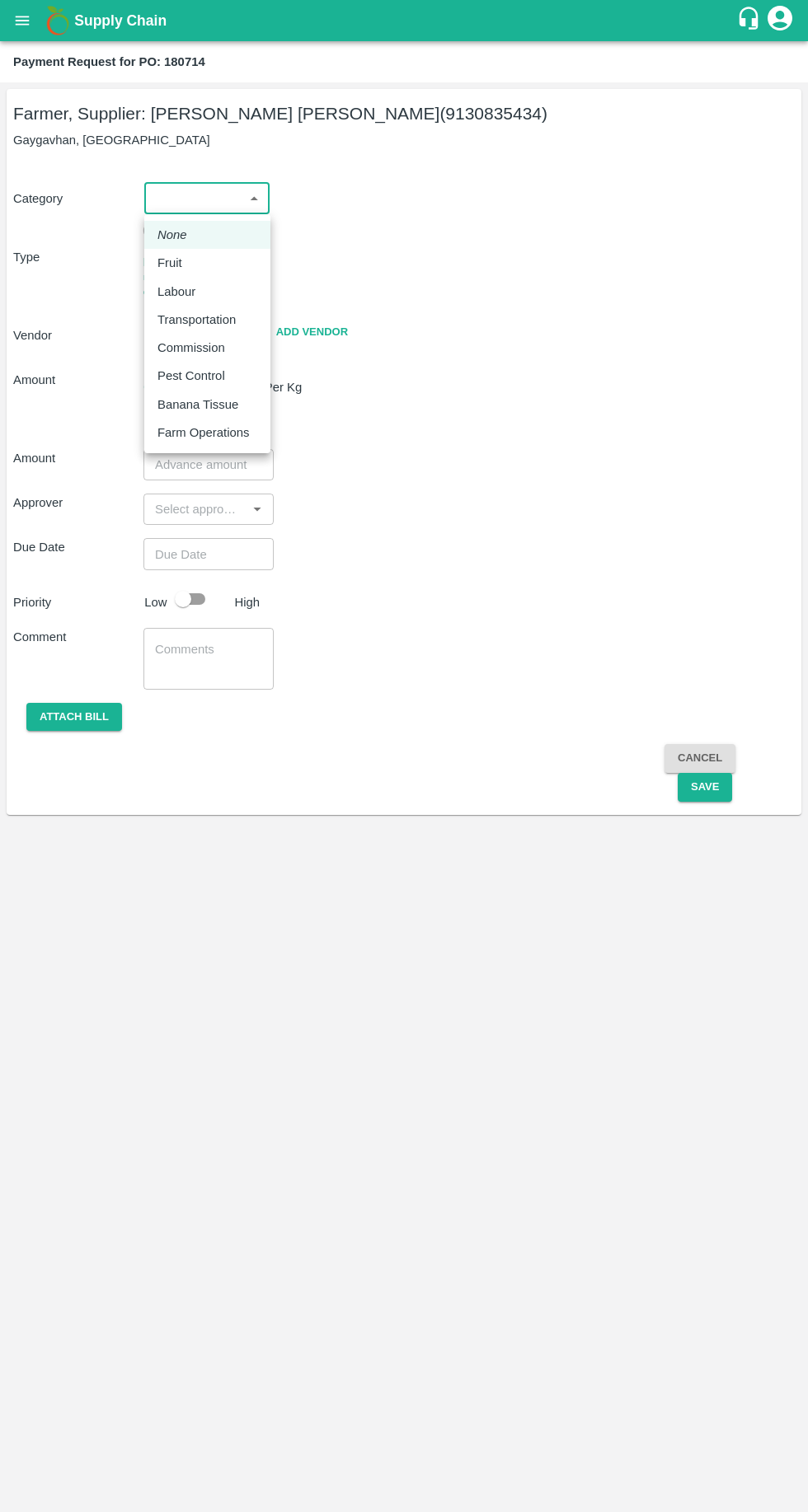
click at [190, 258] on div "Fruit" at bounding box center [174, 263] width 33 height 19
type input "1"
type input "[PERSON_NAME] [PERSON_NAME] - 9130835434(Farmer, Supplier)"
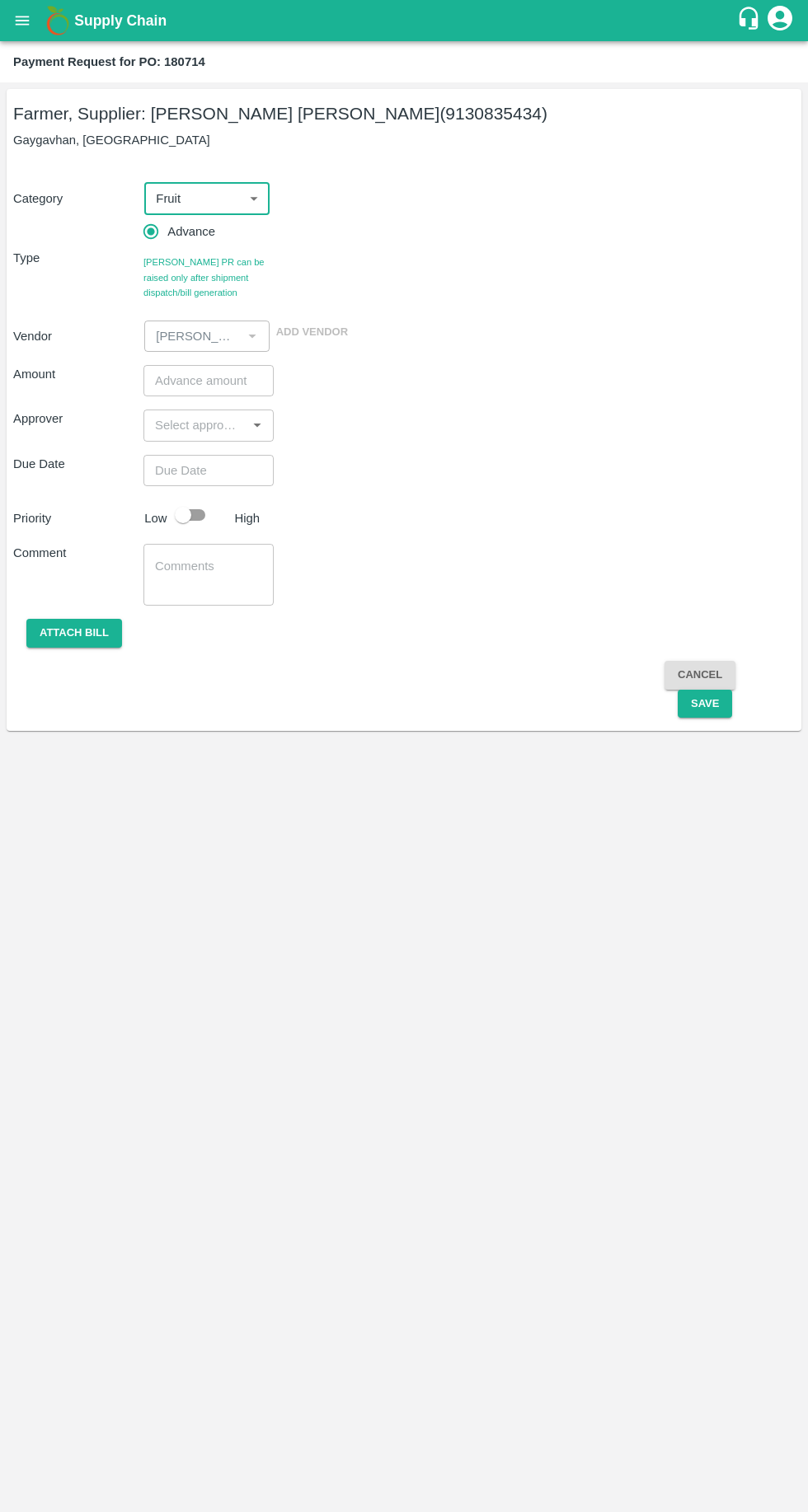
click at [215, 381] on input "number" at bounding box center [208, 381] width 130 height 31
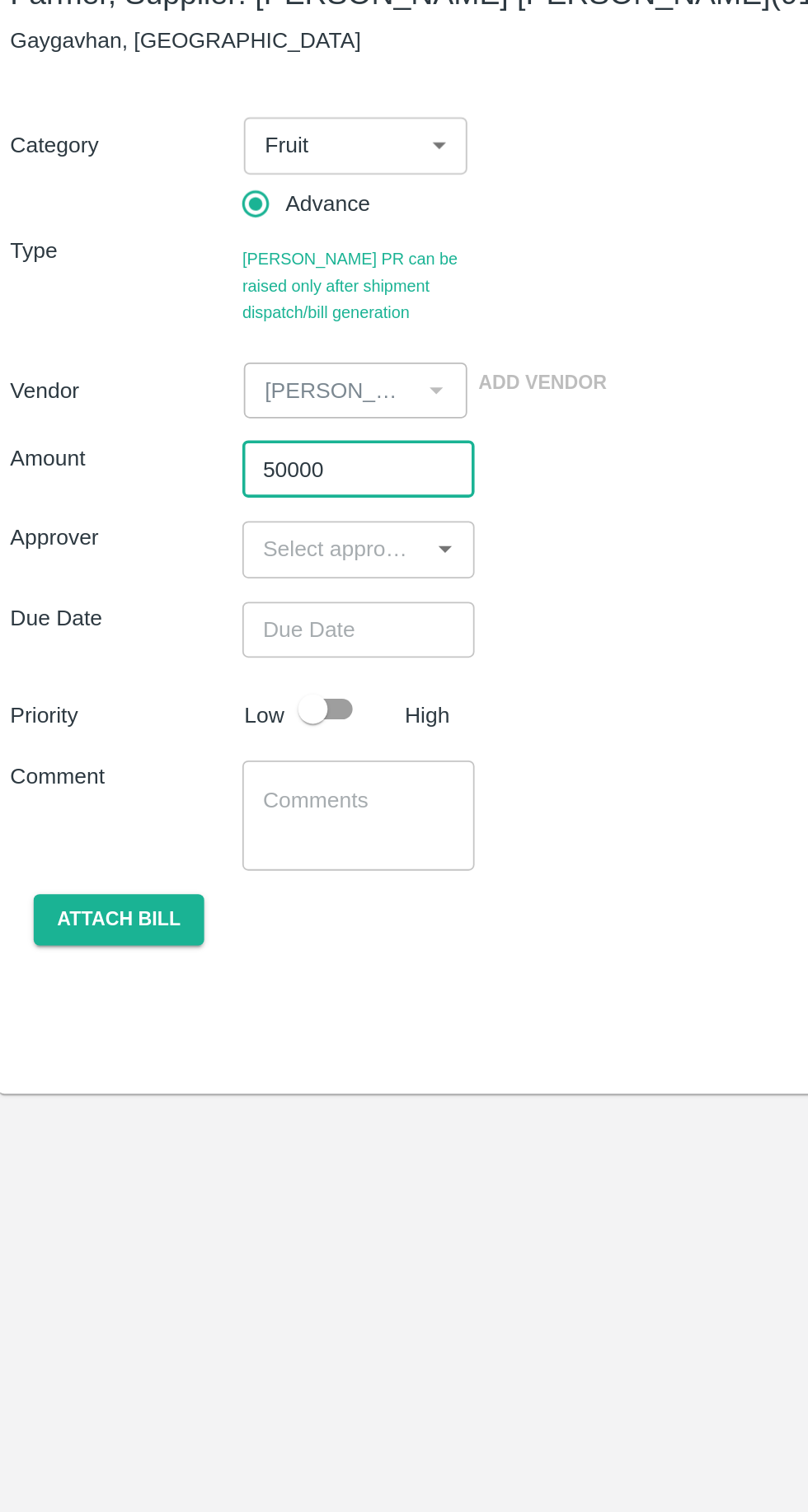
type input "50000"
click at [170, 427] on input "input" at bounding box center [194, 425] width 93 height 21
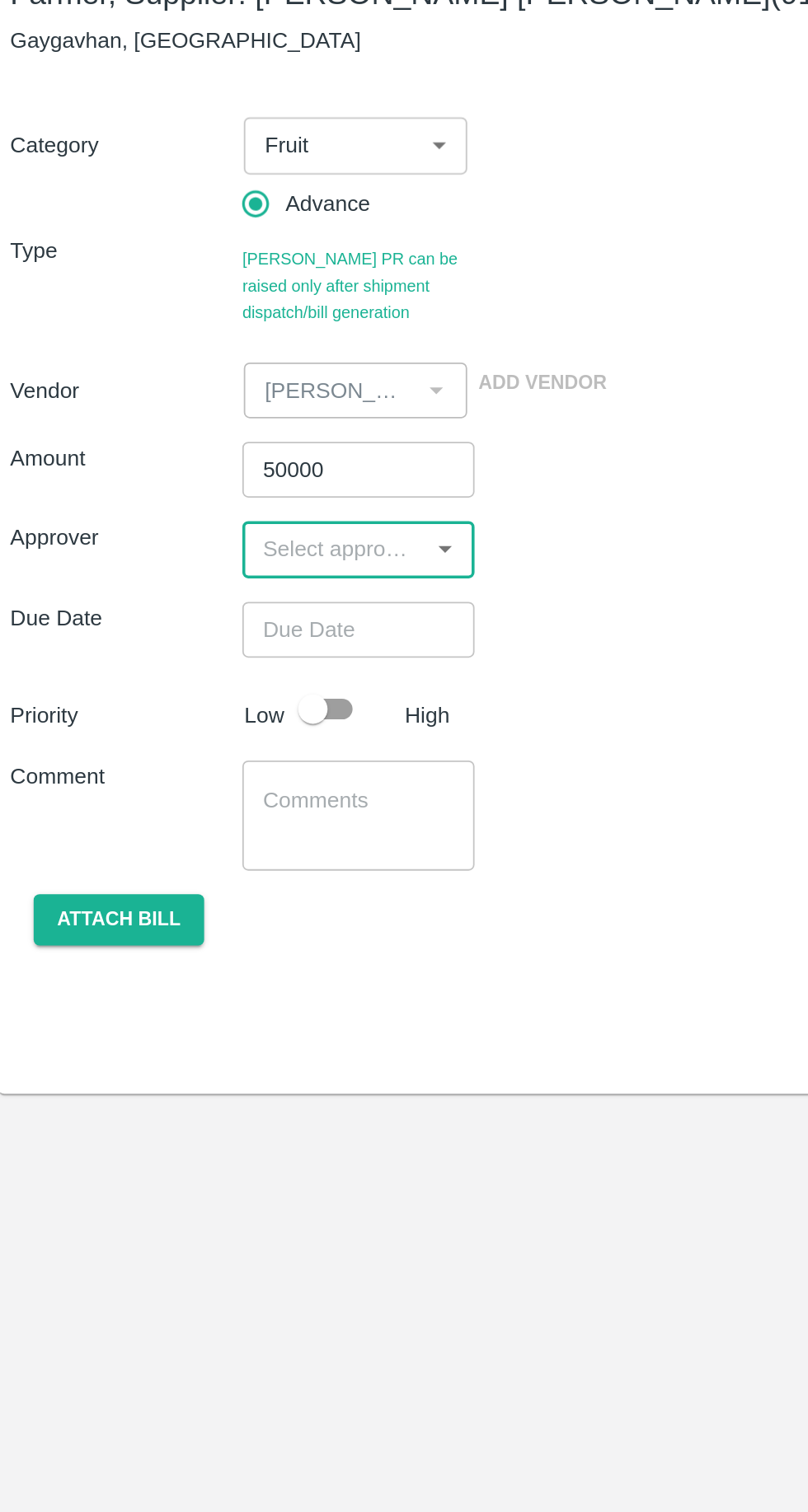
click at [178, 432] on input "input" at bounding box center [194, 425] width 93 height 21
type input "muku"
click at [173, 472] on input "checkbox" at bounding box center [173, 470] width 33 height 33
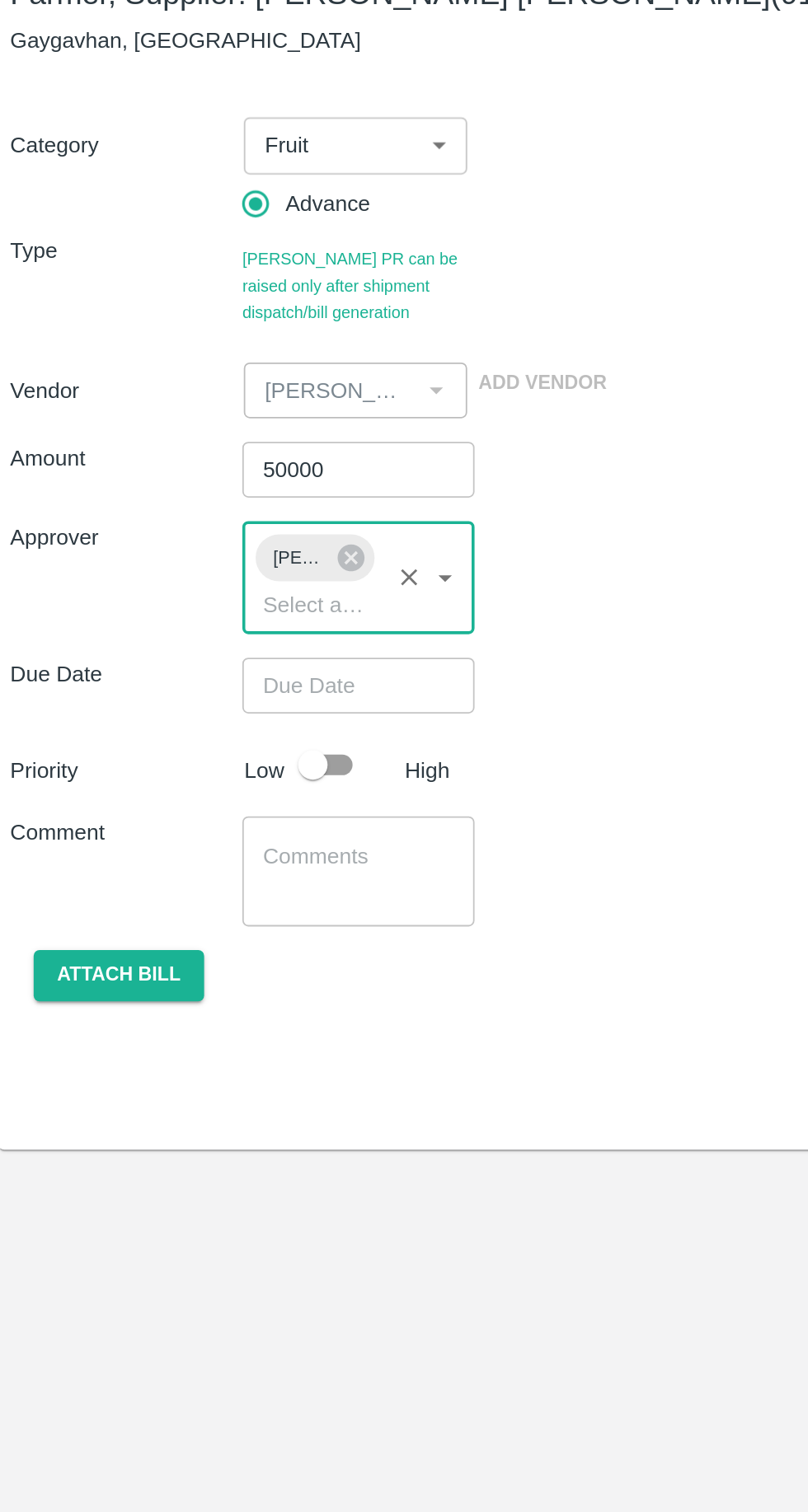
click at [178, 503] on input "Choose date" at bounding box center [202, 502] width 118 height 31
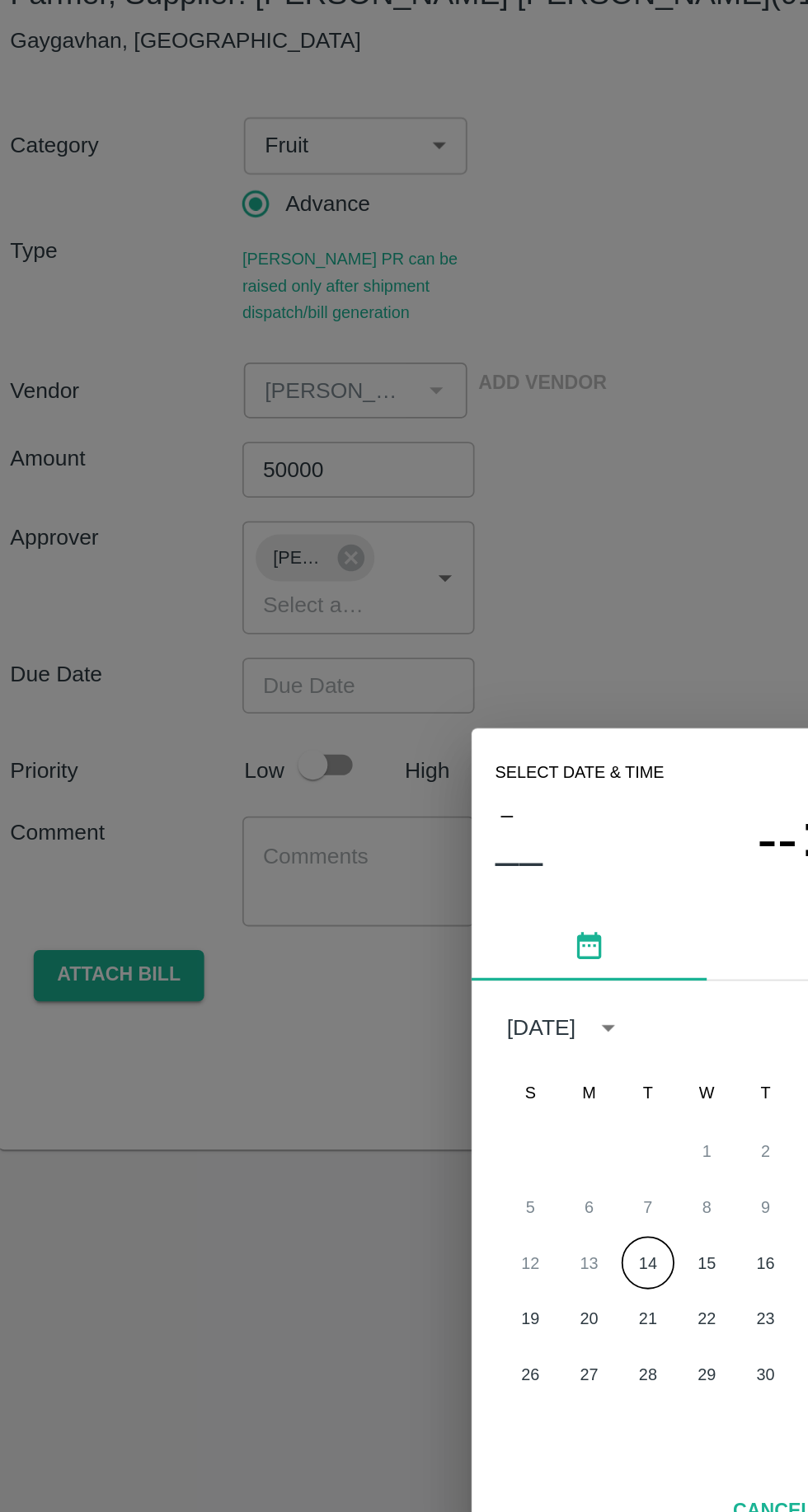
click at [366, 828] on button "14" at bounding box center [370, 825] width 29 height 29
type input "[DATE] 12:00 AM"
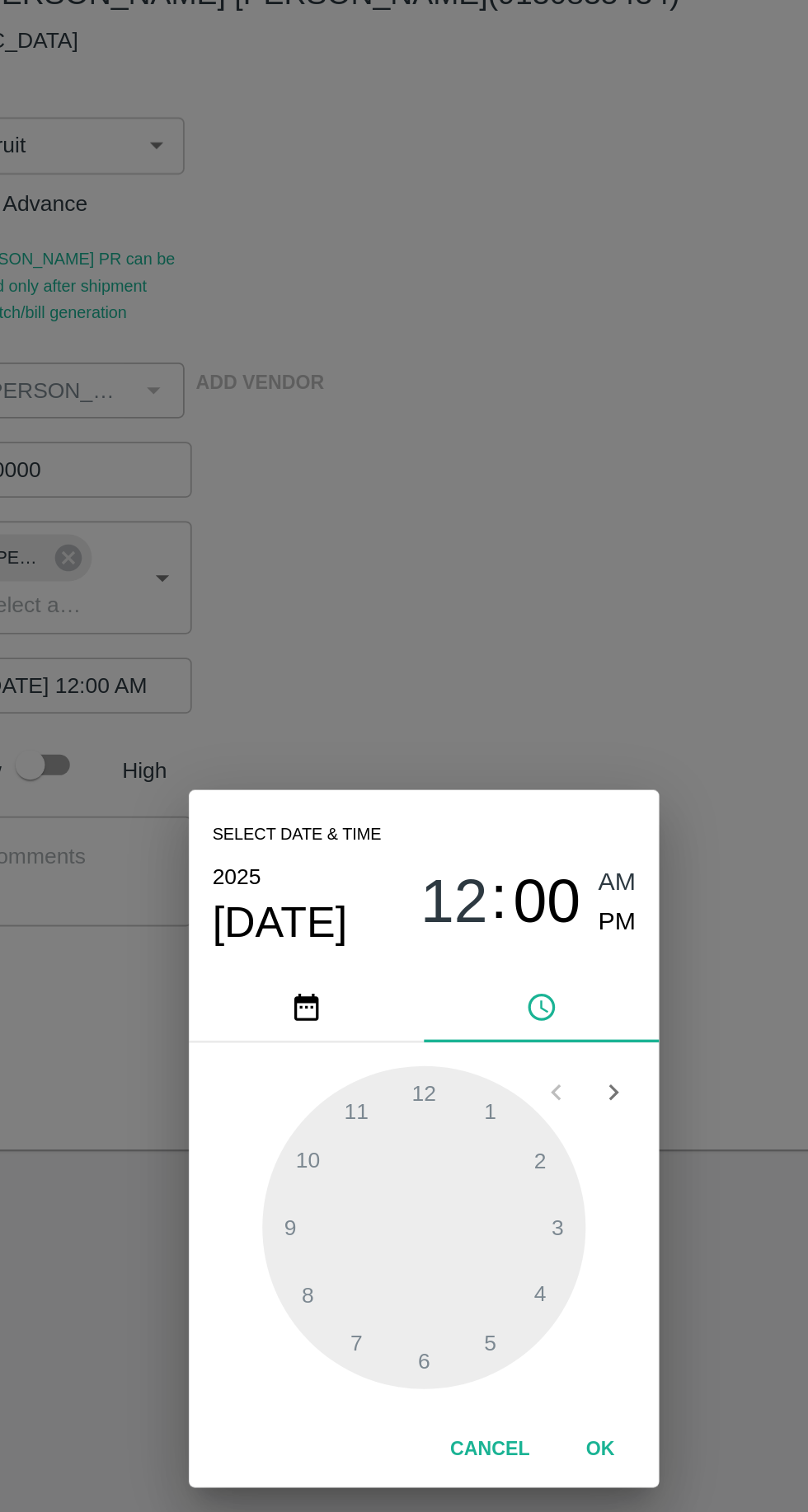
click at [503, 922] on button "OK" at bounding box center [503, 931] width 53 height 29
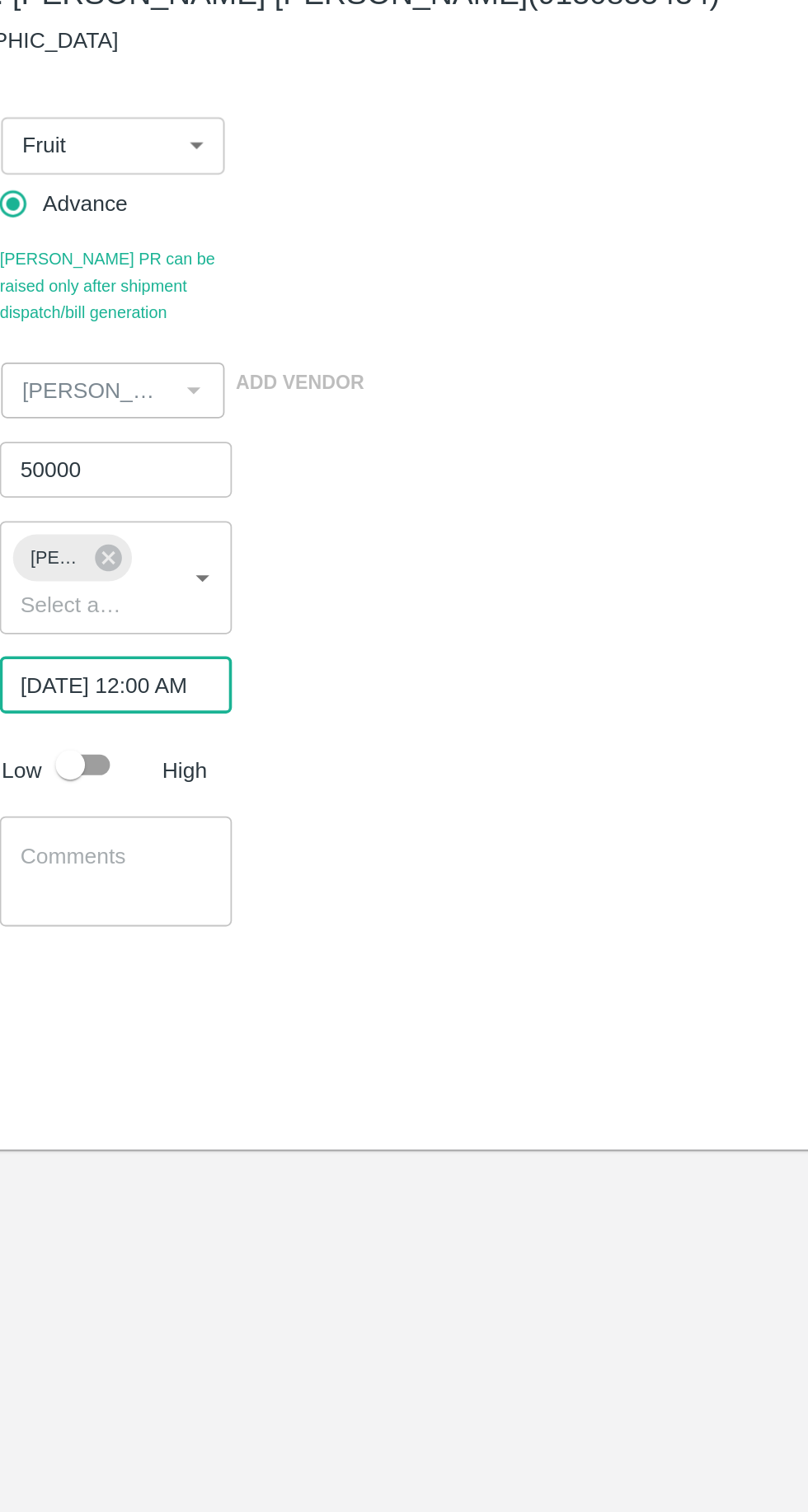
scroll to position [0, 13]
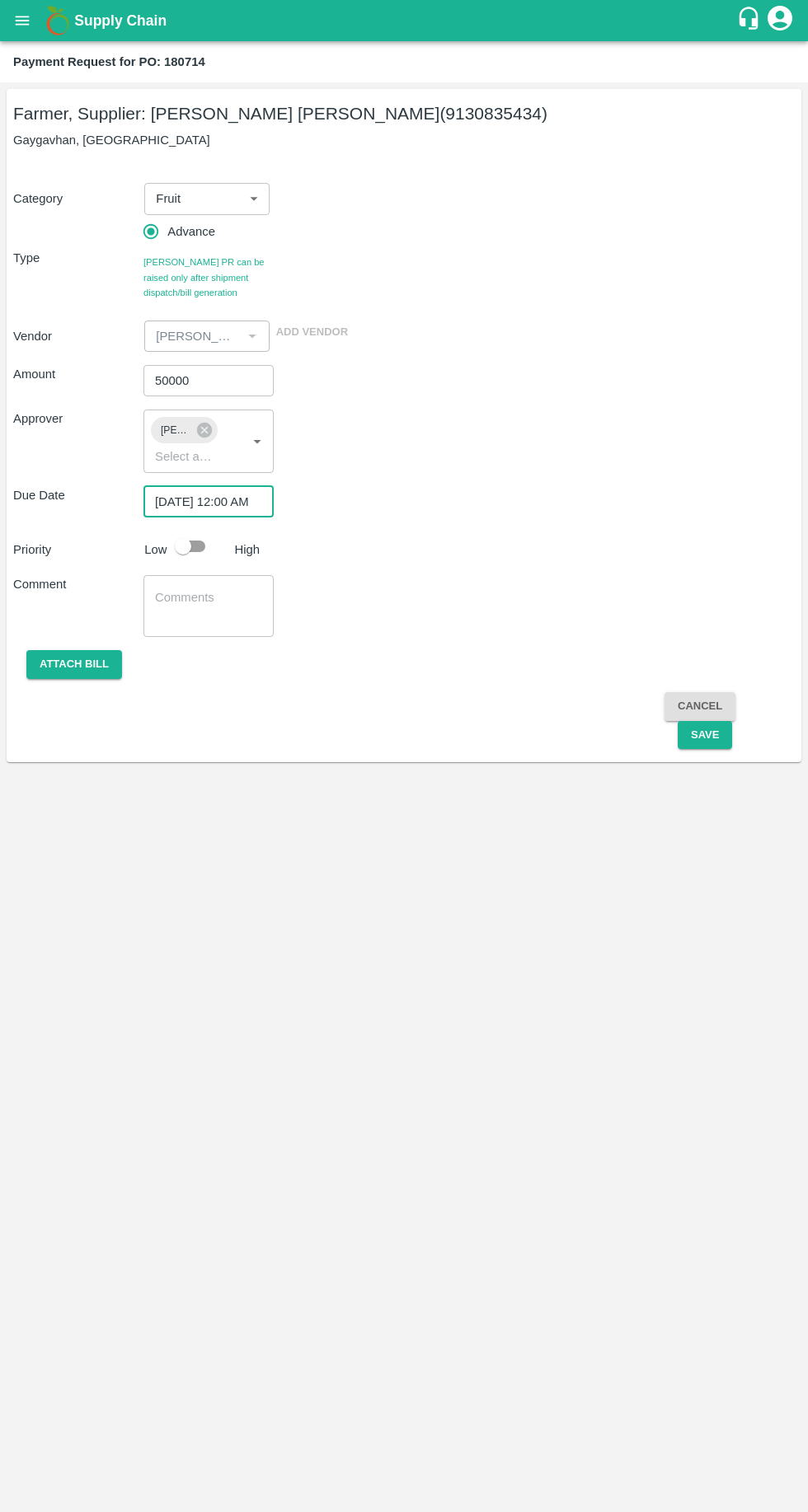
click at [701, 744] on button "Save" at bounding box center [704, 735] width 55 height 29
